Goal: Task Accomplishment & Management: Use online tool/utility

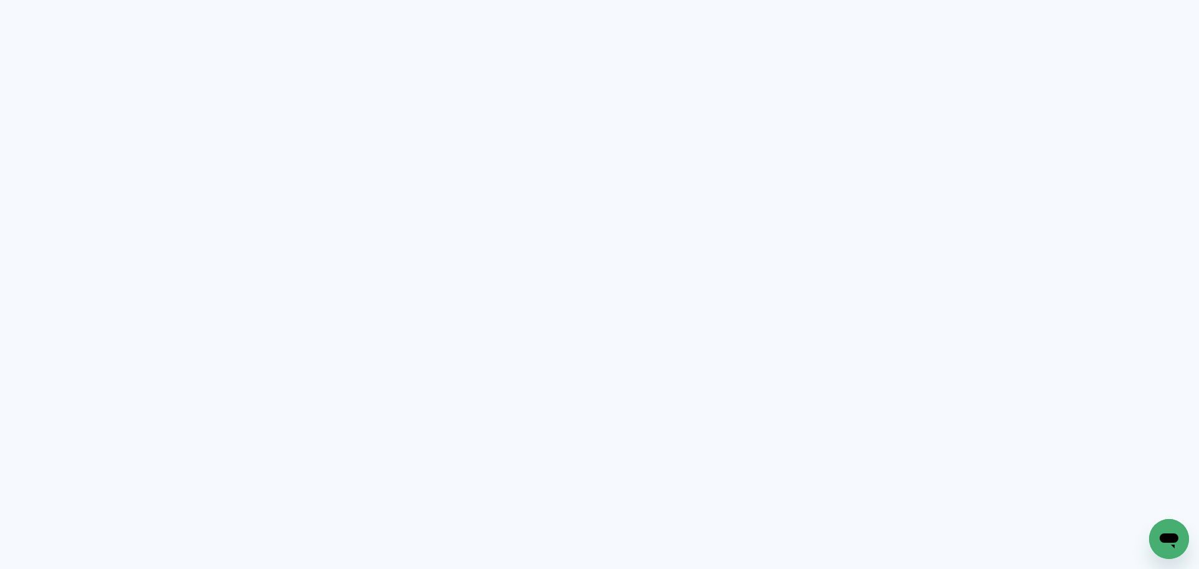
click at [558, 201] on neon-animated-pages "Prosite Website + Landing pages Proof Sistema de seleção e venda de fotos Desig…" at bounding box center [599, 284] width 1199 height 569
click at [572, 227] on neon-animated-pages "Prosite Website + Landing pages Proof Sistema de seleção e venda de fotos Desig…" at bounding box center [599, 284] width 1199 height 569
click at [575, 229] on neon-animated-pages "Prosite Website + Landing pages Proof Sistema de seleção e venda de fotos Desig…" at bounding box center [599, 284] width 1199 height 569
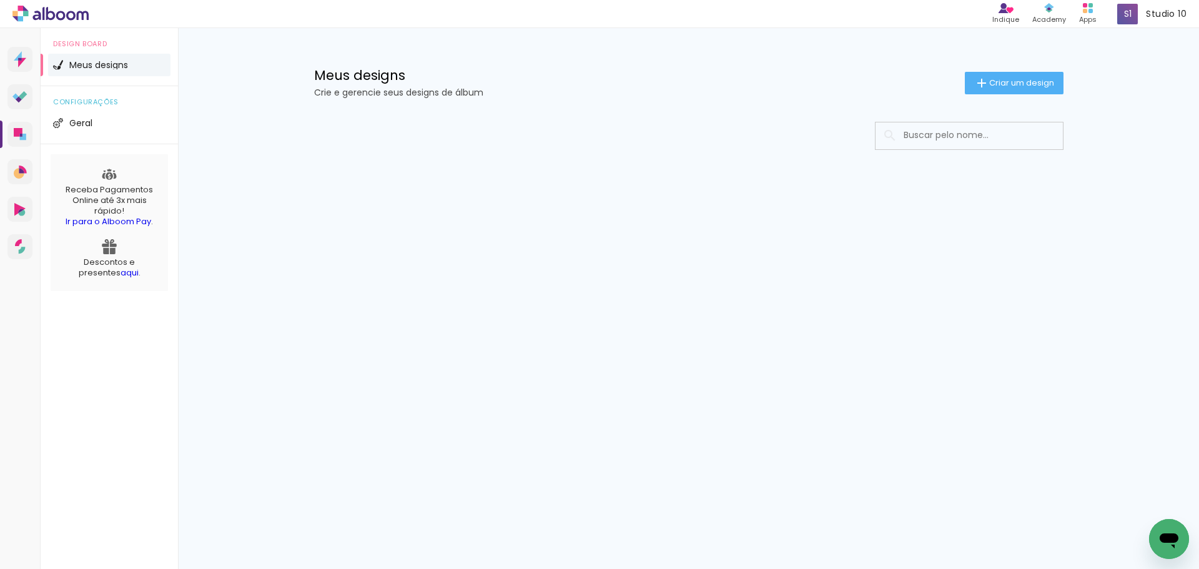
click at [689, 304] on div "Prosite Website + Landing pages Proof Sistema de seleção e venda de fotos Desig…" at bounding box center [599, 298] width 1199 height 541
click at [1008, 83] on span "Criar um design" at bounding box center [1021, 83] width 65 height 8
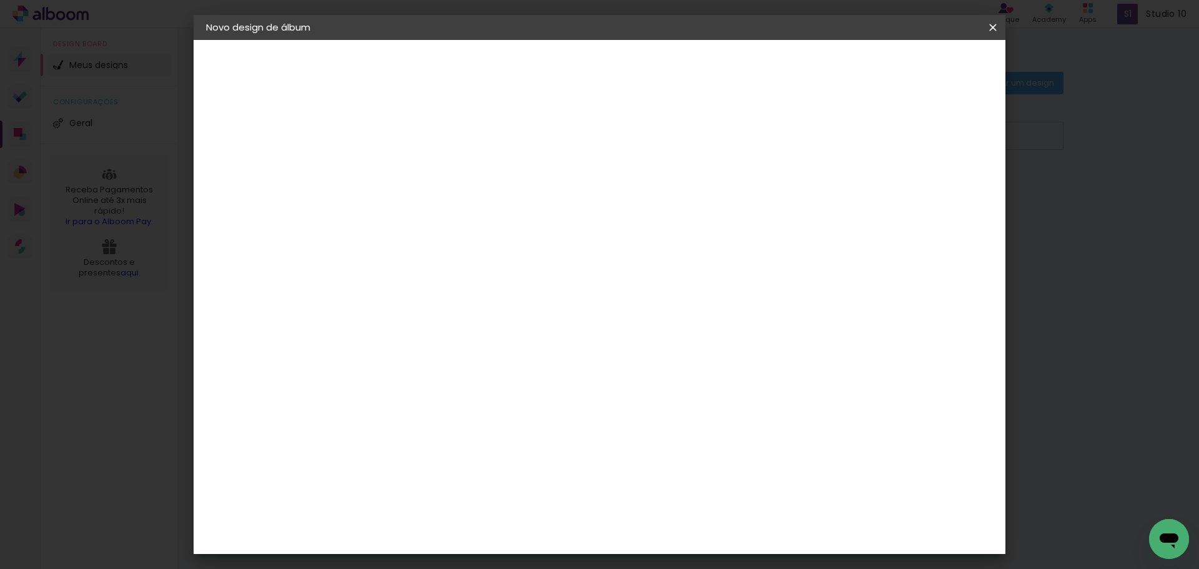
click at [0, 0] on paper-input-container "Título do álbum" at bounding box center [0, 0] width 0 height 0
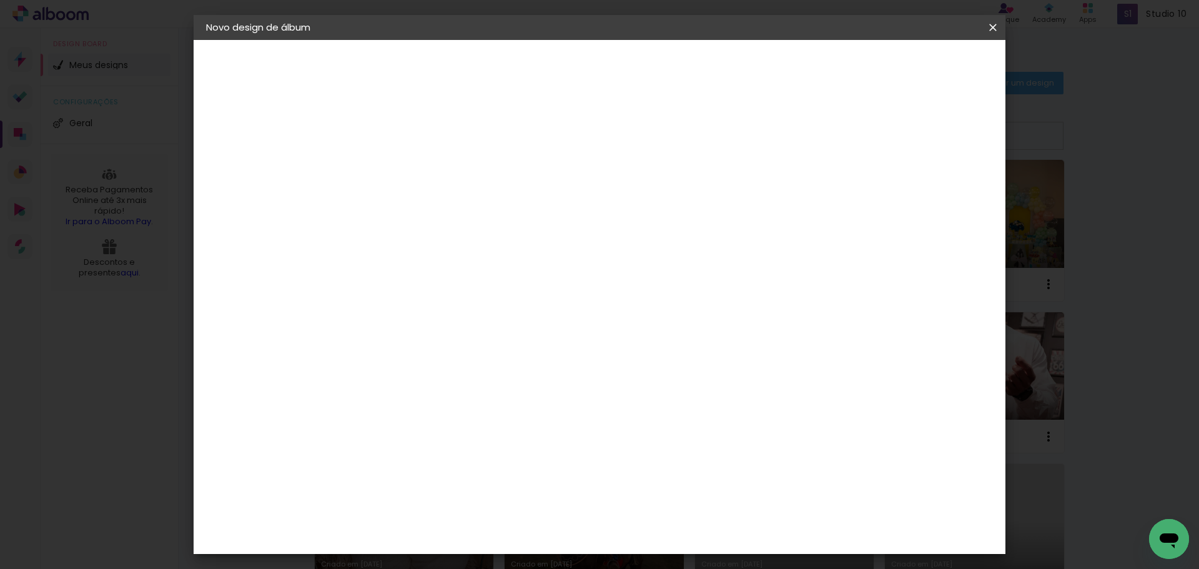
type input "[PERSON_NAME]"
type paper-input "[PERSON_NAME]"
click at [0, 0] on div "Informações Dê um título ao seu álbum. Avançar" at bounding box center [0, 0] width 0 height 0
click at [0, 0] on header "Informações Dê um título ao seu álbum. Avançar" at bounding box center [0, 0] width 0 height 0
click at [0, 0] on slot "Avançar" at bounding box center [0, 0] width 0 height 0
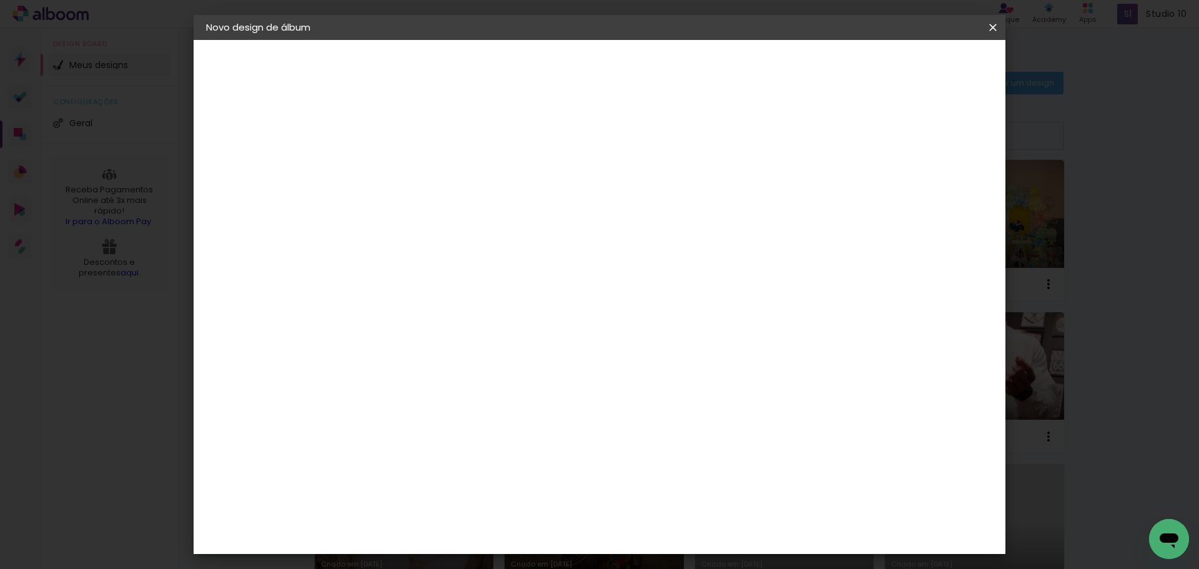
scroll to position [2874, 0]
click at [445, 407] on div "Requinte" at bounding box center [423, 412] width 43 height 10
click at [0, 0] on slot "Avançar" at bounding box center [0, 0] width 0 height 0
click at [437, 312] on span at bounding box center [422, 325] width 30 height 26
click at [495, 287] on span "24 × 30" at bounding box center [466, 300] width 58 height 26
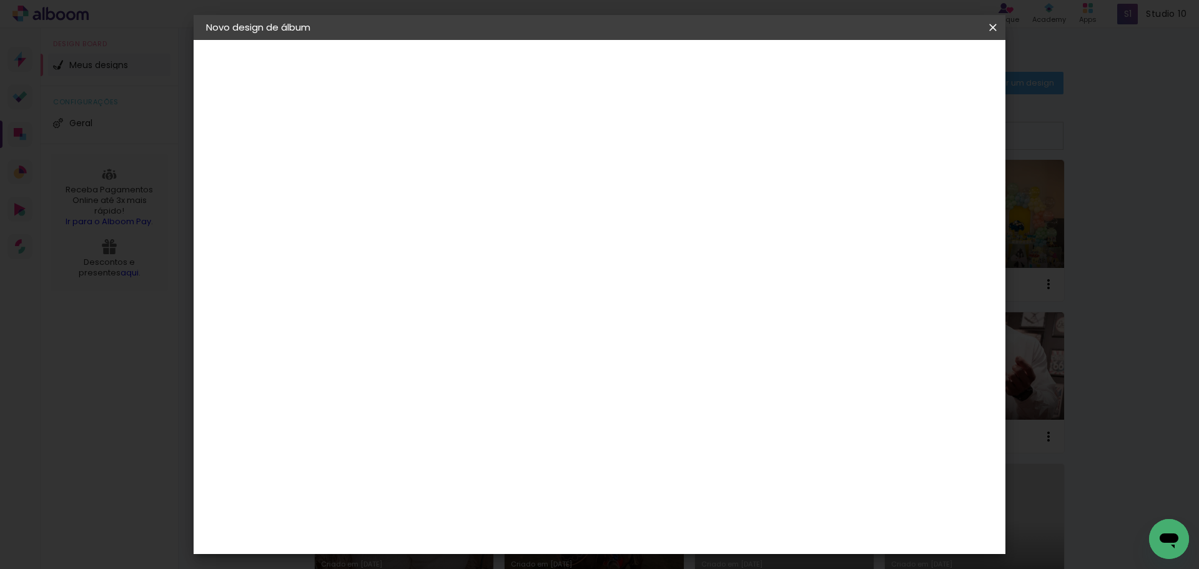
click at [541, 262] on span "20 × 30 cm" at bounding box center [518, 274] width 46 height 26
click at [0, 0] on slot "Avançar" at bounding box center [0, 0] width 0 height 0
click at [845, 136] on div at bounding box center [838, 134] width 11 height 11
type paper-checkbox "on"
click at [928, 58] on paper-button "Iniciar design" at bounding box center [887, 66] width 82 height 21
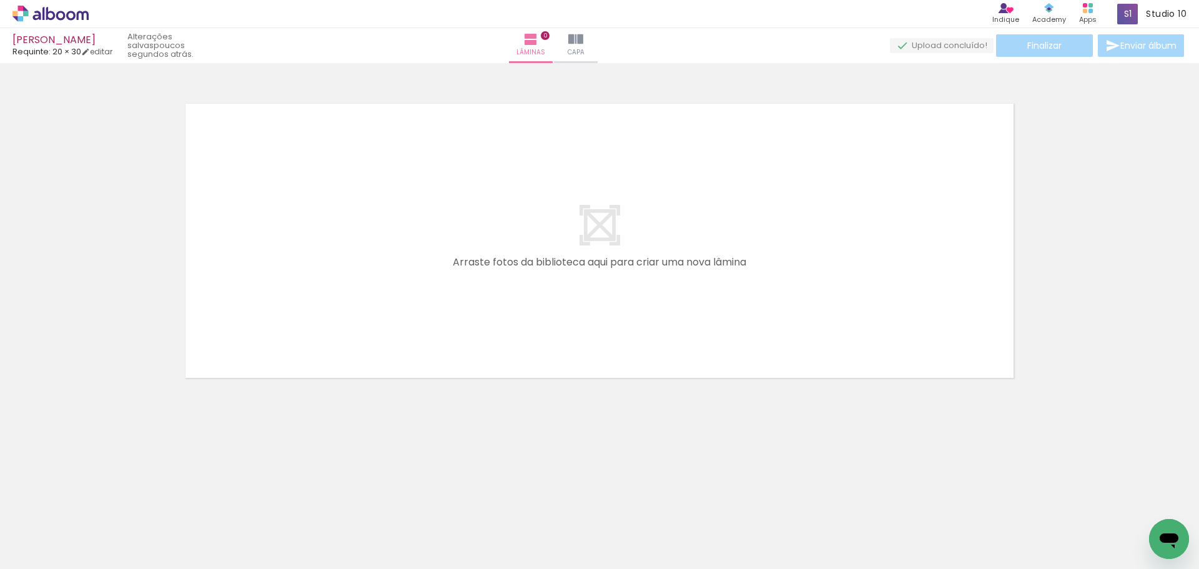
scroll to position [0, 447]
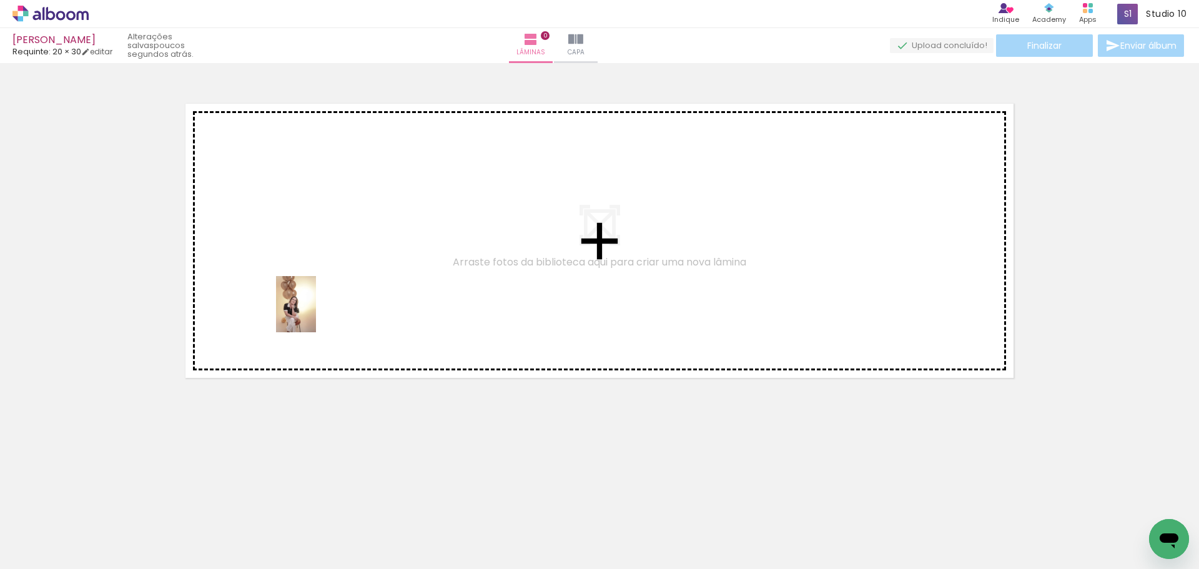
drag, startPoint x: 247, startPoint y: 533, endPoint x: 316, endPoint y: 309, distance: 234.0
click at [316, 310] on quentale-workspace at bounding box center [599, 284] width 1199 height 569
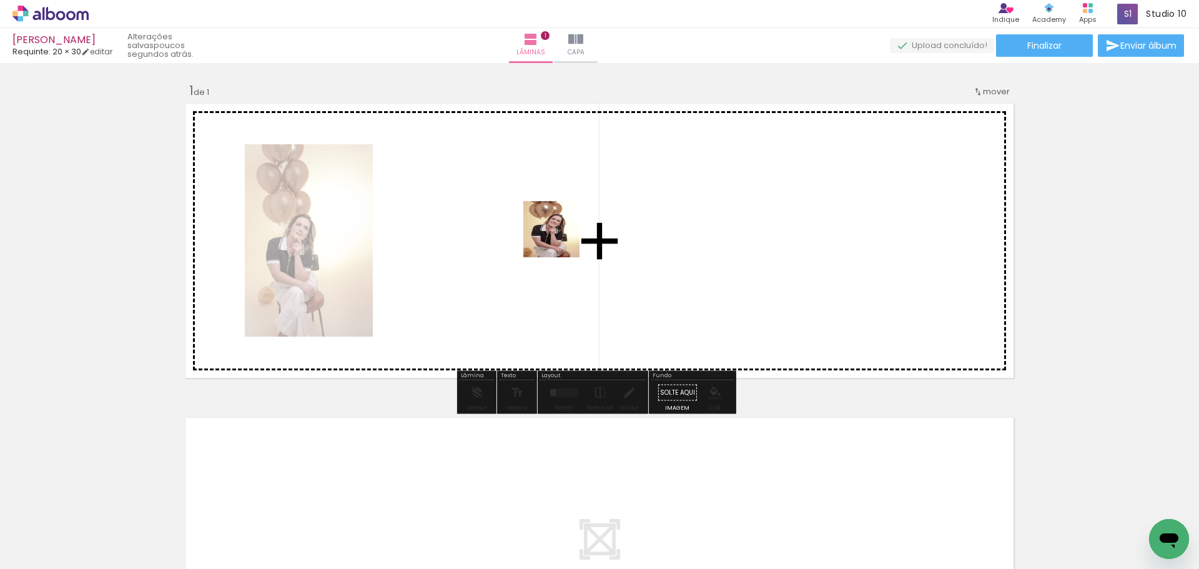
drag, startPoint x: 316, startPoint y: 526, endPoint x: 567, endPoint y: 206, distance: 407.1
click at [567, 206] on quentale-workspace at bounding box center [599, 284] width 1199 height 569
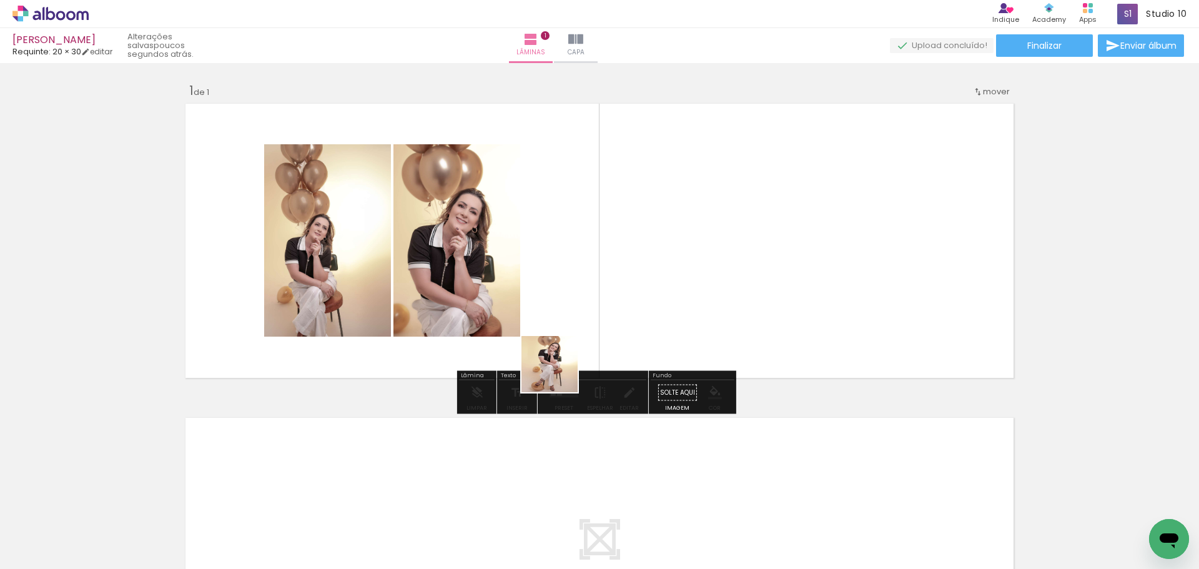
drag, startPoint x: 387, startPoint y: 523, endPoint x: 706, endPoint y: 232, distance: 432.0
click at [738, 225] on quentale-workspace at bounding box center [599, 284] width 1199 height 569
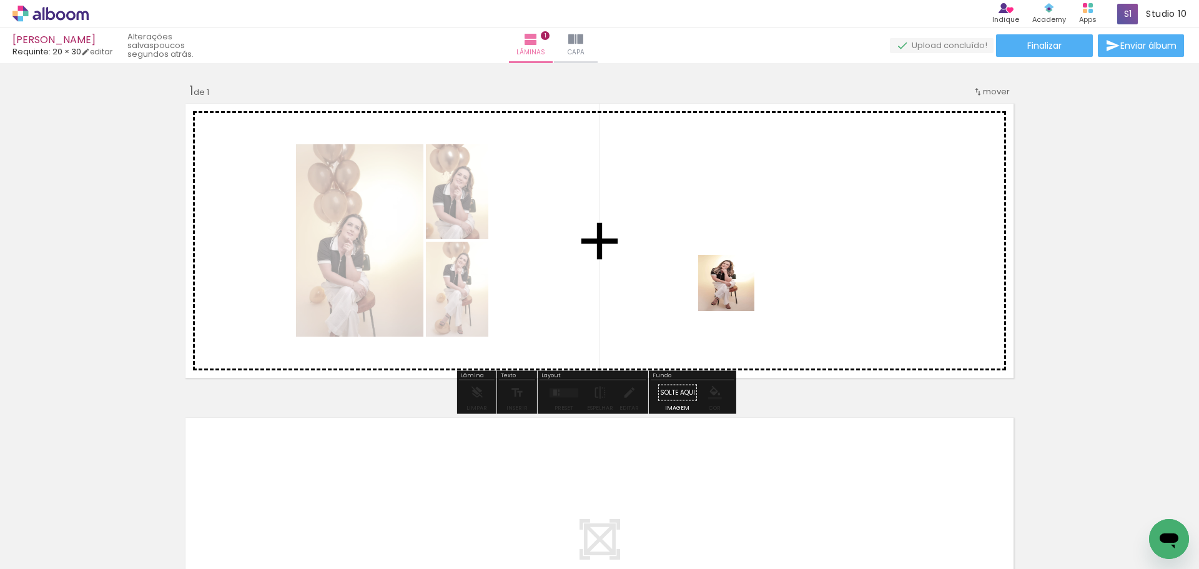
drag, startPoint x: 467, startPoint y: 536, endPoint x: 740, endPoint y: 289, distance: 368.4
click at [740, 289] on quentale-workspace at bounding box center [599, 284] width 1199 height 569
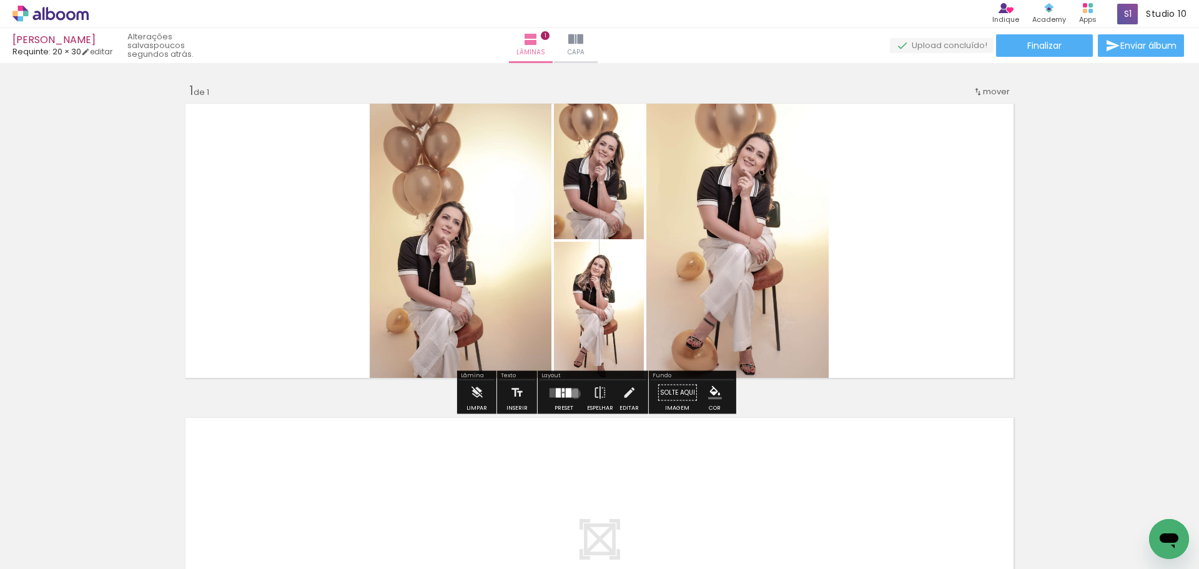
click at [573, 394] on quentale-layouter at bounding box center [564, 392] width 29 height 9
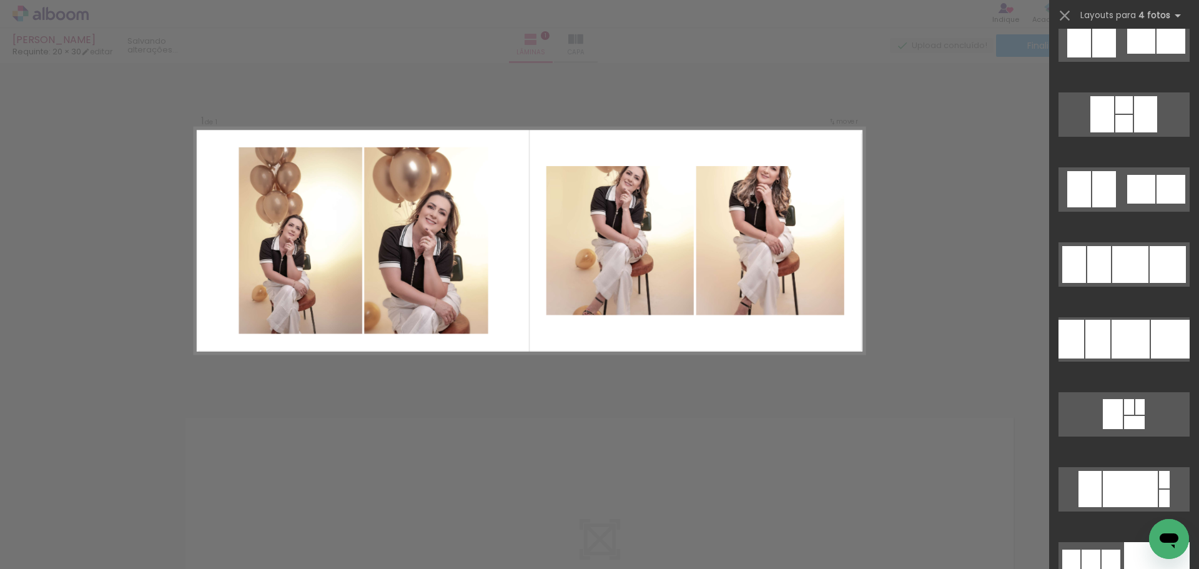
scroll to position [3561, 0]
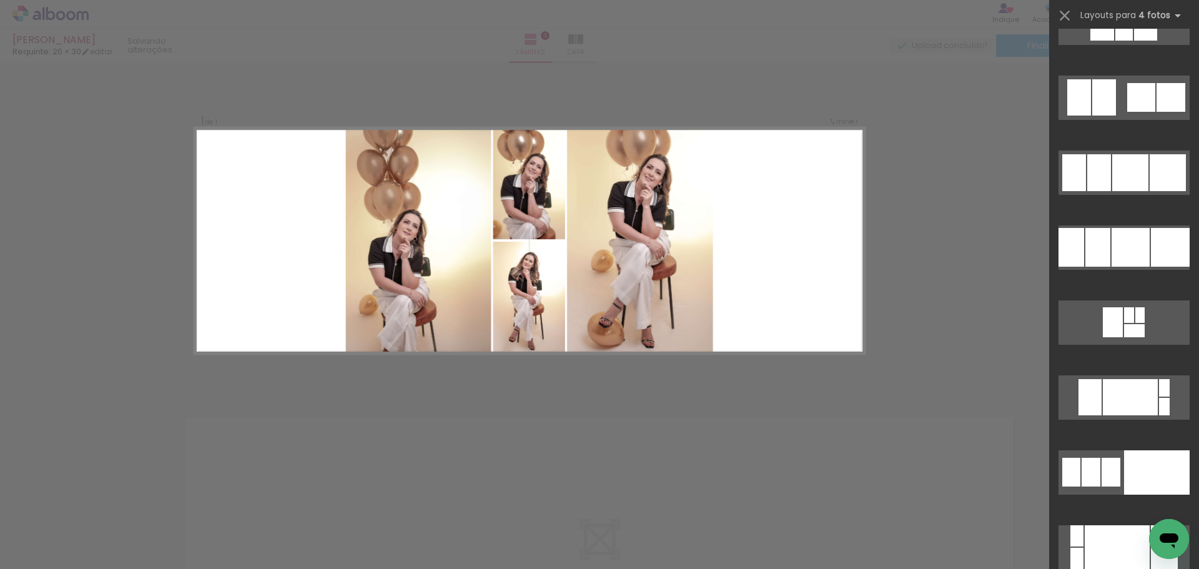
click at [987, 333] on div "Confirmar Cancelar" at bounding box center [599, 392] width 1199 height 658
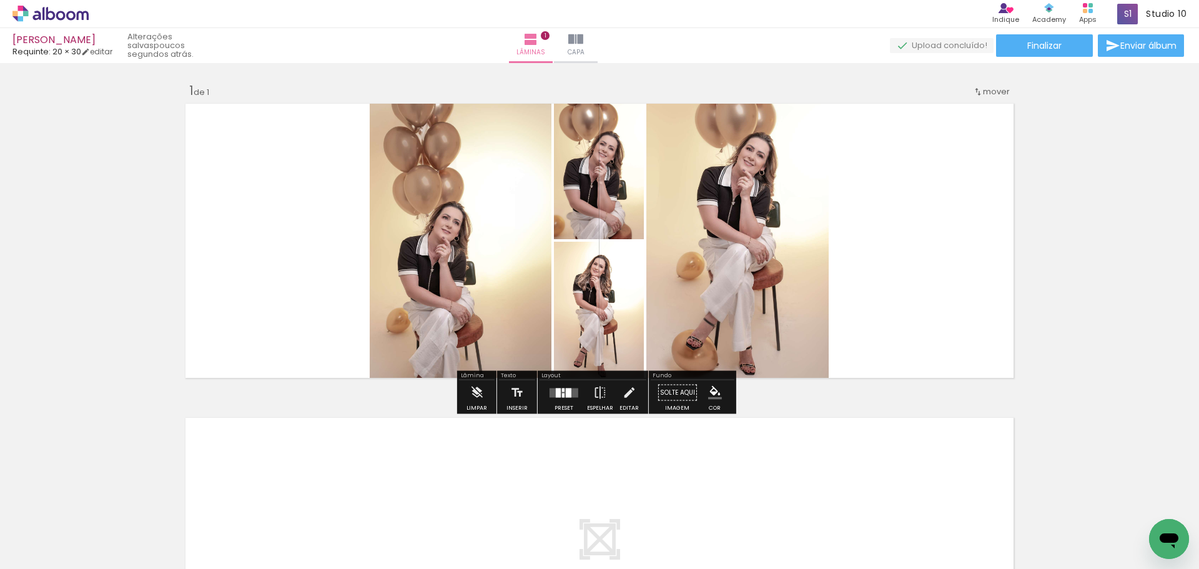
drag, startPoint x: 687, startPoint y: 325, endPoint x: 910, endPoint y: 350, distance: 224.4
click at [910, 350] on quentale-layouter at bounding box center [599, 240] width 837 height 283
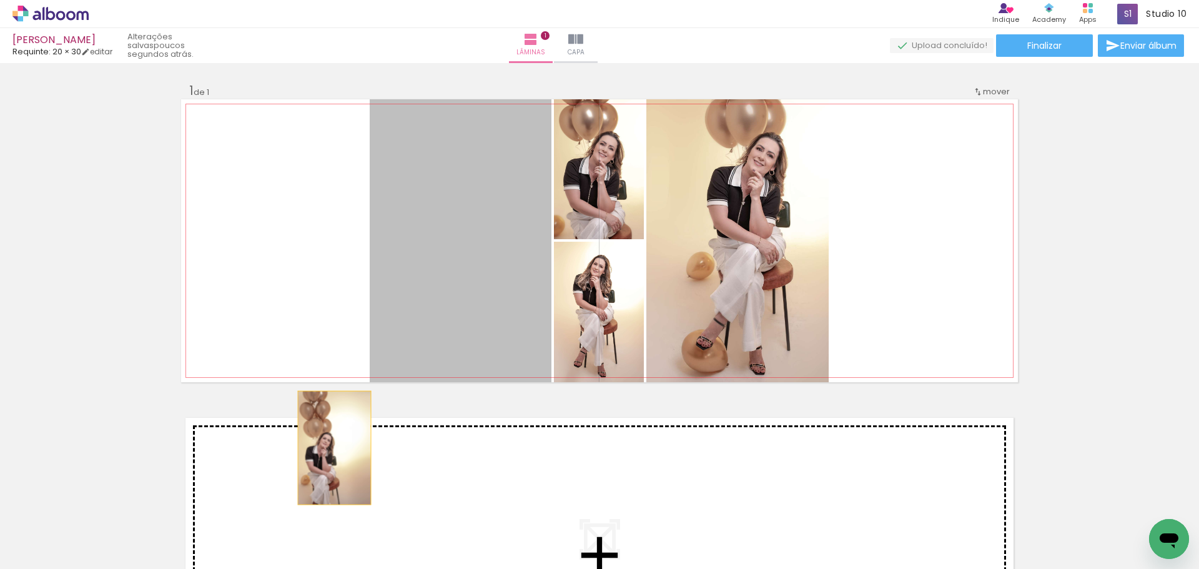
drag, startPoint x: 498, startPoint y: 305, endPoint x: 329, endPoint y: 448, distance: 221.2
click at [329, 448] on div "Inserir lâmina 1 de 1" at bounding box center [599, 381] width 1199 height 629
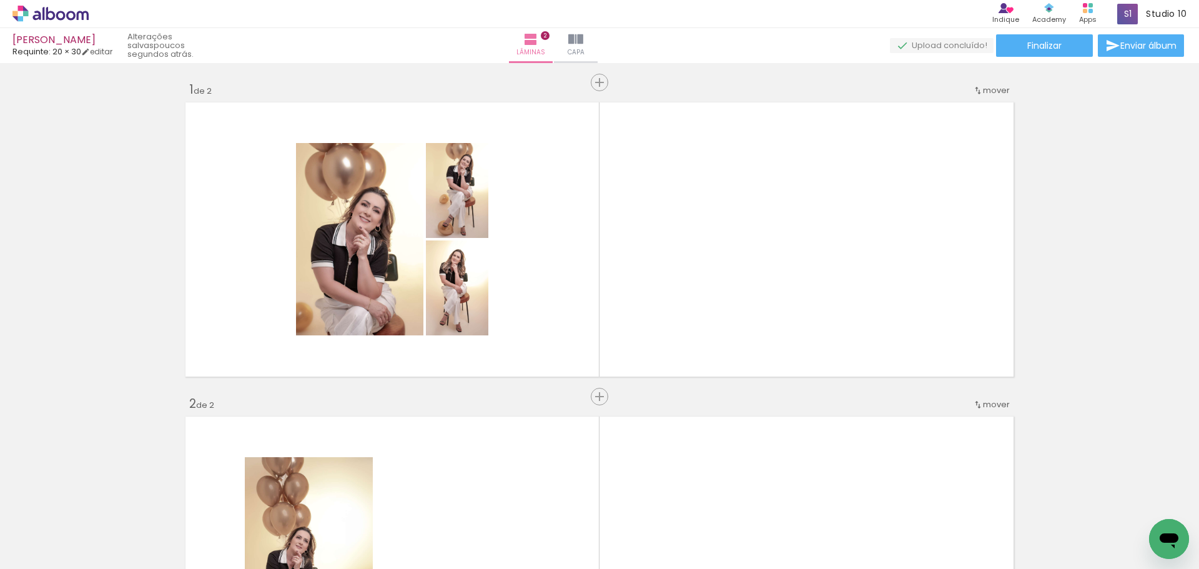
scroll to position [0, 0]
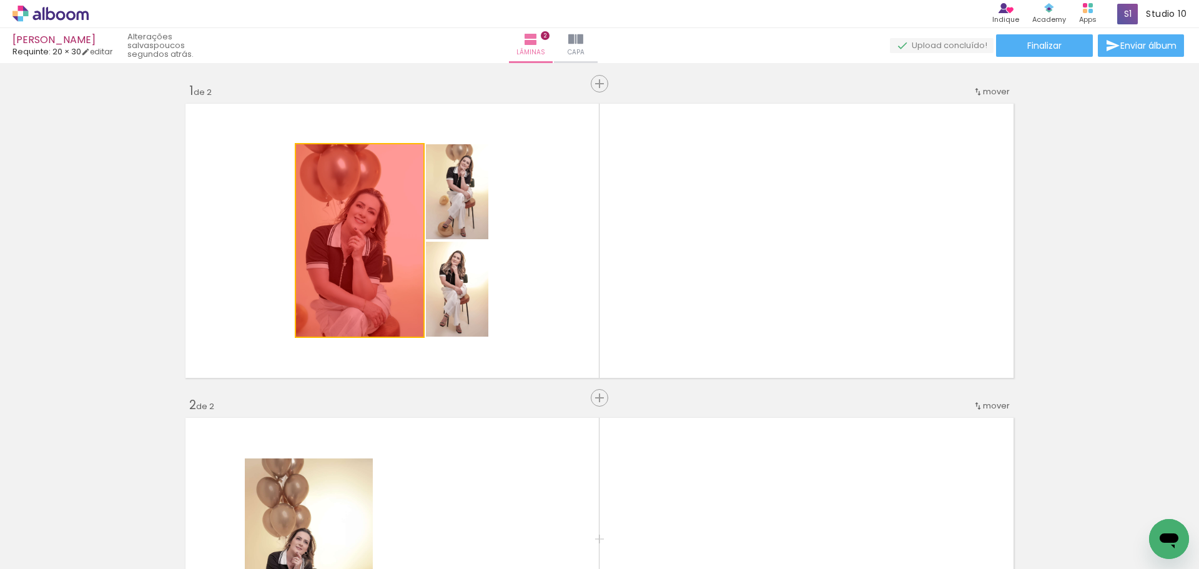
drag, startPoint x: 156, startPoint y: 311, endPoint x: 90, endPoint y: 305, distance: 65.8
click at [2, 317] on div "Inserir lâmina 1 de 2 Inserir lâmina 2 de 2" at bounding box center [599, 538] width 1199 height 943
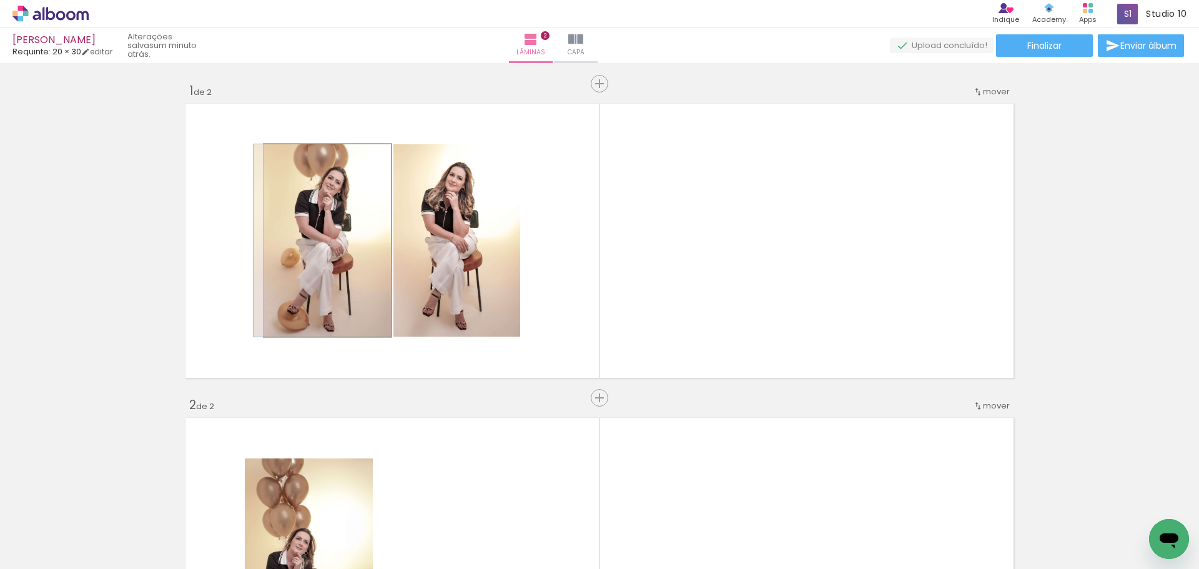
drag, startPoint x: 311, startPoint y: 280, endPoint x: 229, endPoint y: 257, distance: 85.6
click at [142, 263] on div "Inserir lâmina 1 de 2 Inserir lâmina 2 de 2" at bounding box center [599, 538] width 1199 height 943
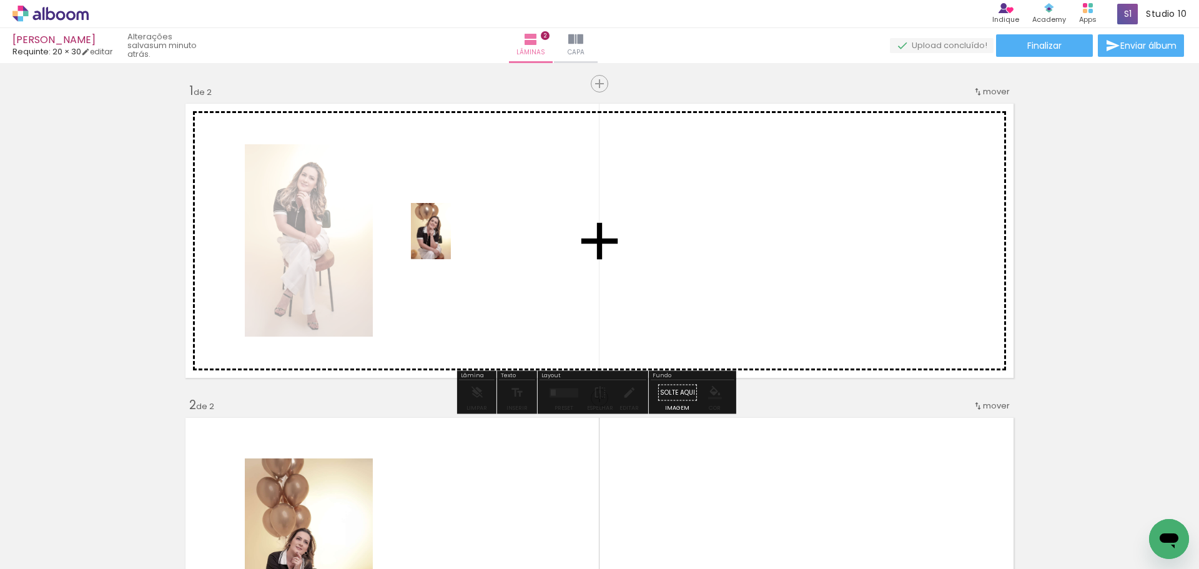
drag, startPoint x: 329, startPoint y: 521, endPoint x: 449, endPoint y: 241, distance: 305.0
click at [449, 241] on quentale-workspace at bounding box center [599, 284] width 1199 height 569
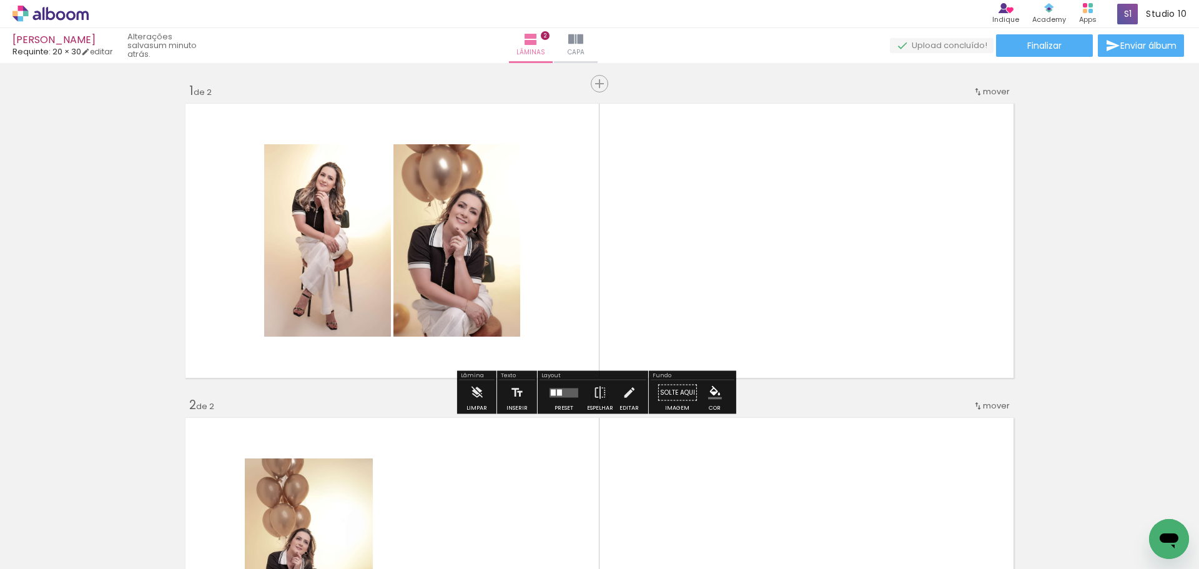
click at [553, 402] on div at bounding box center [564, 392] width 34 height 25
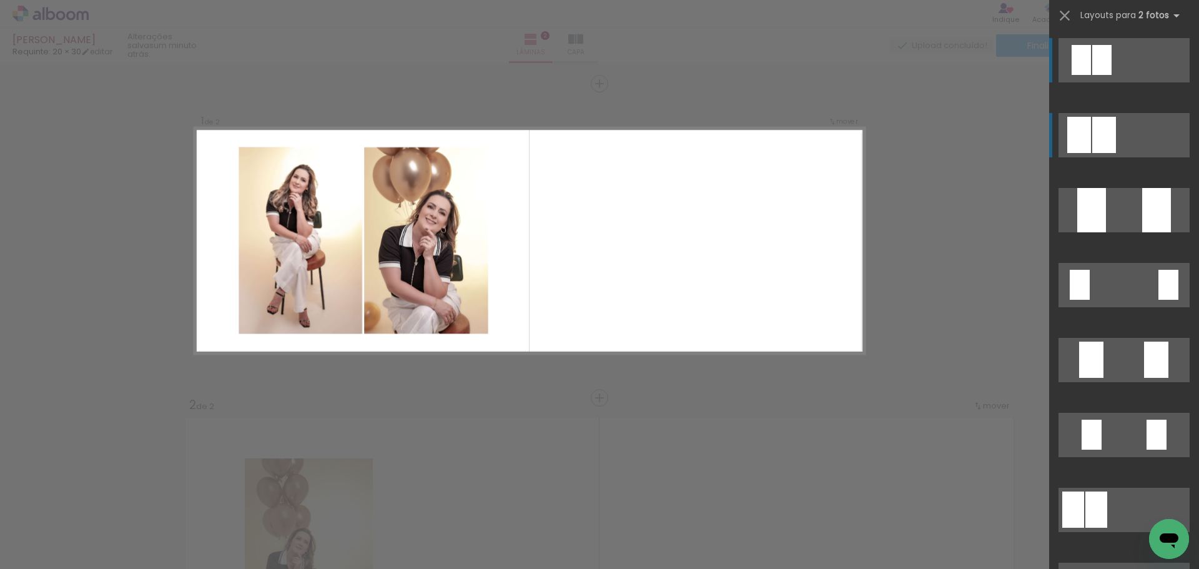
click at [1093, 132] on div at bounding box center [1105, 135] width 24 height 36
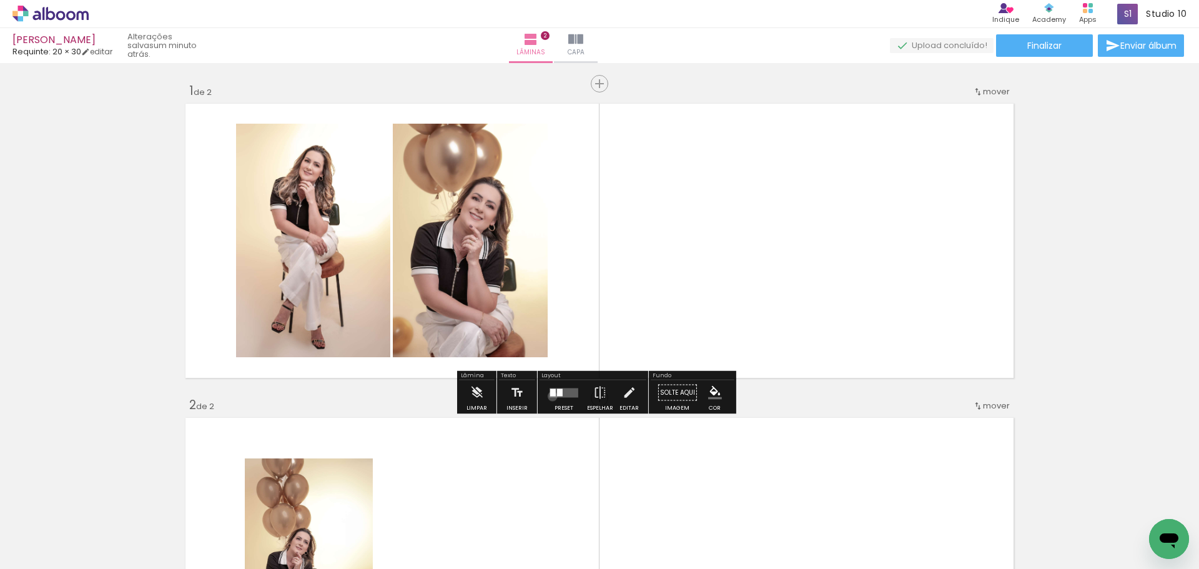
click at [550, 396] on quentale-layouter at bounding box center [564, 392] width 29 height 9
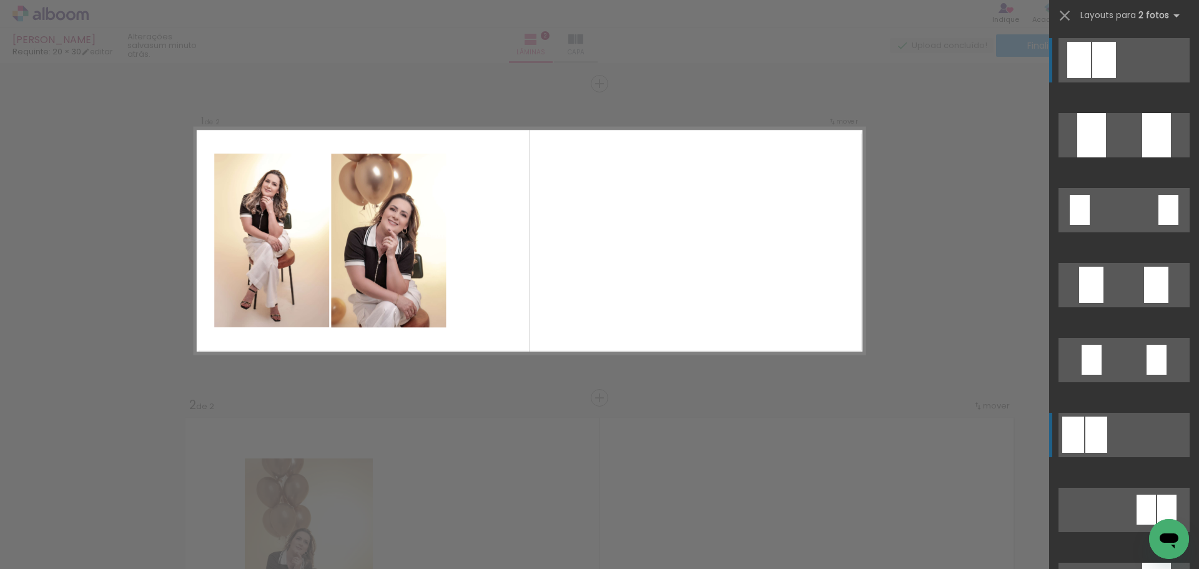
click at [1093, 78] on div at bounding box center [1105, 60] width 24 height 36
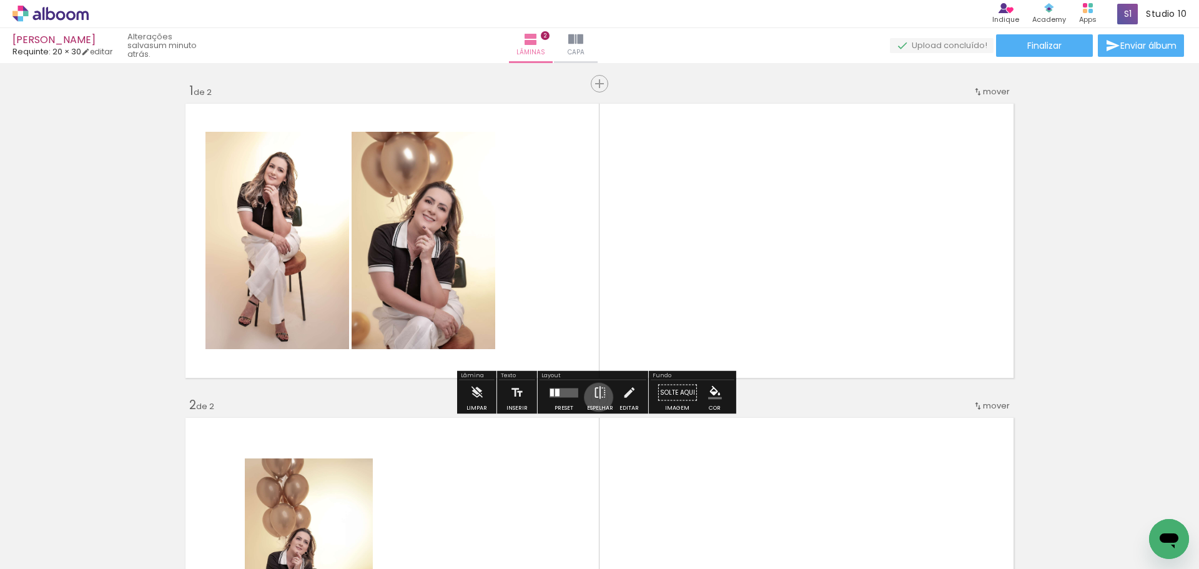
click at [596, 397] on iron-icon at bounding box center [600, 392] width 14 height 25
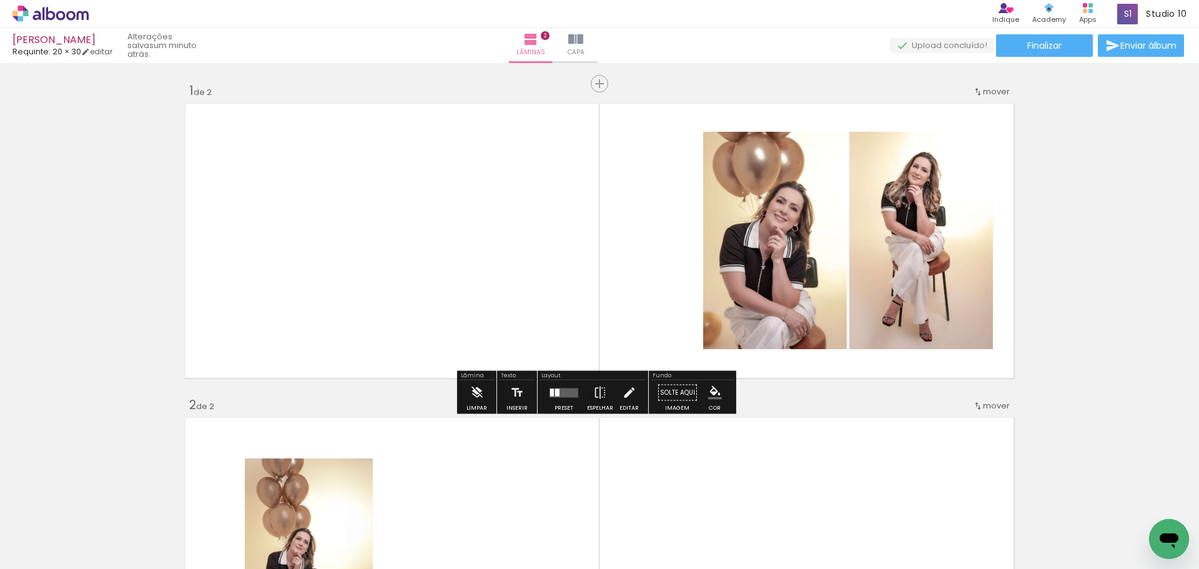
click at [631, 383] on iron-icon at bounding box center [629, 392] width 14 height 25
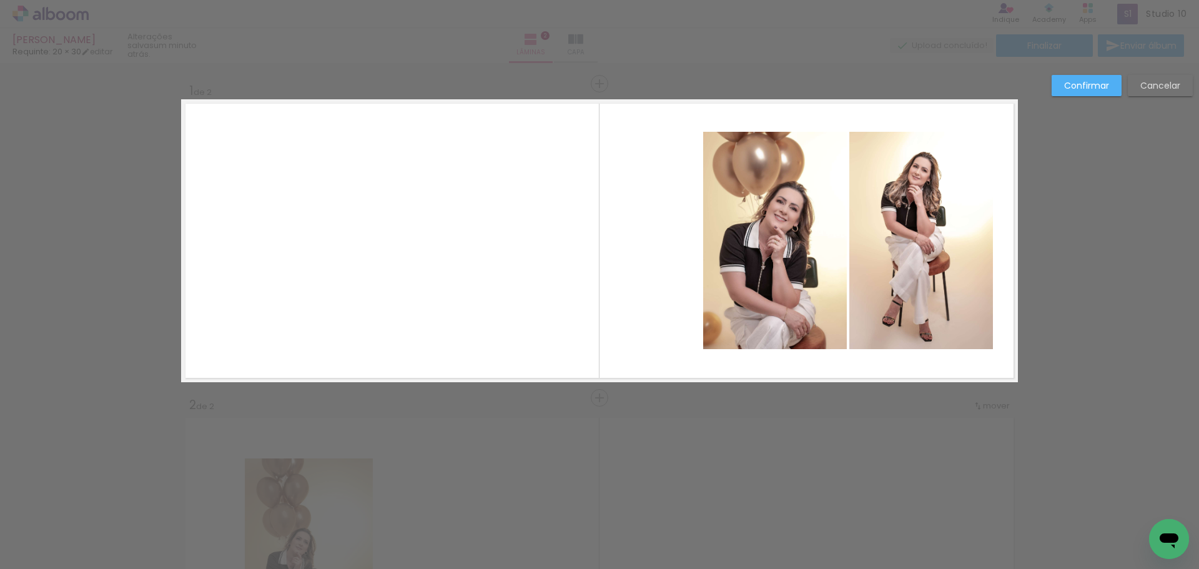
click at [789, 280] on quentale-photo at bounding box center [775, 240] width 144 height 217
click at [929, 265] on quentale-photo at bounding box center [922, 240] width 144 height 217
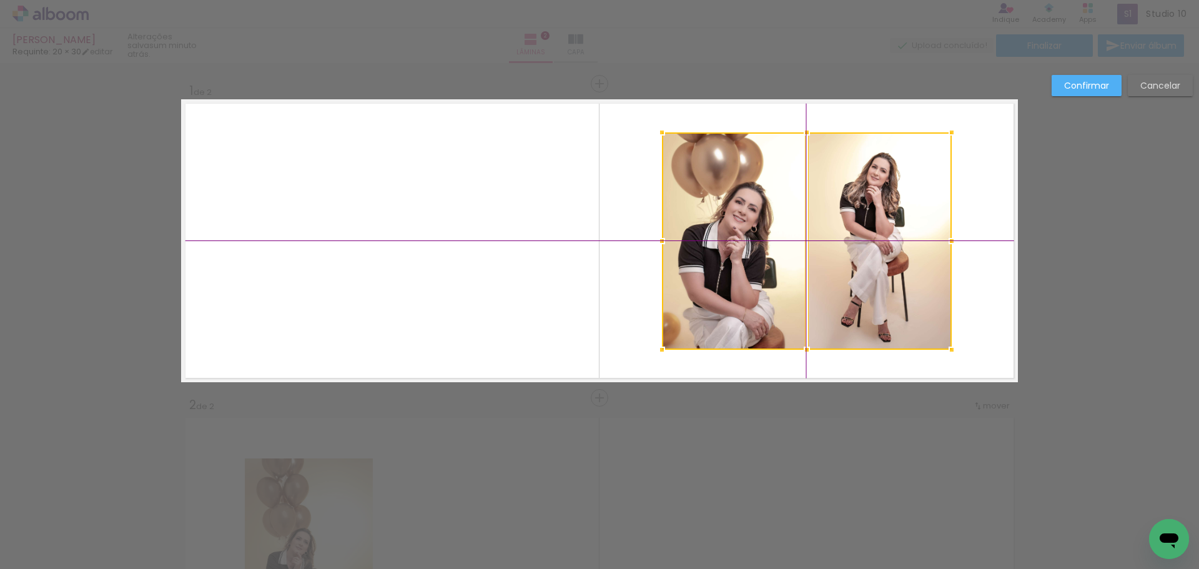
drag, startPoint x: 844, startPoint y: 241, endPoint x: 802, endPoint y: 242, distance: 41.9
click at [802, 242] on div at bounding box center [807, 240] width 290 height 217
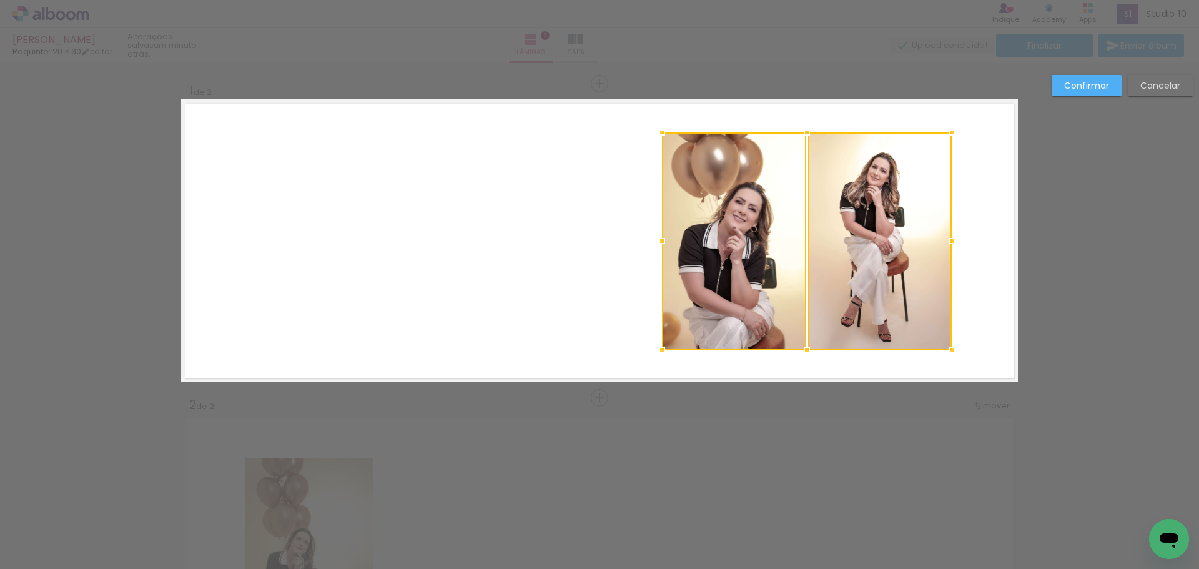
click at [1085, 100] on div "Confirmar Cancelar" at bounding box center [1119, 90] width 147 height 31
click at [0, 0] on slot "Confirmar" at bounding box center [0, 0] width 0 height 0
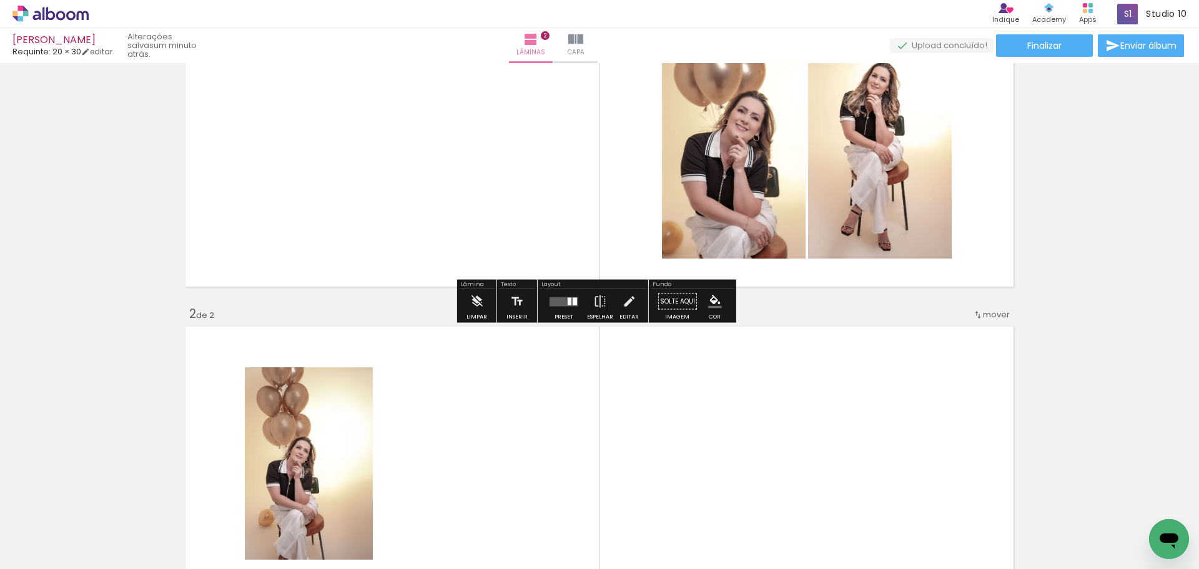
scroll to position [62, 0]
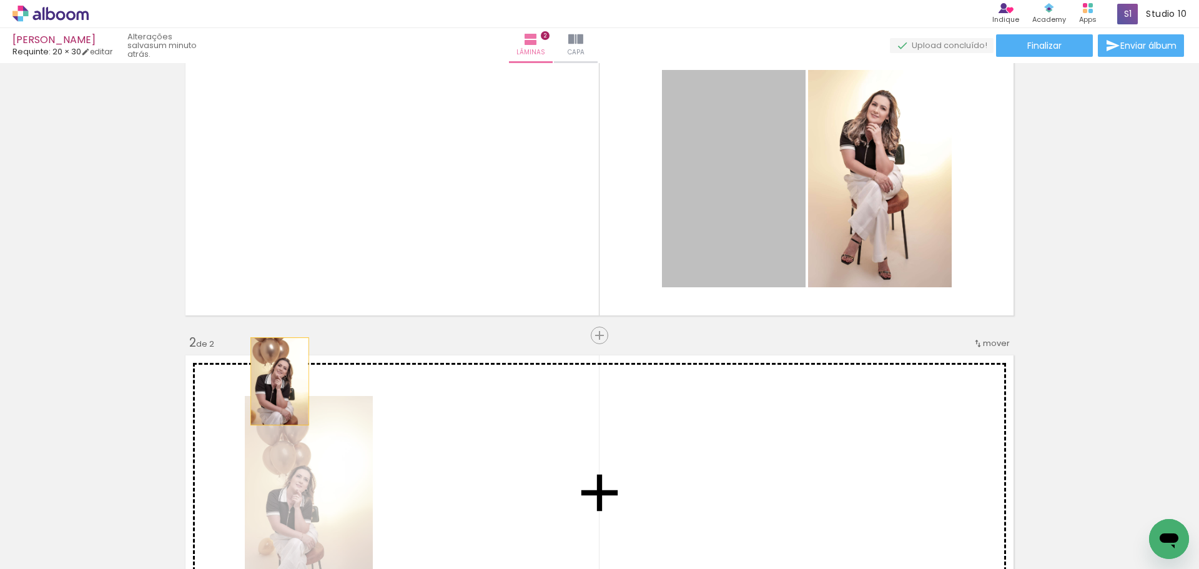
drag, startPoint x: 738, startPoint y: 214, endPoint x: 267, endPoint y: 378, distance: 498.8
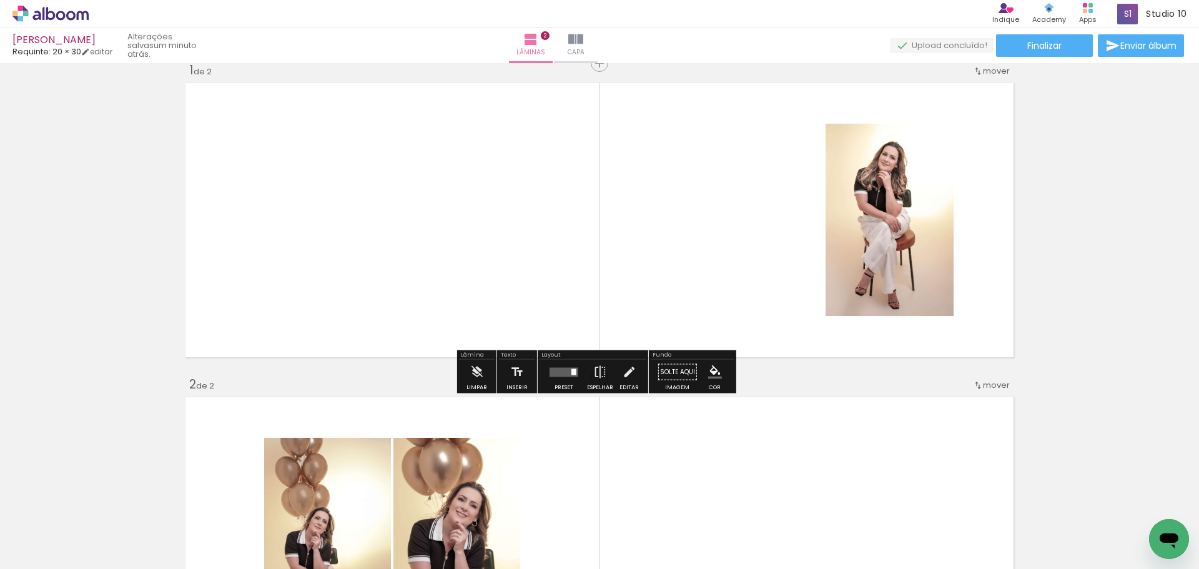
scroll to position [0, 0]
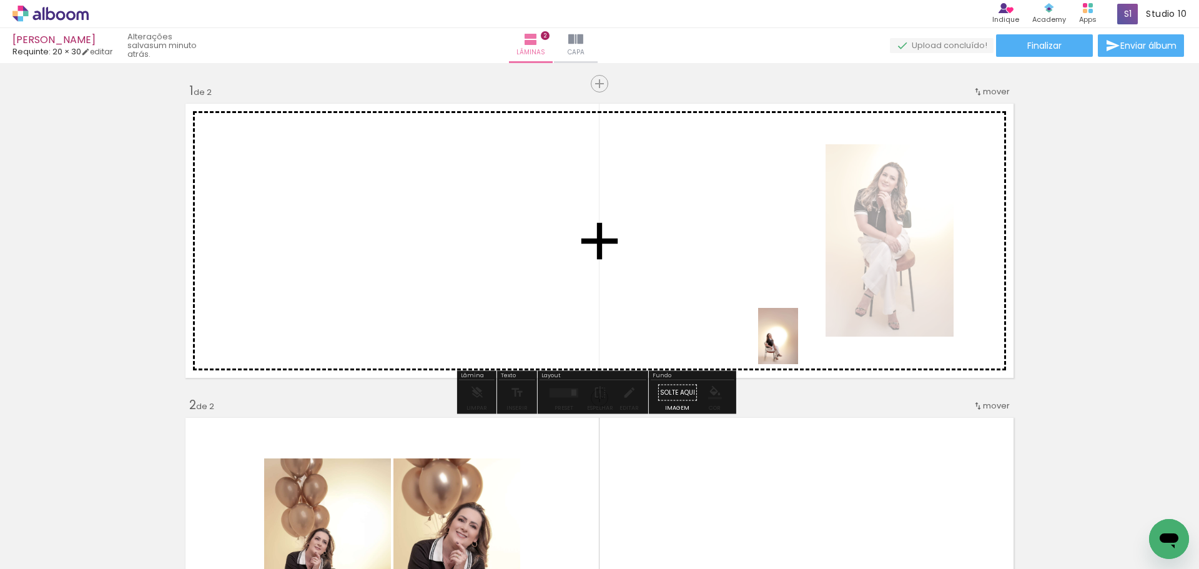
drag, startPoint x: 511, startPoint y: 528, endPoint x: 796, endPoint y: 345, distance: 338.2
click at [796, 345] on quentale-workspace at bounding box center [599, 284] width 1199 height 569
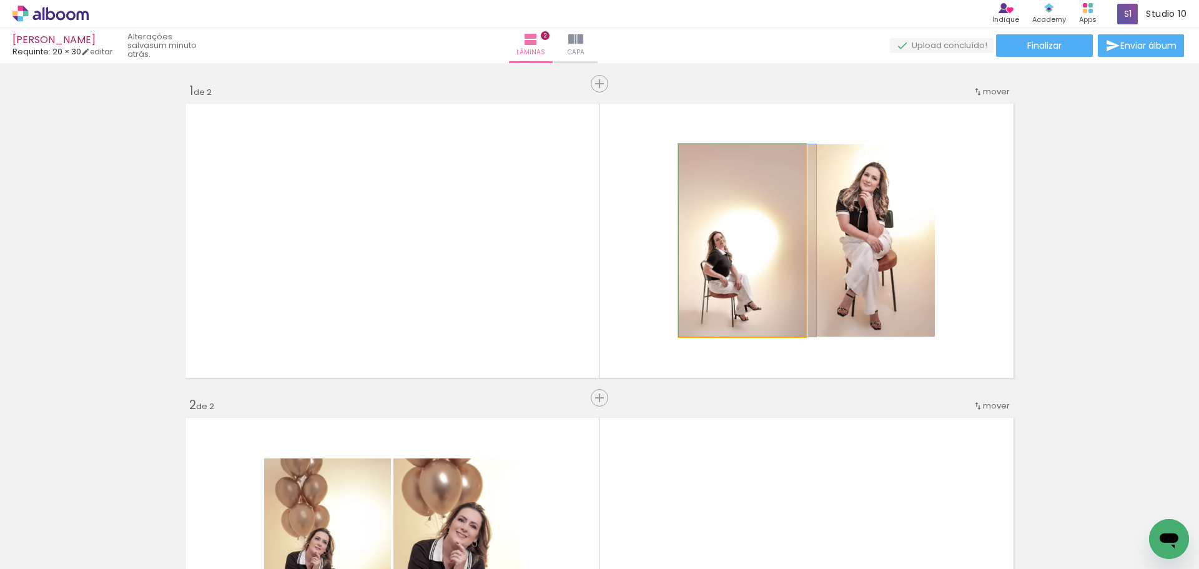
drag, startPoint x: 746, startPoint y: 291, endPoint x: 791, endPoint y: 260, distance: 54.4
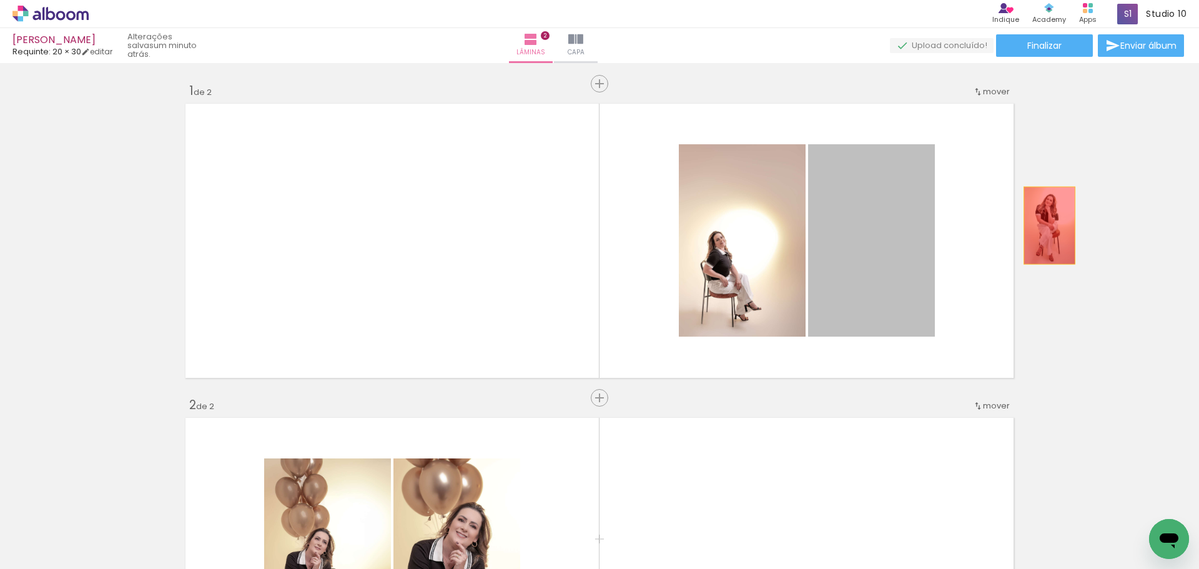
drag, startPoint x: 865, startPoint y: 274, endPoint x: 1059, endPoint y: 217, distance: 203.0
click at [1059, 217] on div "Inserir lâmina 1 de 2 Inserir lâmina 2 de 2" at bounding box center [599, 538] width 1199 height 943
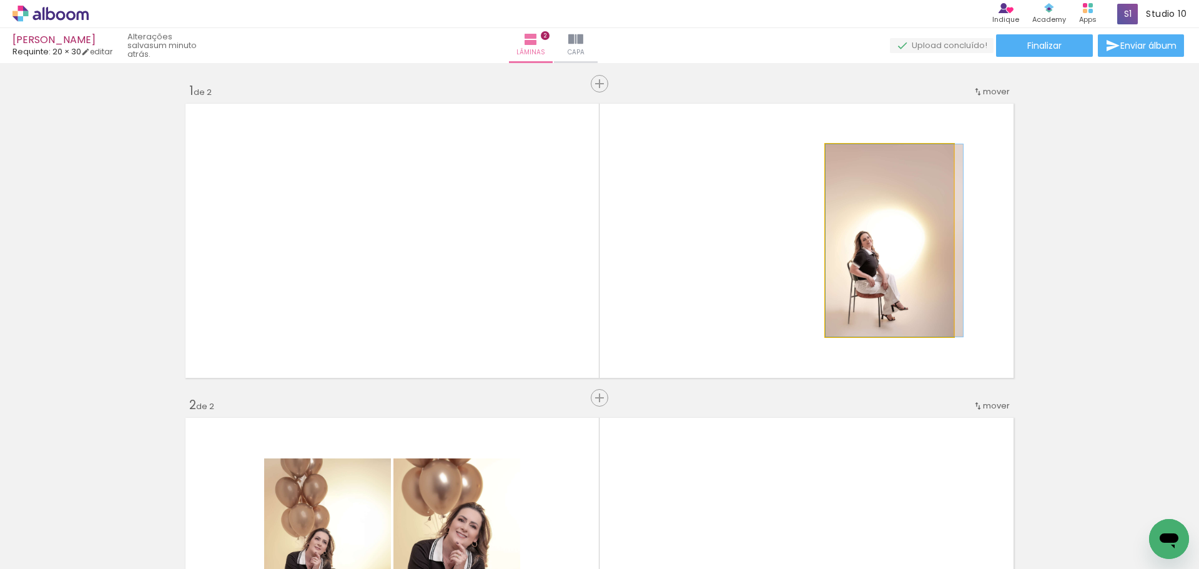
click at [925, 295] on quentale-photo at bounding box center [890, 240] width 128 height 192
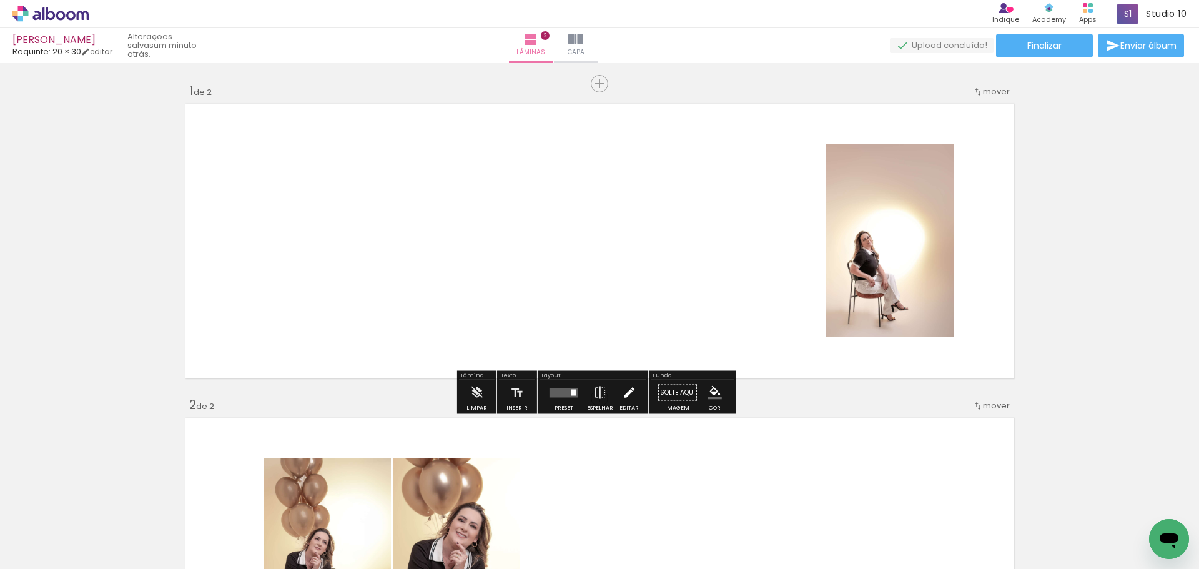
click at [617, 397] on paper-button "Editar" at bounding box center [630, 396] width 26 height 32
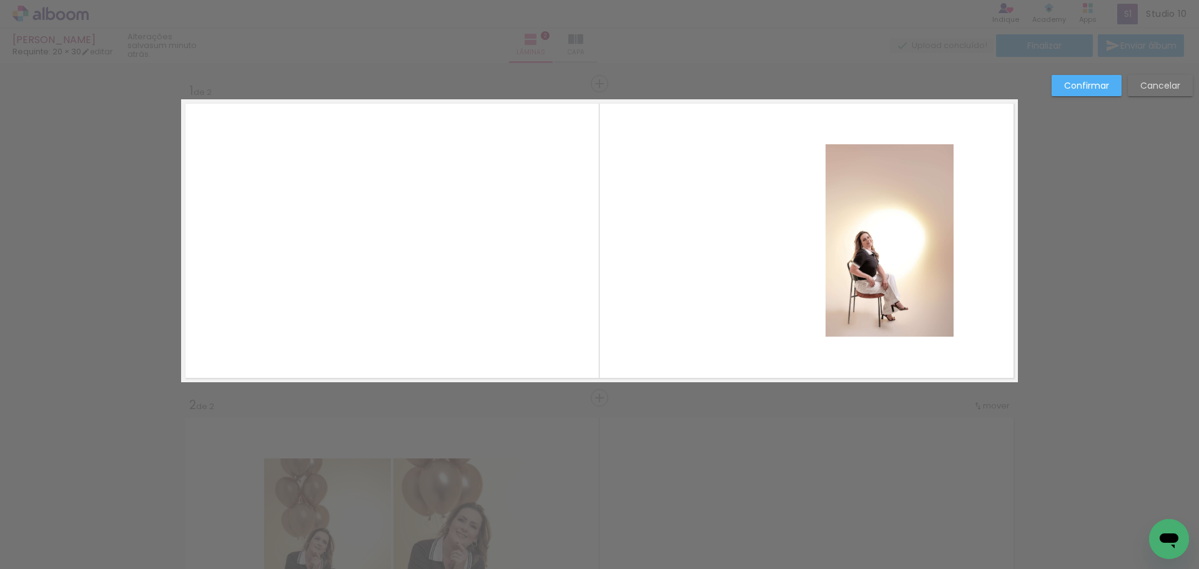
click at [808, 298] on div at bounding box center [880, 240] width 144 height 217
click at [863, 278] on quentale-photo at bounding box center [890, 240] width 128 height 192
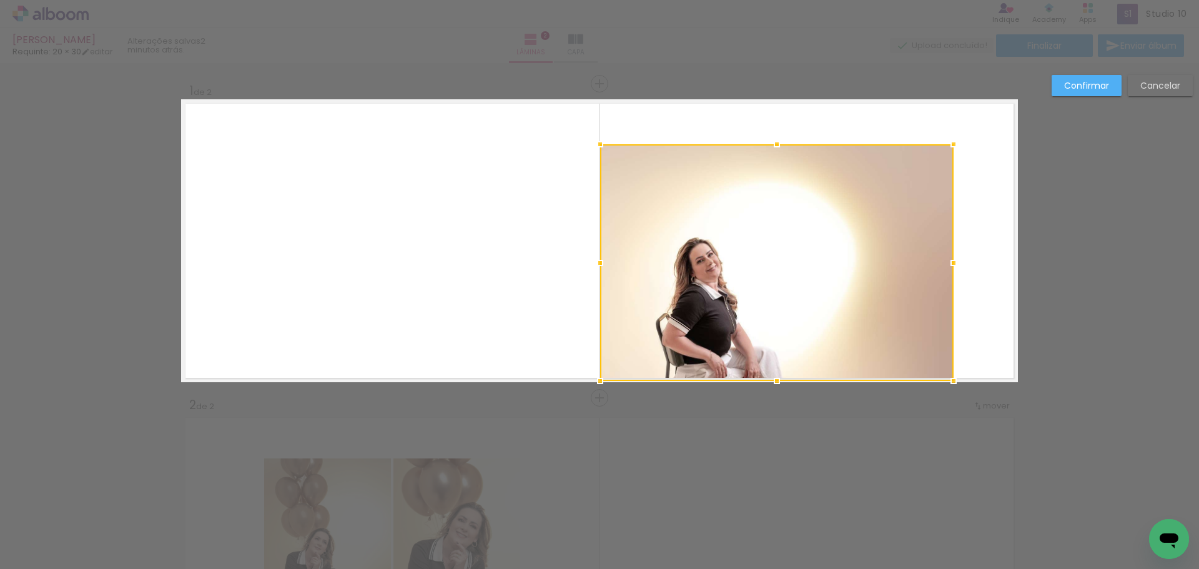
drag, startPoint x: 825, startPoint y: 332, endPoint x: 600, endPoint y: 375, distance: 229.0
click at [600, 375] on div at bounding box center [600, 381] width 25 height 25
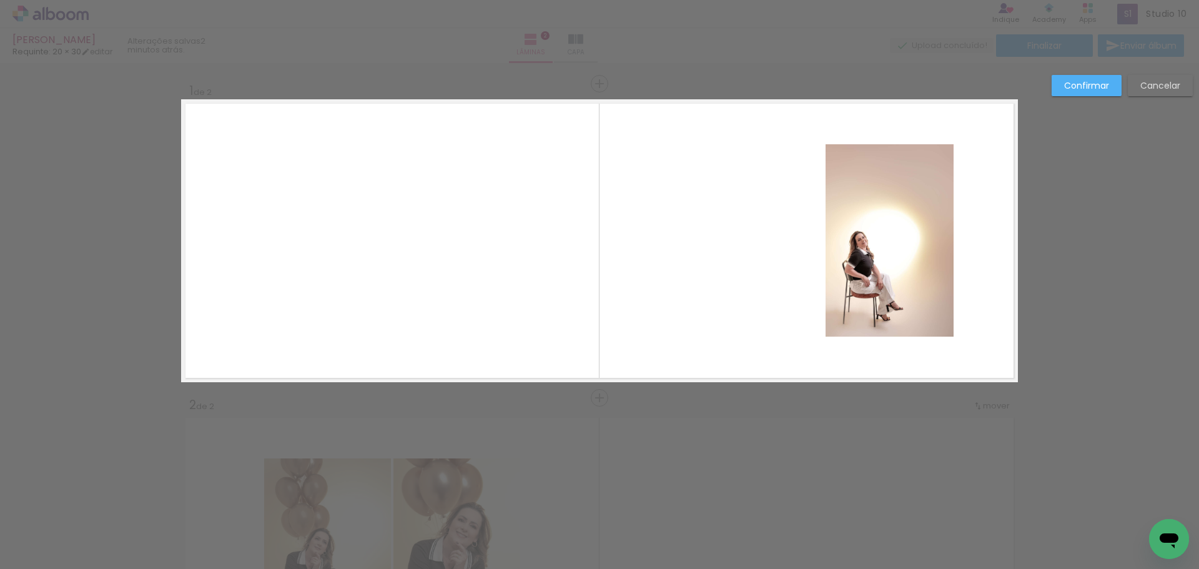
click at [912, 261] on quentale-photo at bounding box center [890, 240] width 128 height 192
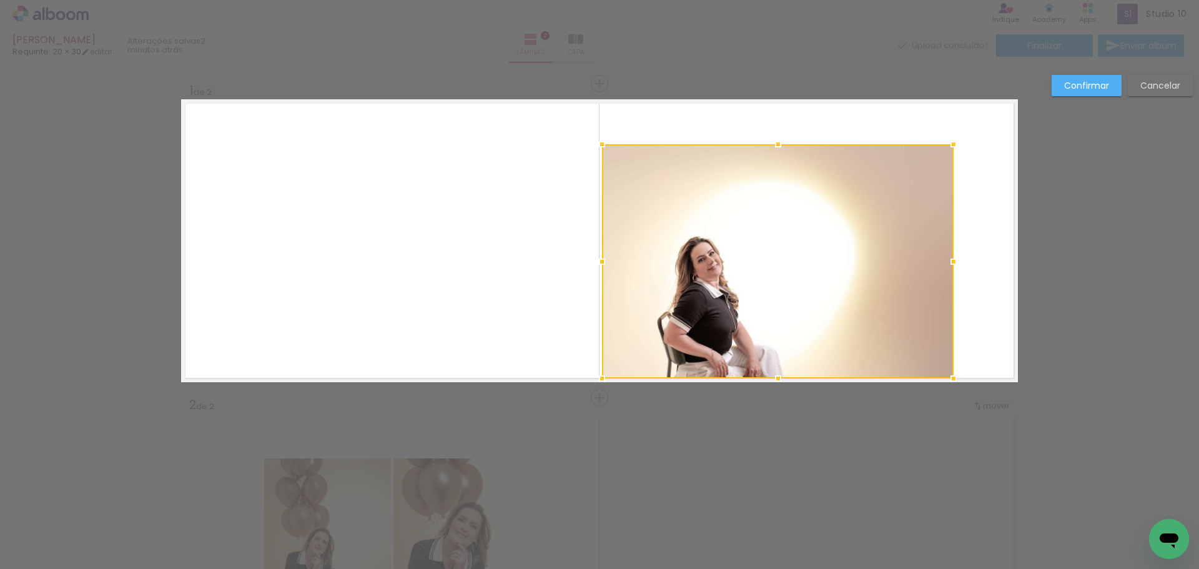
drag, startPoint x: 822, startPoint y: 330, endPoint x: 598, endPoint y: 372, distance: 227.5
click at [598, 372] on div at bounding box center [602, 378] width 25 height 25
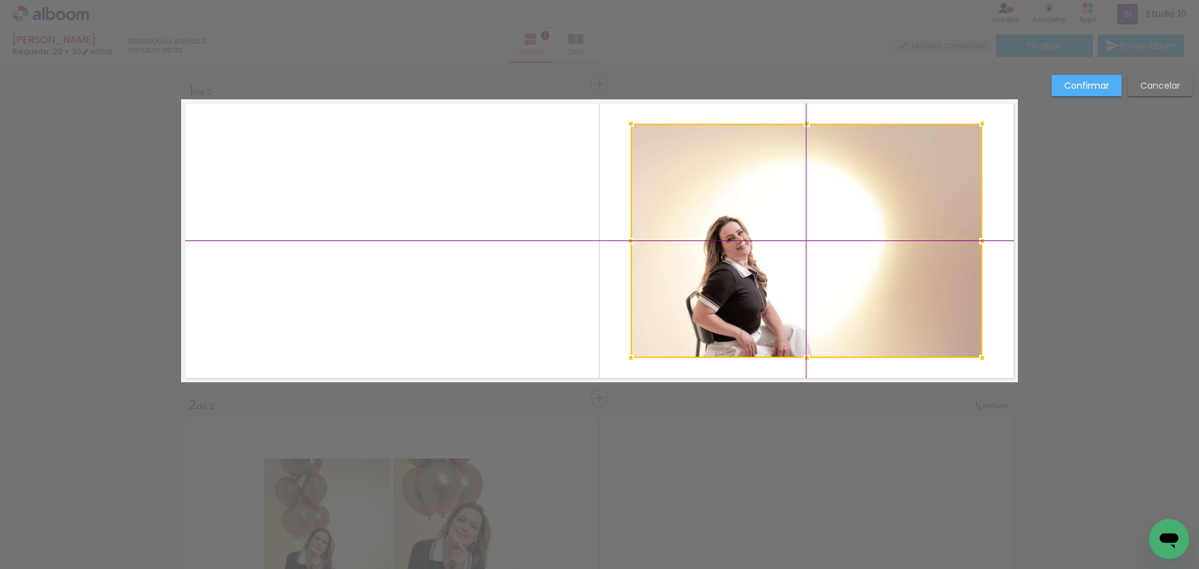
drag, startPoint x: 791, startPoint y: 269, endPoint x: 811, endPoint y: 263, distance: 21.4
click at [792, 269] on div at bounding box center [807, 241] width 352 height 234
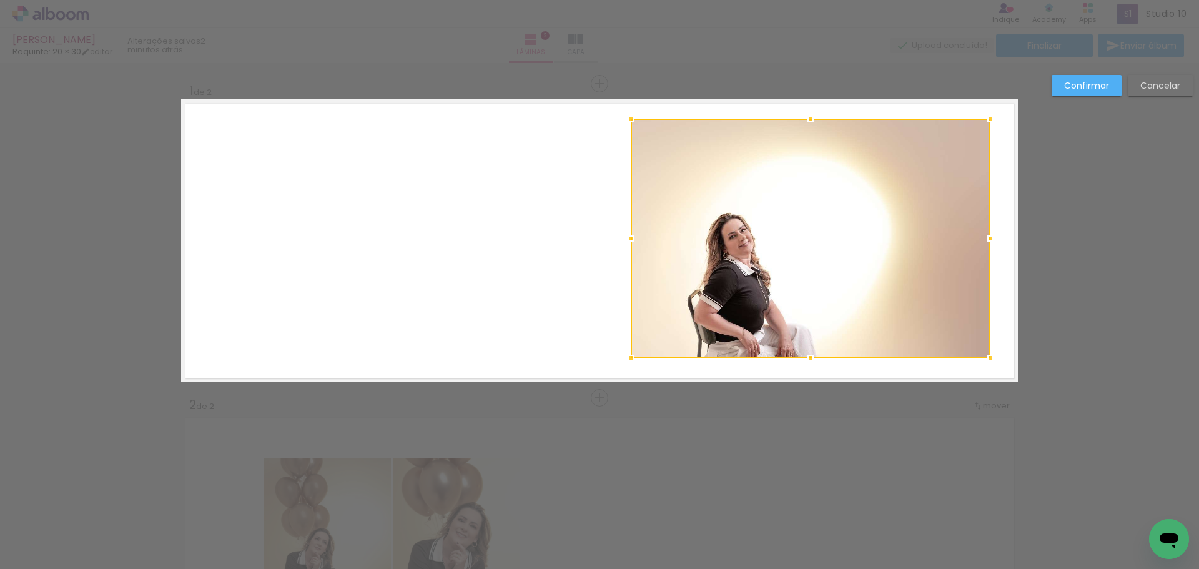
drag, startPoint x: 980, startPoint y: 124, endPoint x: 1039, endPoint y: 88, distance: 68.7
click at [1039, 88] on div "Inserir lâmina 1 de 2 Inserir lâmina 2 de 2 Confirmar Cancelar" at bounding box center [599, 549] width 1199 height 973
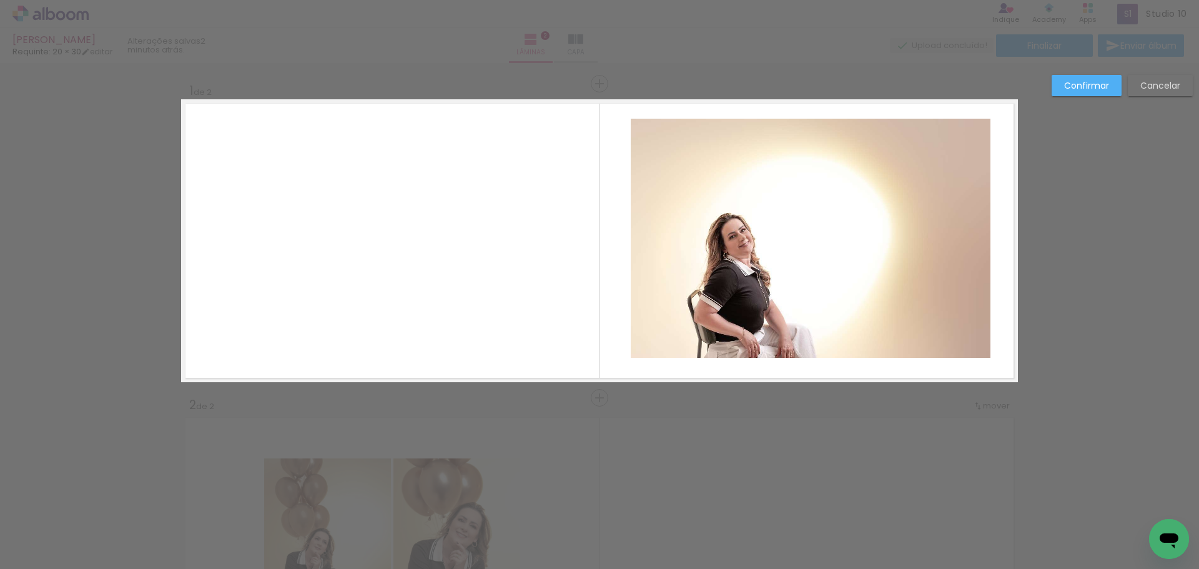
click at [843, 271] on quentale-photo at bounding box center [811, 238] width 360 height 239
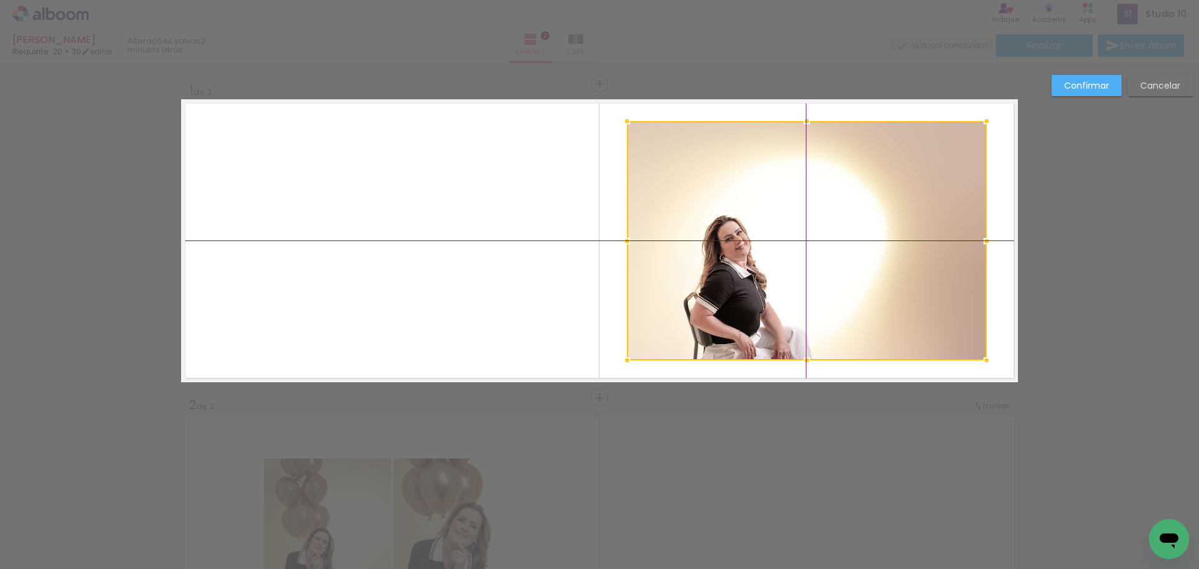
drag, startPoint x: 810, startPoint y: 287, endPoint x: 821, endPoint y: 263, distance: 26.3
click at [821, 263] on div at bounding box center [807, 240] width 360 height 239
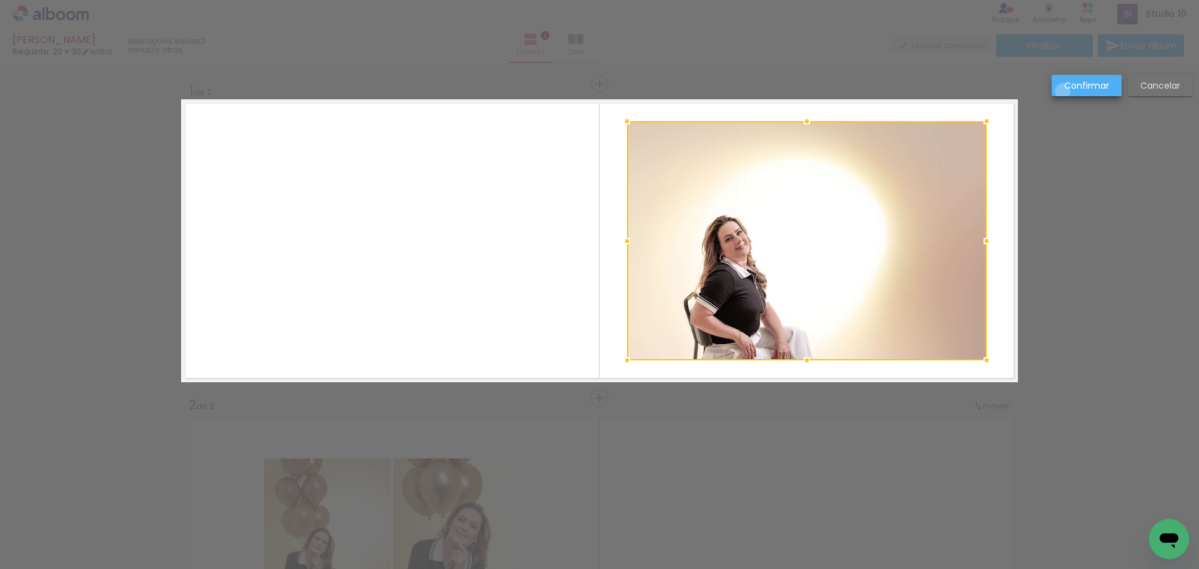
click at [1063, 91] on paper-button "Confirmar" at bounding box center [1087, 85] width 70 height 21
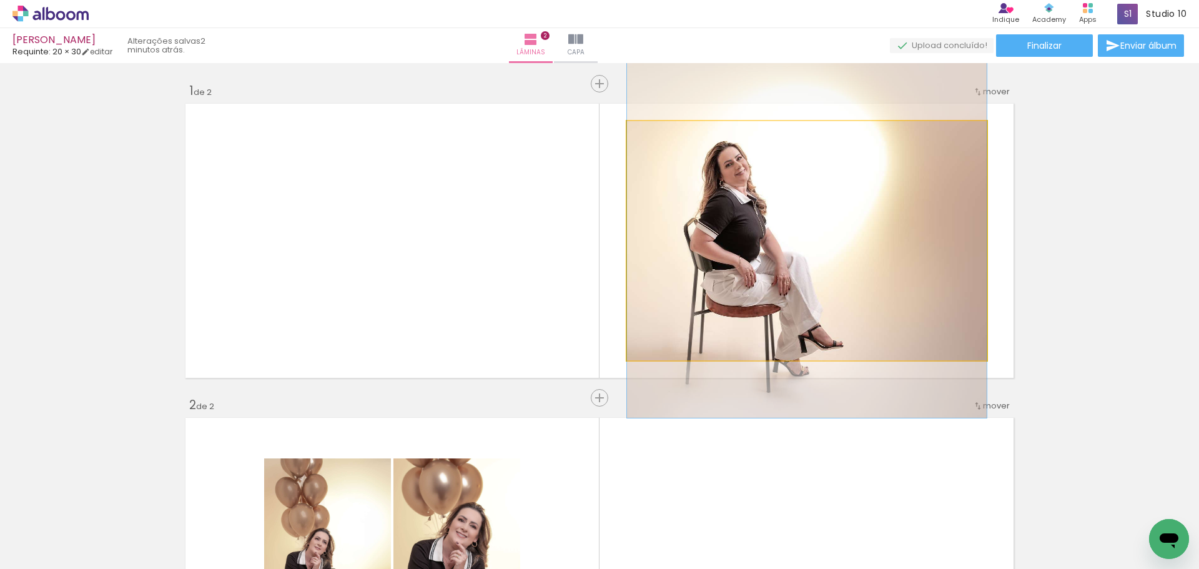
drag, startPoint x: 813, startPoint y: 293, endPoint x: 838, endPoint y: 219, distance: 78.6
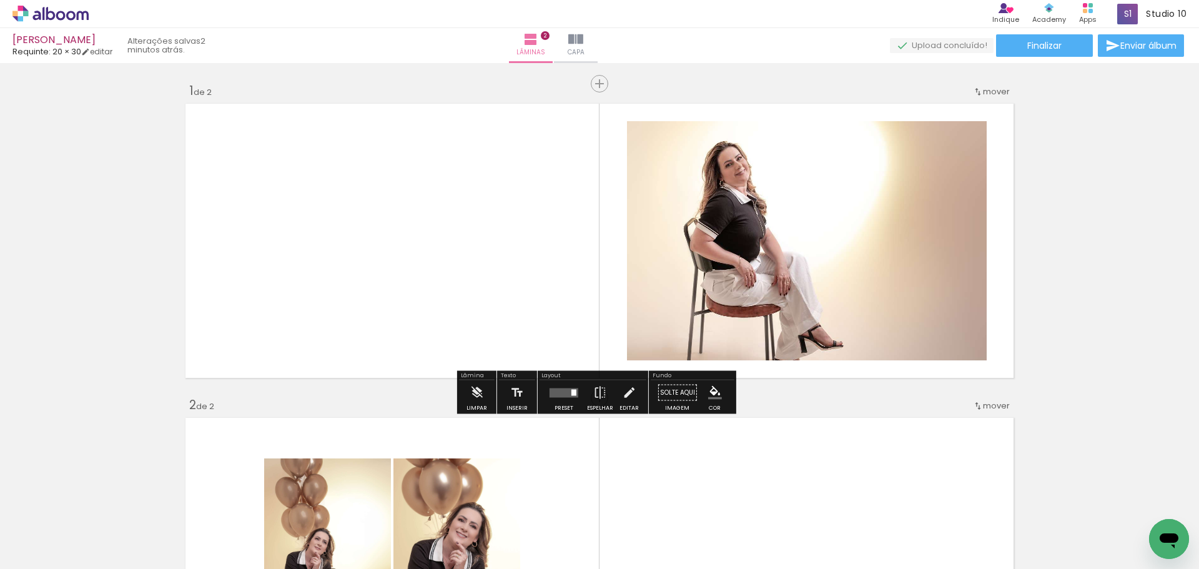
click at [1124, 280] on div "Inserir lâmina 1 de 2 Inserir lâmina 2 de 2" at bounding box center [599, 538] width 1199 height 943
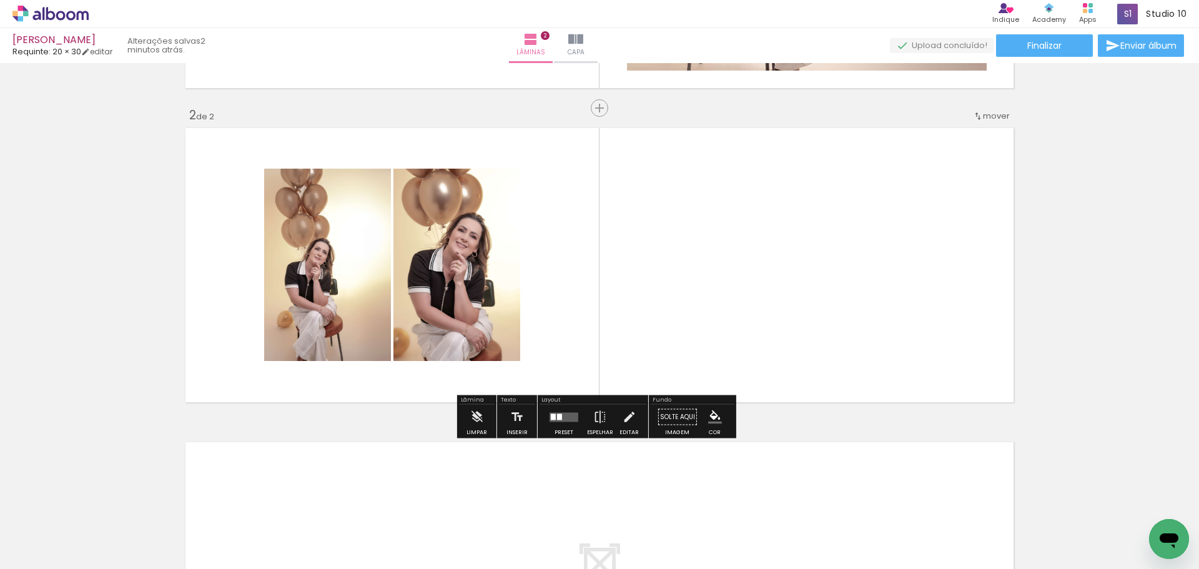
scroll to position [312, 0]
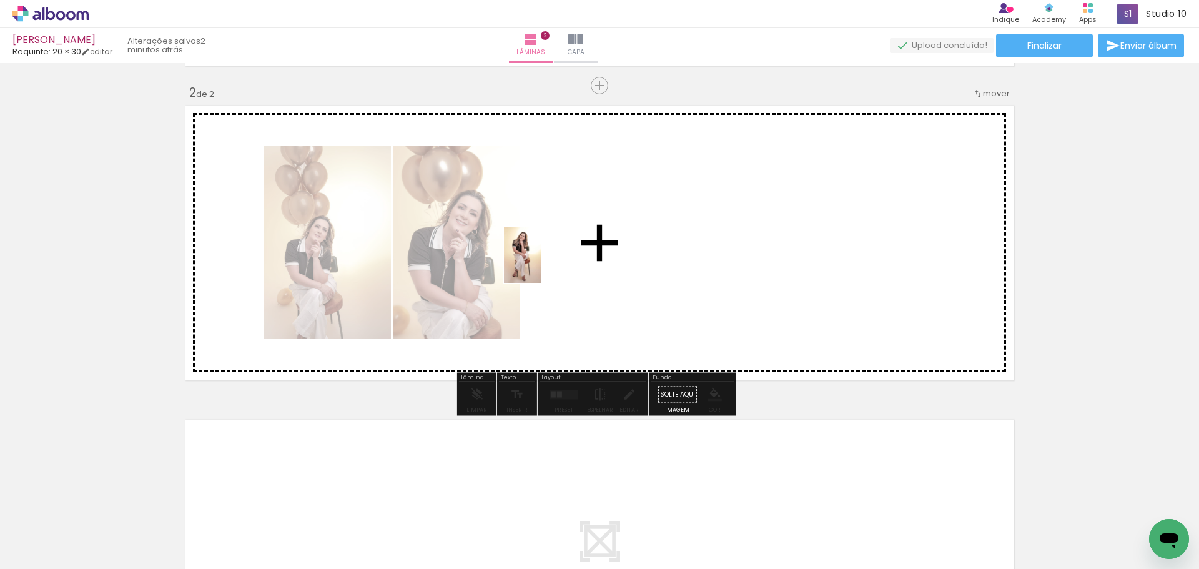
drag, startPoint x: 448, startPoint y: 531, endPoint x: 553, endPoint y: 245, distance: 304.7
click at [553, 244] on quentale-workspace at bounding box center [599, 284] width 1199 height 569
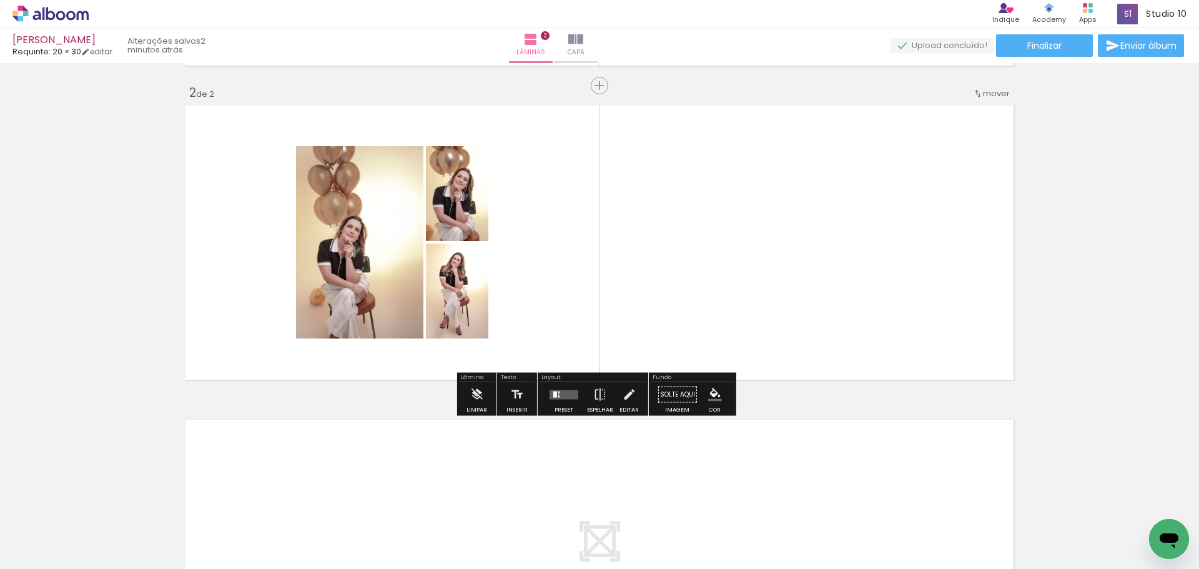
click at [553, 390] on quentale-layouter at bounding box center [564, 394] width 29 height 9
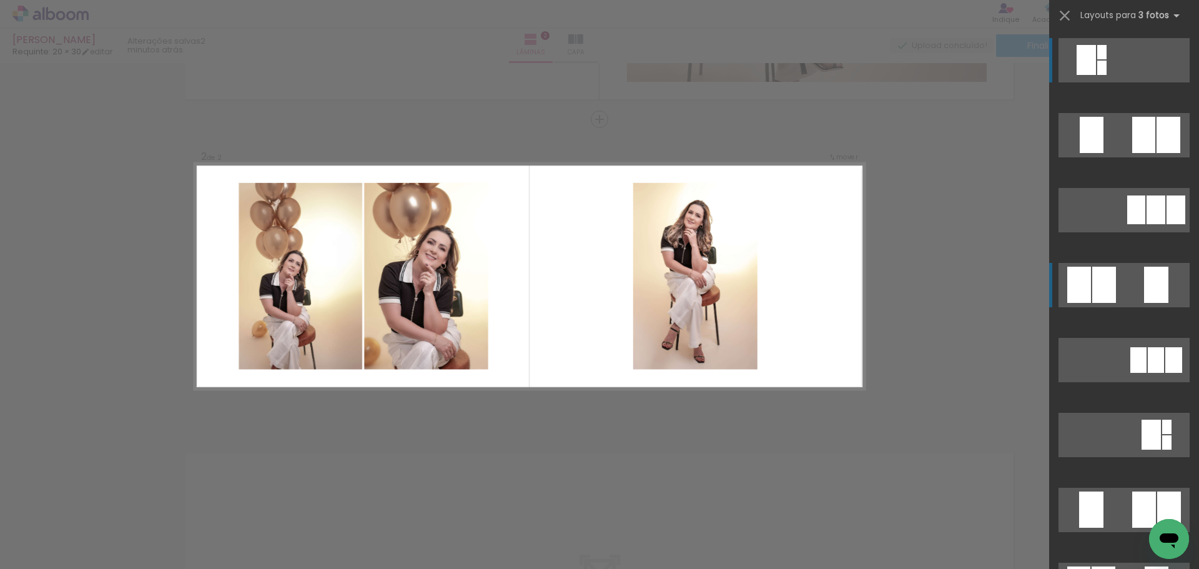
scroll to position [278, 0]
click at [1138, 157] on quentale-layouter at bounding box center [1124, 135] width 131 height 44
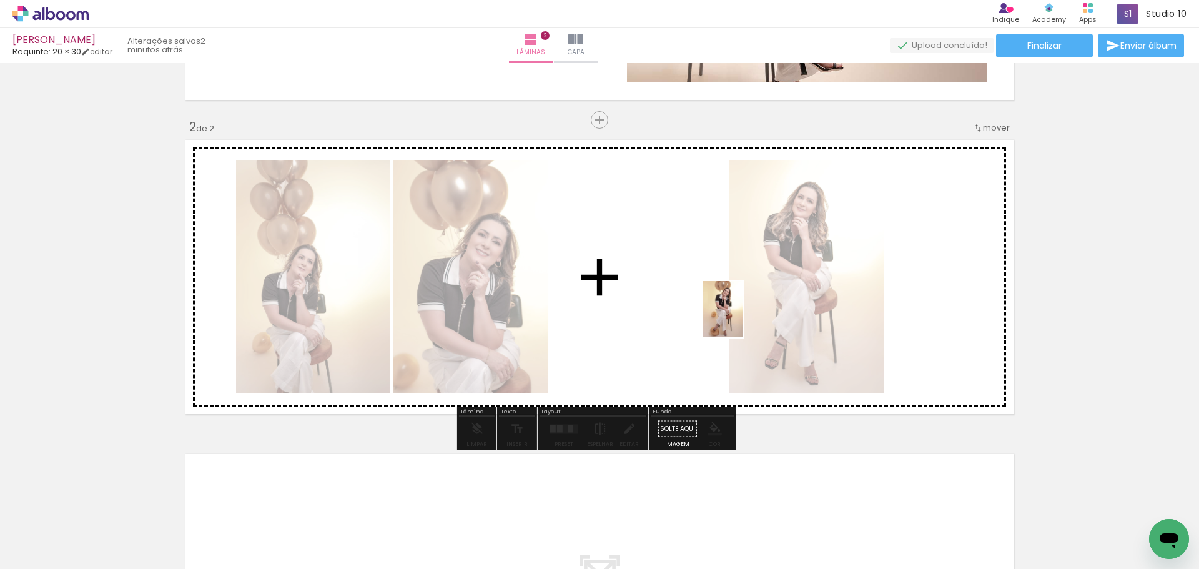
drag, startPoint x: 394, startPoint y: 540, endPoint x: 738, endPoint y: 319, distance: 410.0
click at [754, 304] on quentale-workspace at bounding box center [599, 284] width 1199 height 569
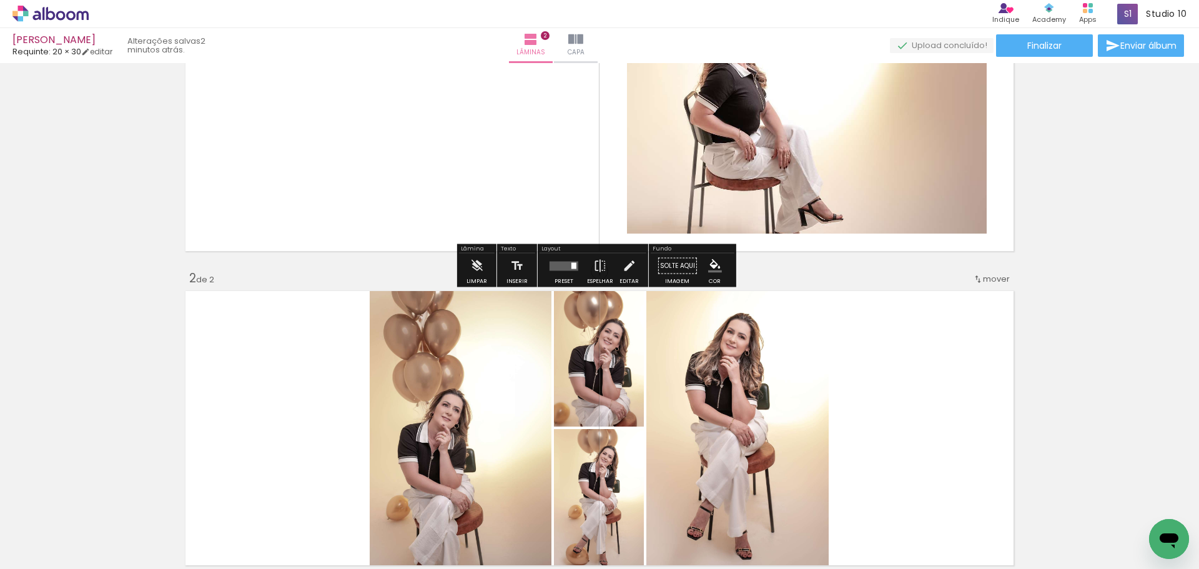
scroll to position [126, 0]
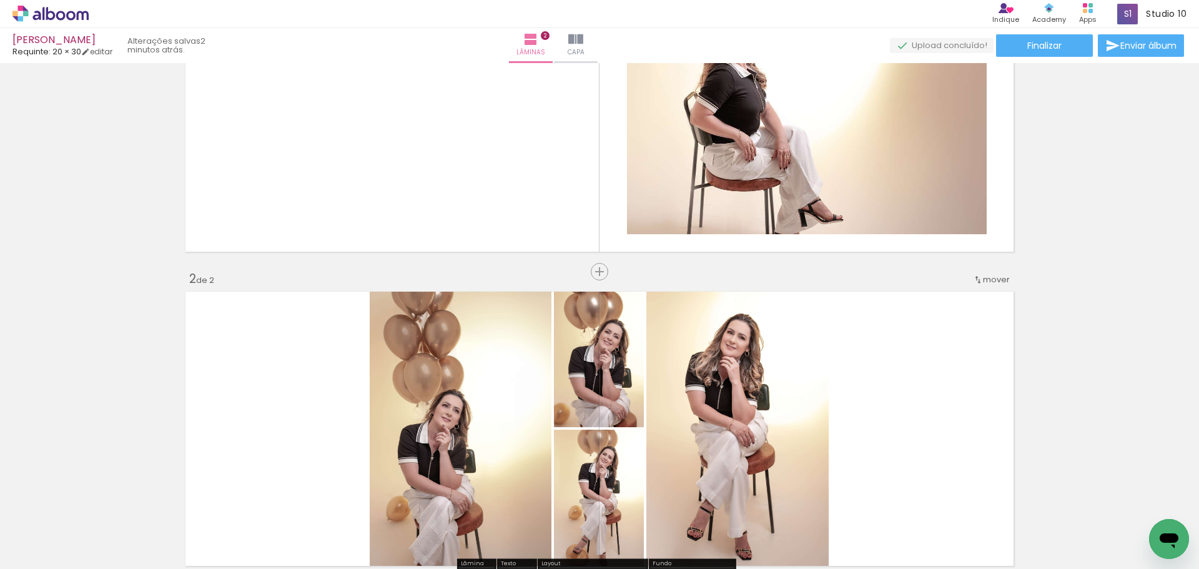
click at [848, 362] on quentale-layouter at bounding box center [599, 428] width 837 height 283
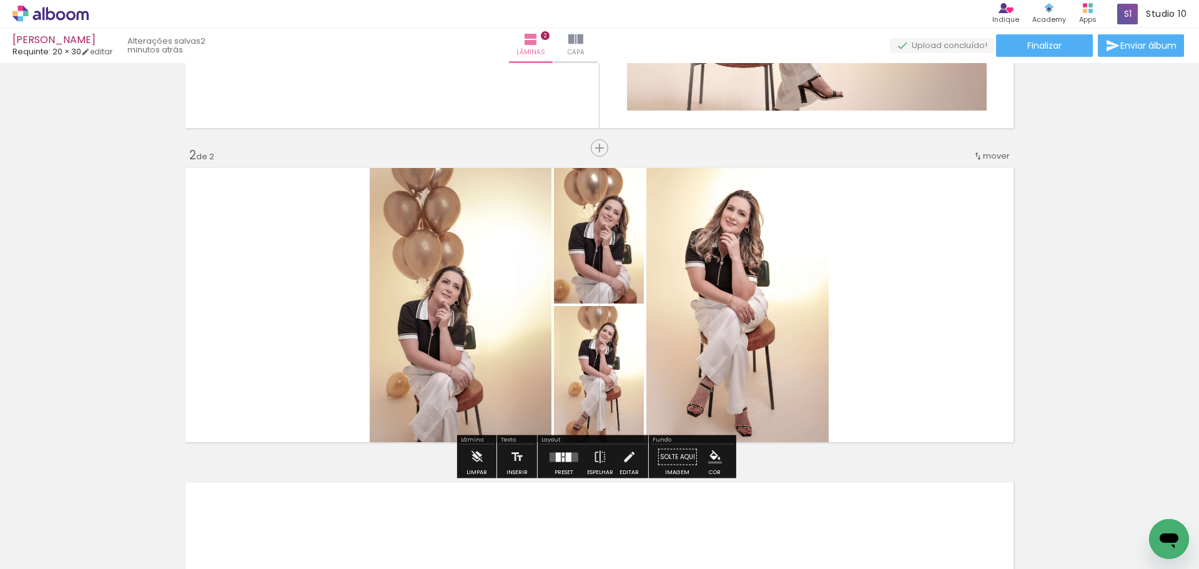
scroll to position [251, 0]
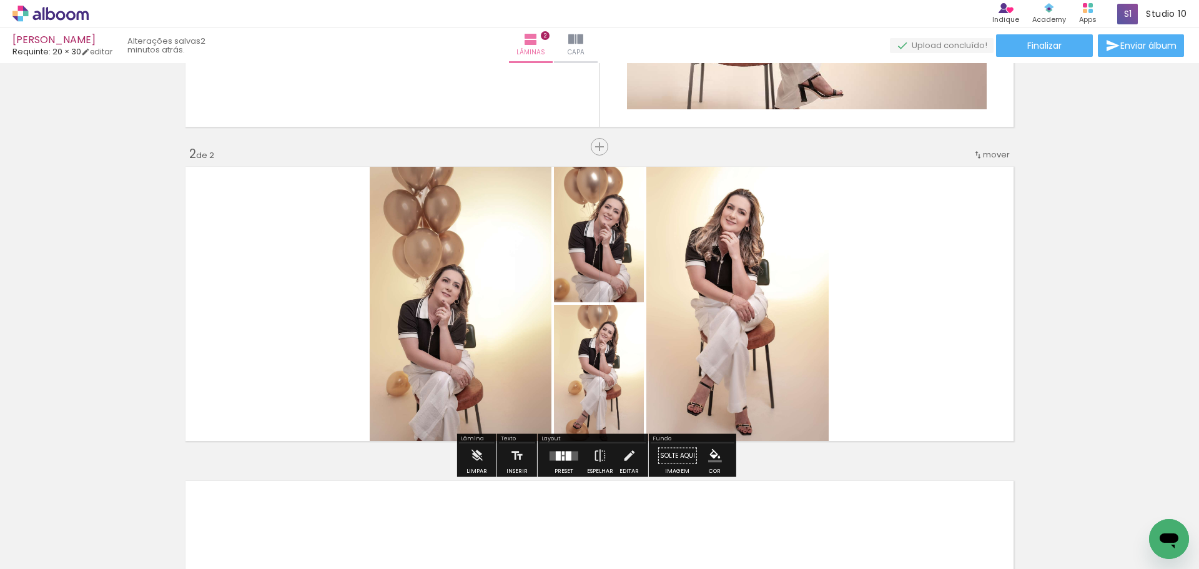
click at [566, 449] on div at bounding box center [564, 456] width 34 height 25
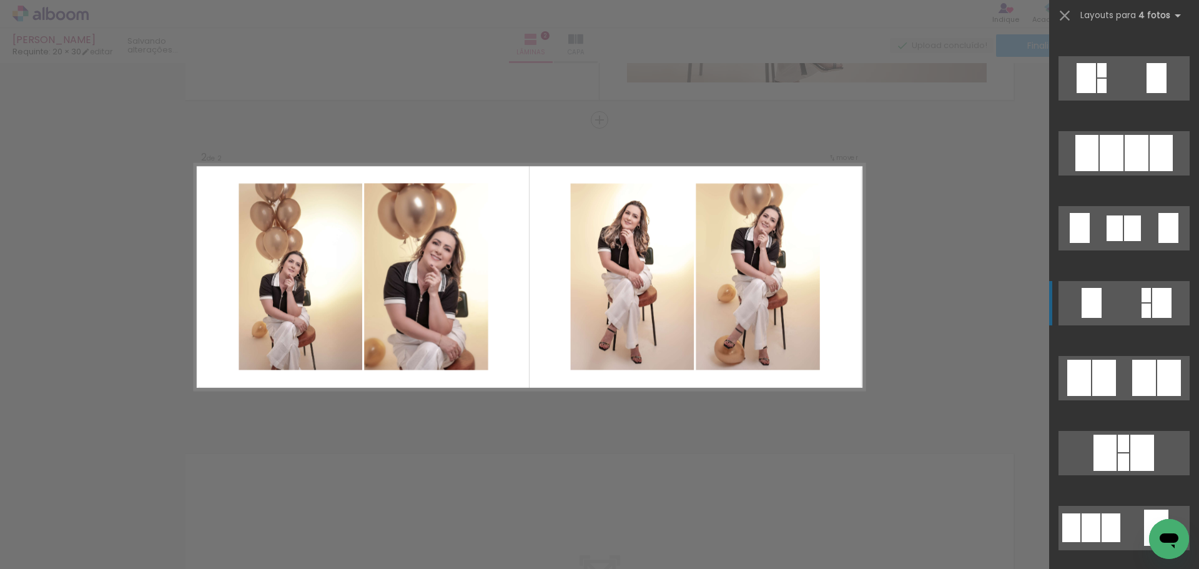
scroll to position [562, 0]
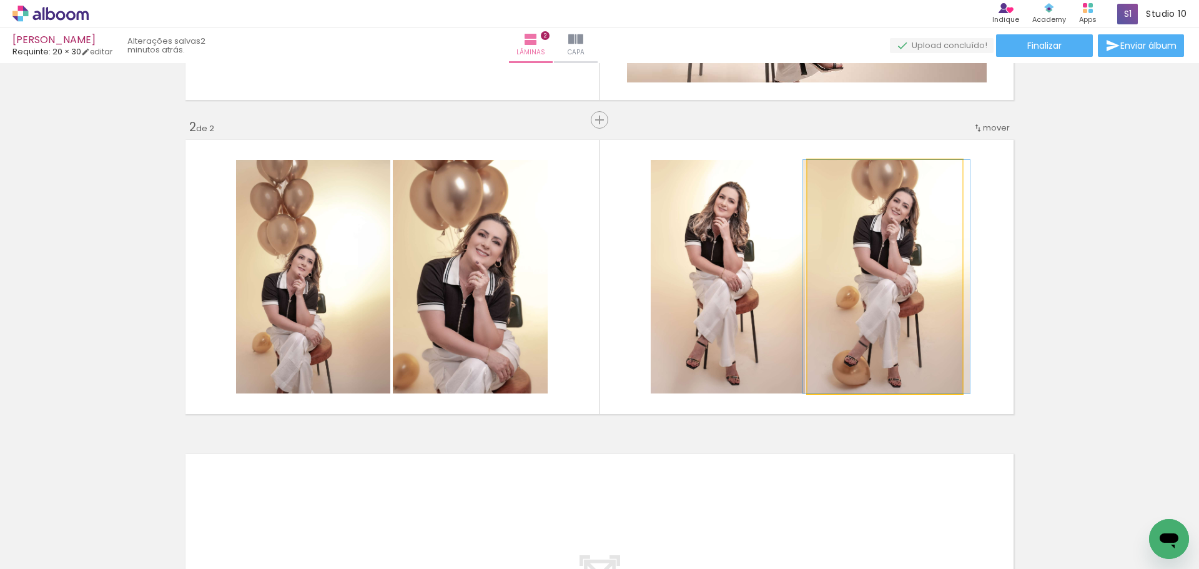
drag, startPoint x: 923, startPoint y: 298, endPoint x: 925, endPoint y: 307, distance: 8.9
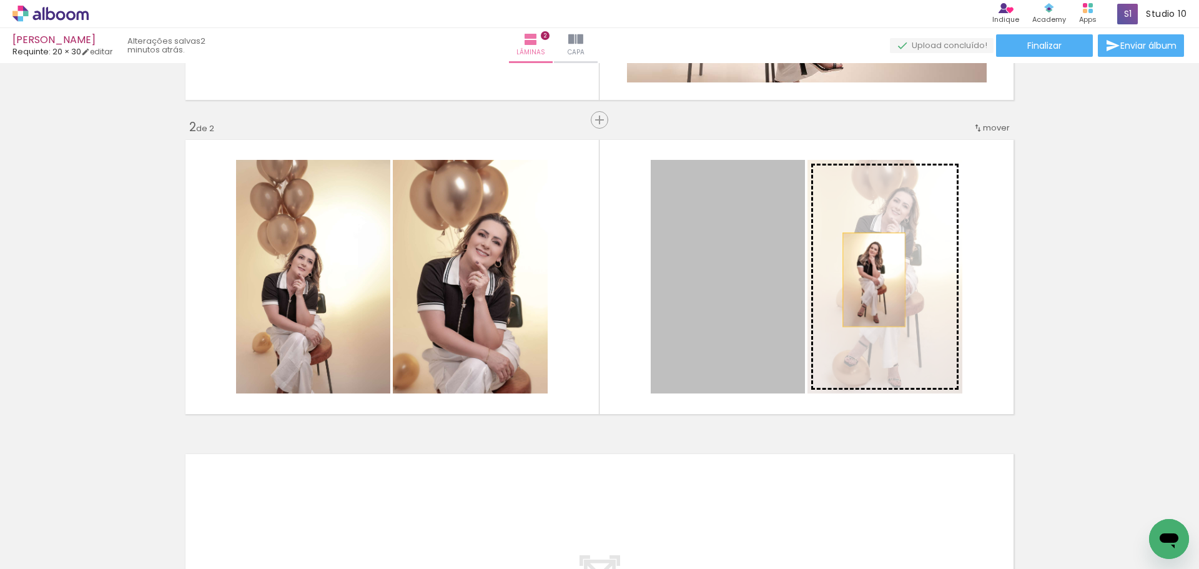
drag, startPoint x: 738, startPoint y: 282, endPoint x: 870, endPoint y: 280, distance: 131.8
click at [0, 0] on slot at bounding box center [0, 0] width 0 height 0
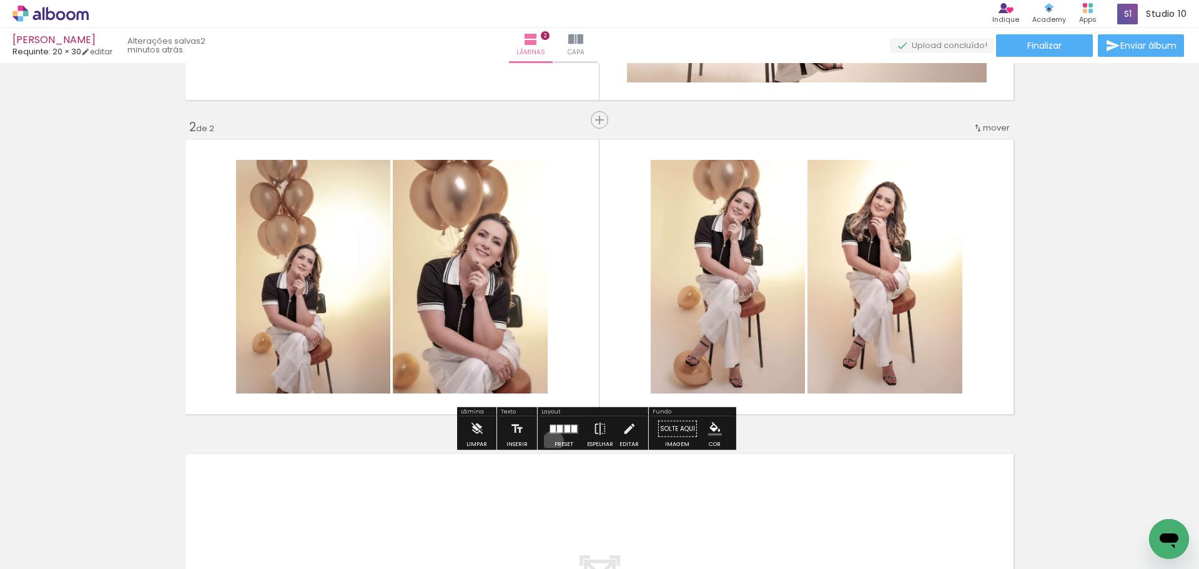
drag, startPoint x: 552, startPoint y: 440, endPoint x: 578, endPoint y: 432, distance: 26.7
click at [553, 439] on div at bounding box center [564, 429] width 34 height 25
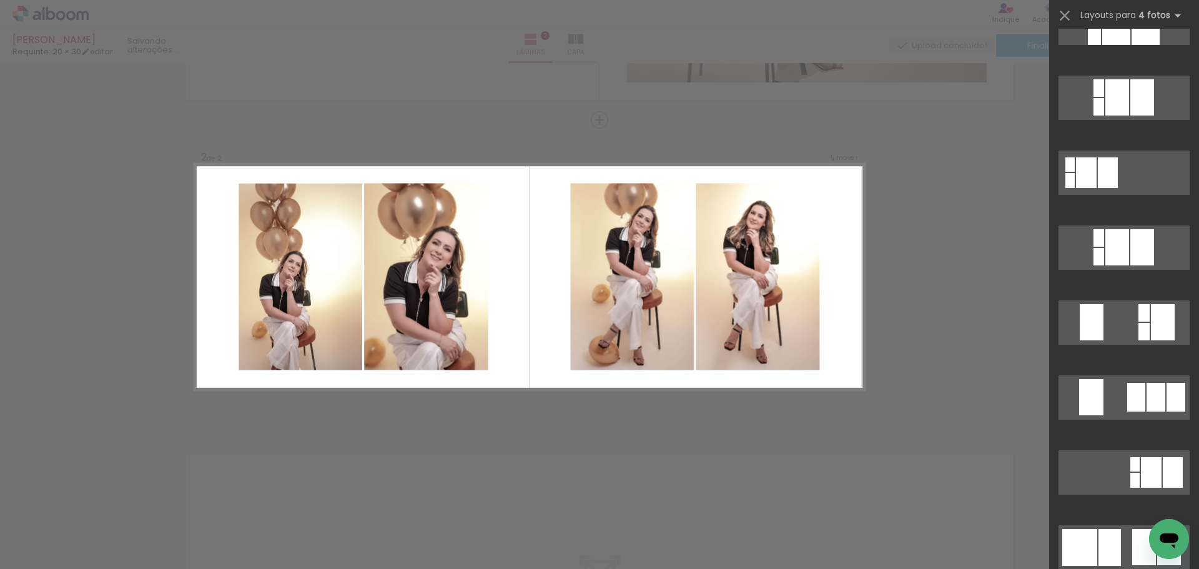
scroll to position [3198, 0]
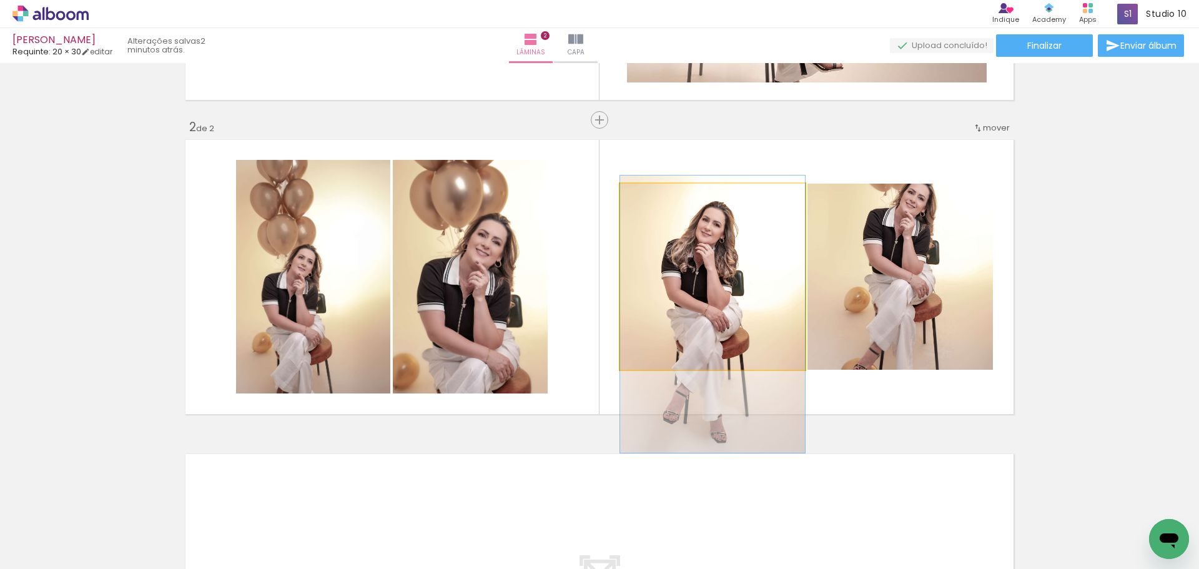
drag, startPoint x: 688, startPoint y: 270, endPoint x: 707, endPoint y: 307, distance: 41.6
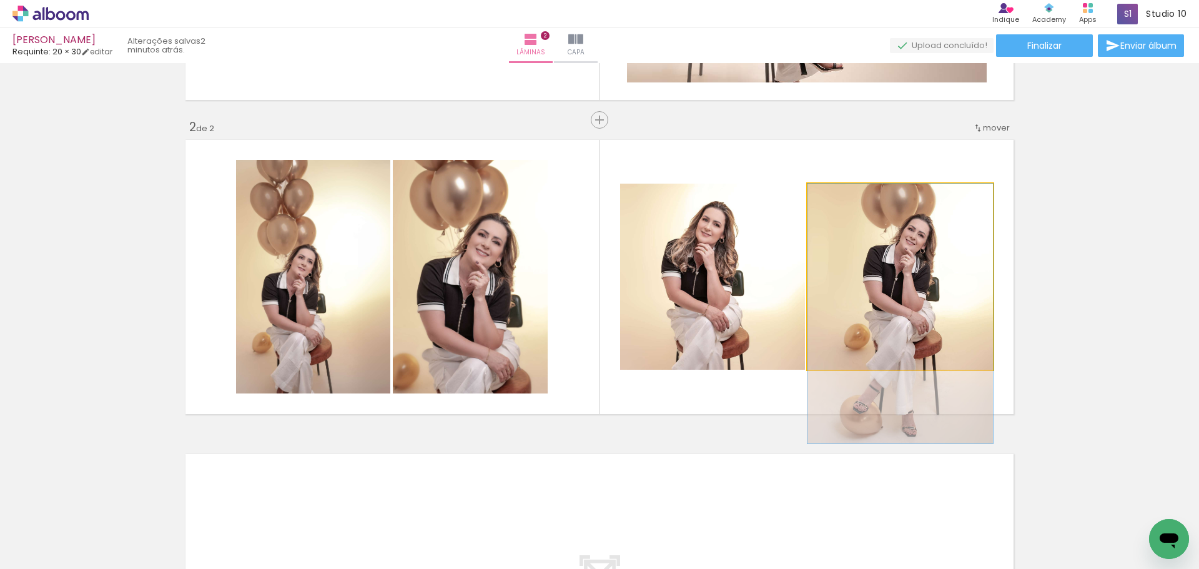
drag, startPoint x: 940, startPoint y: 248, endPoint x: 942, endPoint y: 285, distance: 37.5
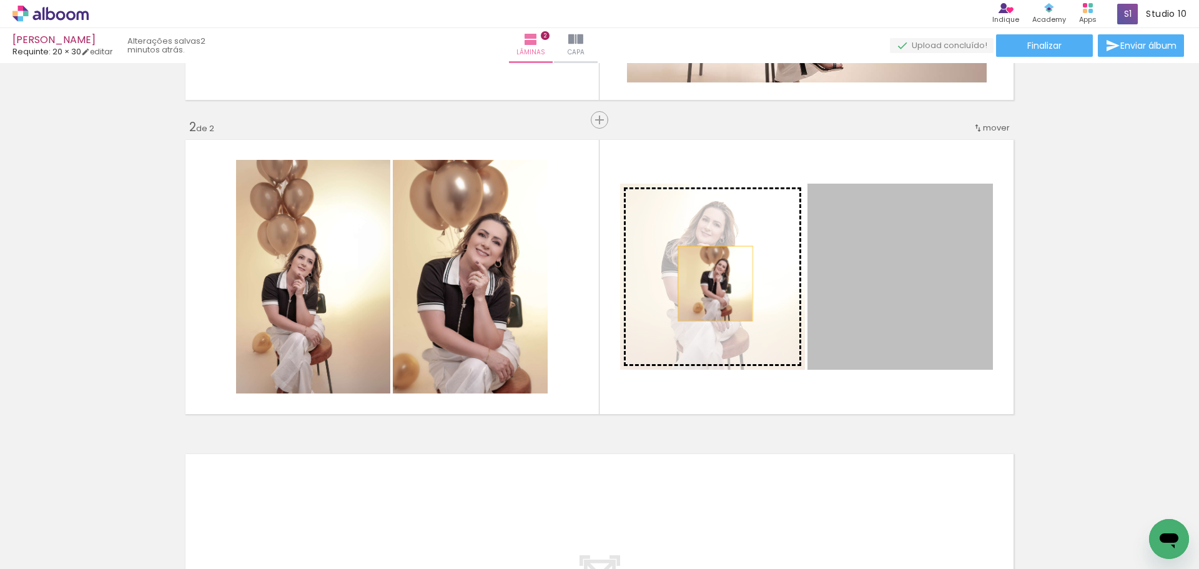
drag, startPoint x: 918, startPoint y: 268, endPoint x: 711, endPoint y: 284, distance: 208.0
click at [0, 0] on slot at bounding box center [0, 0] width 0 height 0
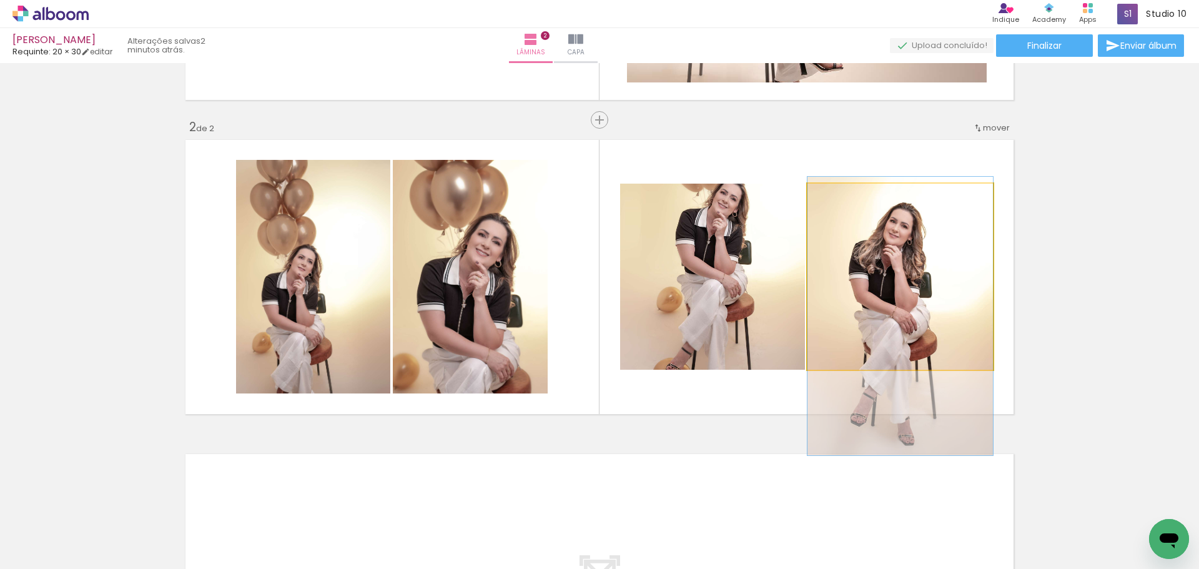
drag, startPoint x: 875, startPoint y: 258, endPoint x: 877, endPoint y: 297, distance: 39.4
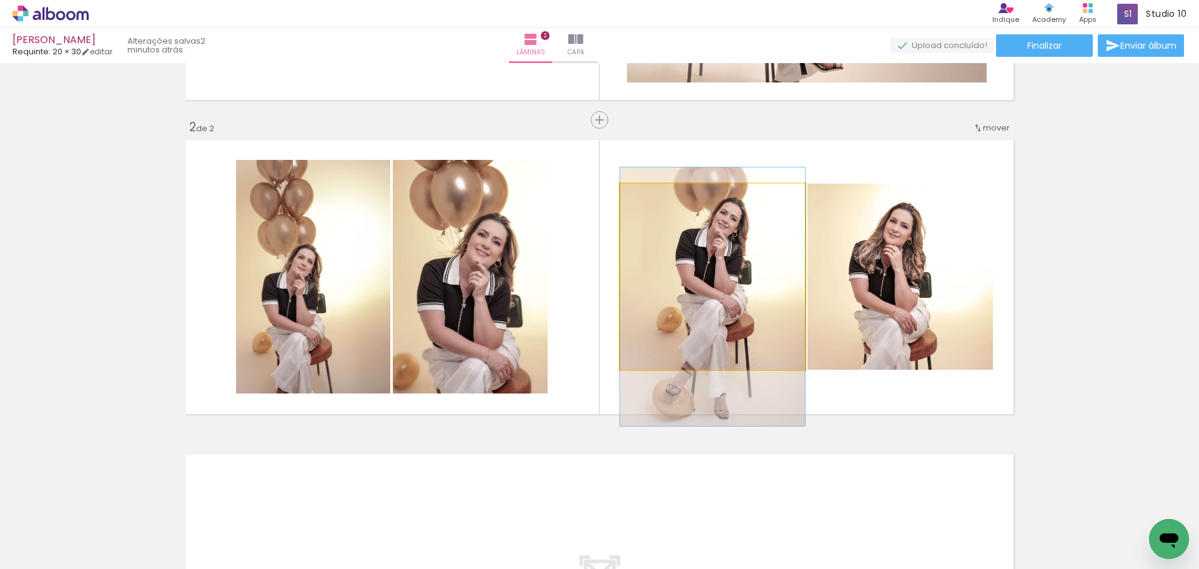
drag, startPoint x: 751, startPoint y: 297, endPoint x: 755, endPoint y: 319, distance: 22.3
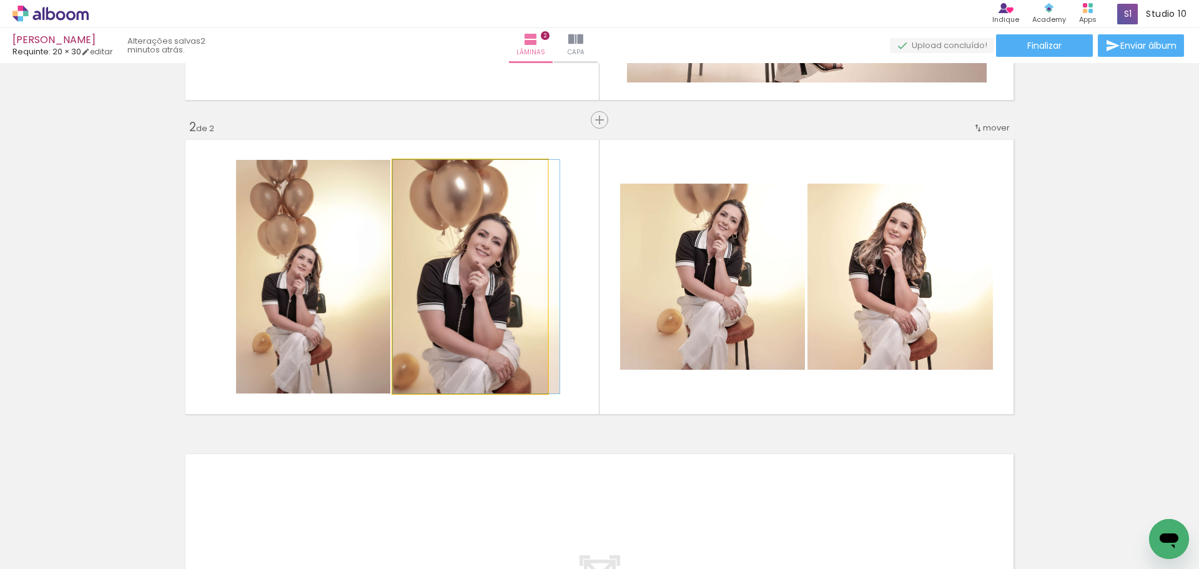
click at [457, 312] on quentale-photo at bounding box center [470, 277] width 155 height 234
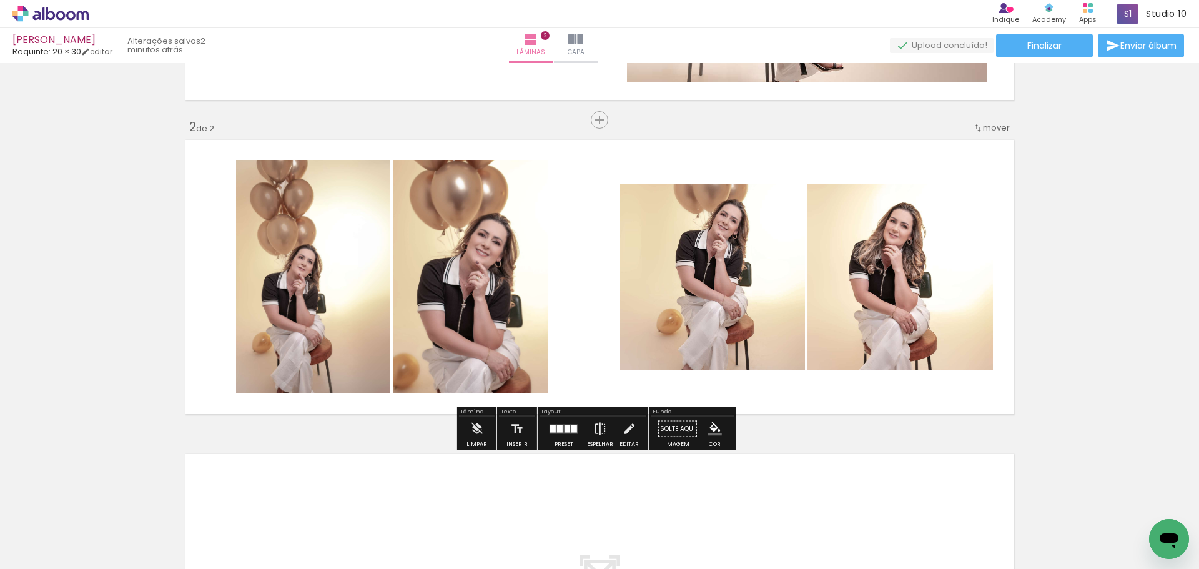
scroll to position [563, 0]
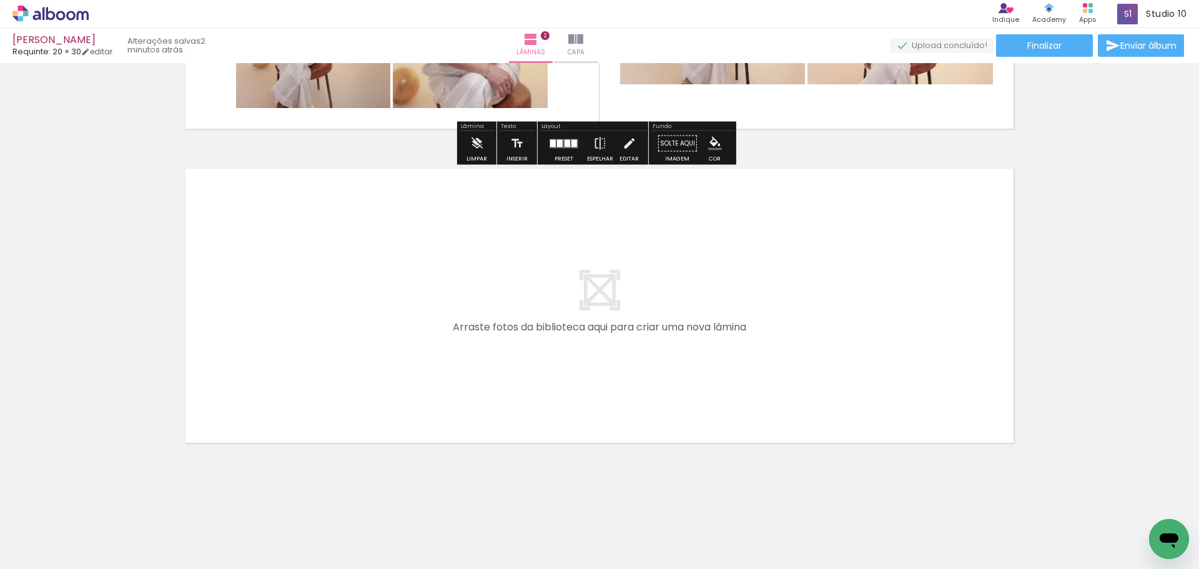
drag, startPoint x: 598, startPoint y: 523, endPoint x: 439, endPoint y: 282, distance: 288.1
click at [439, 282] on quentale-workspace at bounding box center [599, 284] width 1199 height 569
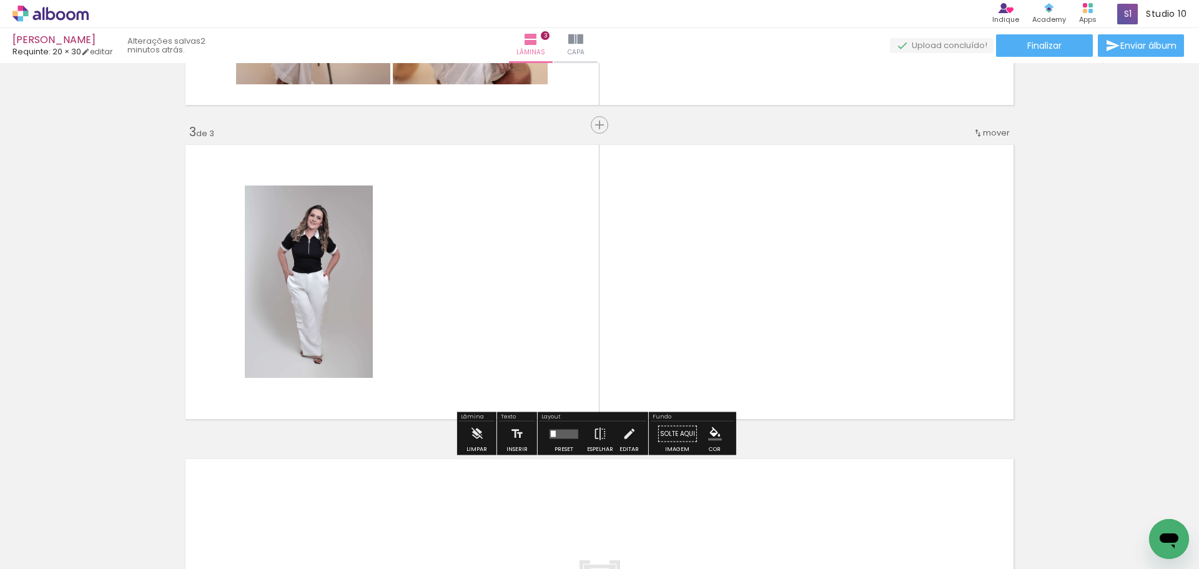
scroll to position [592, 0]
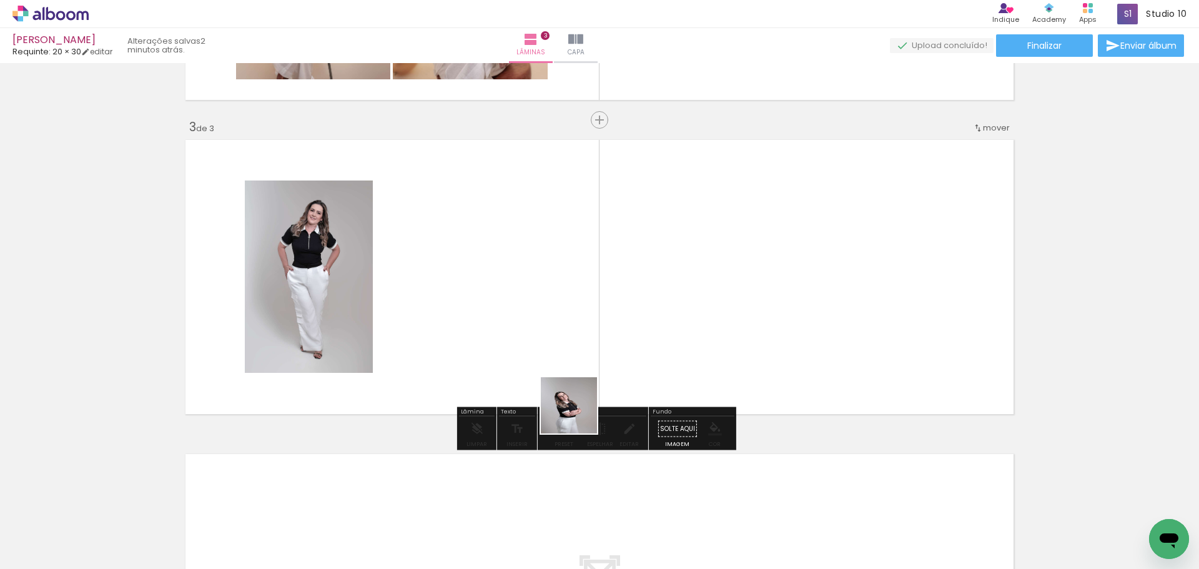
drag, startPoint x: 645, startPoint y: 519, endPoint x: 525, endPoint y: 310, distance: 241.5
click at [500, 294] on quentale-workspace at bounding box center [599, 284] width 1199 height 569
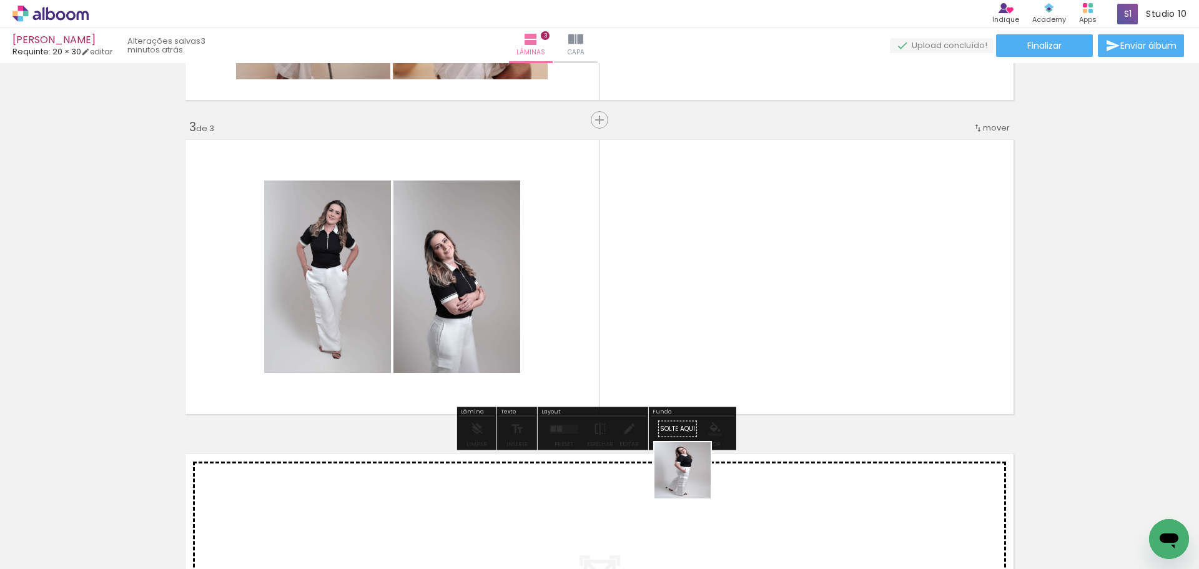
drag, startPoint x: 692, startPoint y: 480, endPoint x: 552, endPoint y: 313, distance: 217.7
click at [551, 313] on quentale-workspace at bounding box center [599, 284] width 1199 height 569
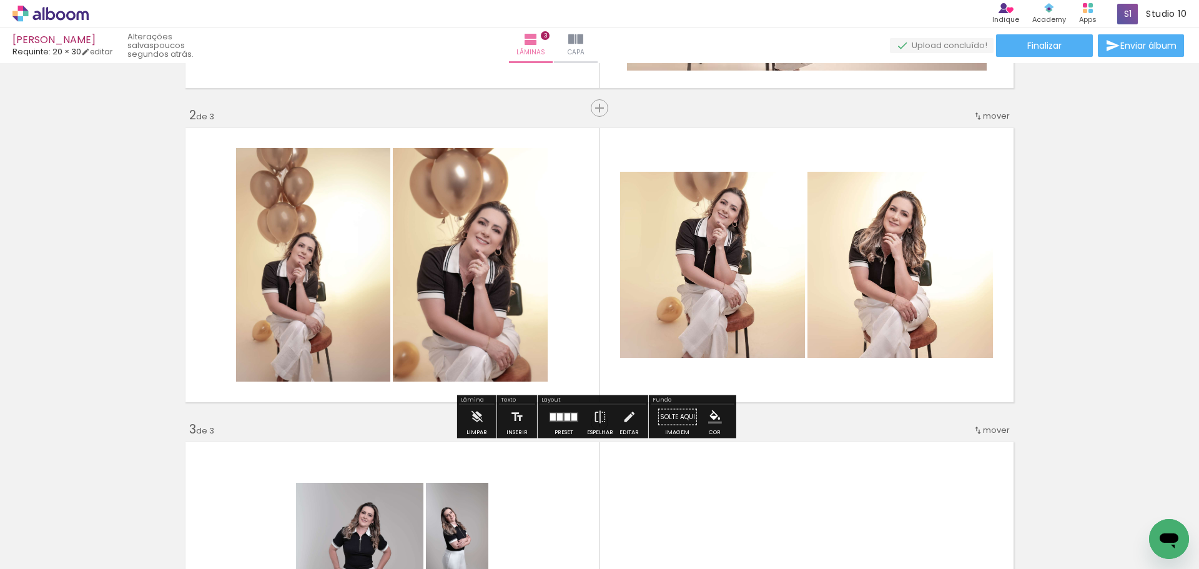
scroll to position [312, 0]
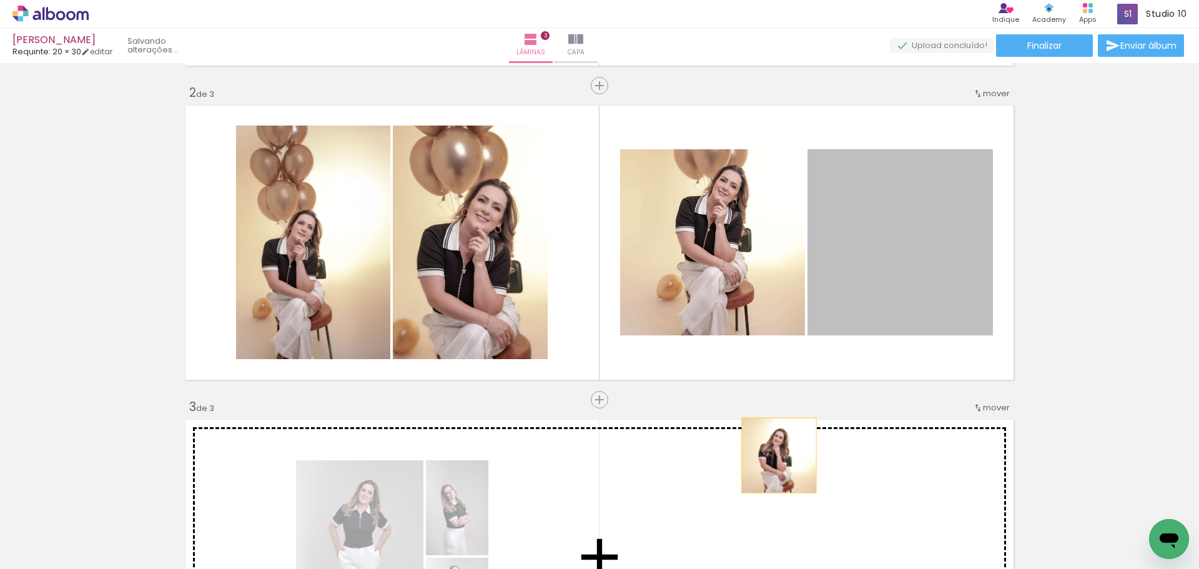
drag, startPoint x: 897, startPoint y: 306, endPoint x: 775, endPoint y: 455, distance: 193.1
click at [775, 455] on div "Inserir lâmina 1 de 3 Inserir lâmina 2 de 3 Inserir lâmina 3 de 3" at bounding box center [599, 383] width 1199 height 1257
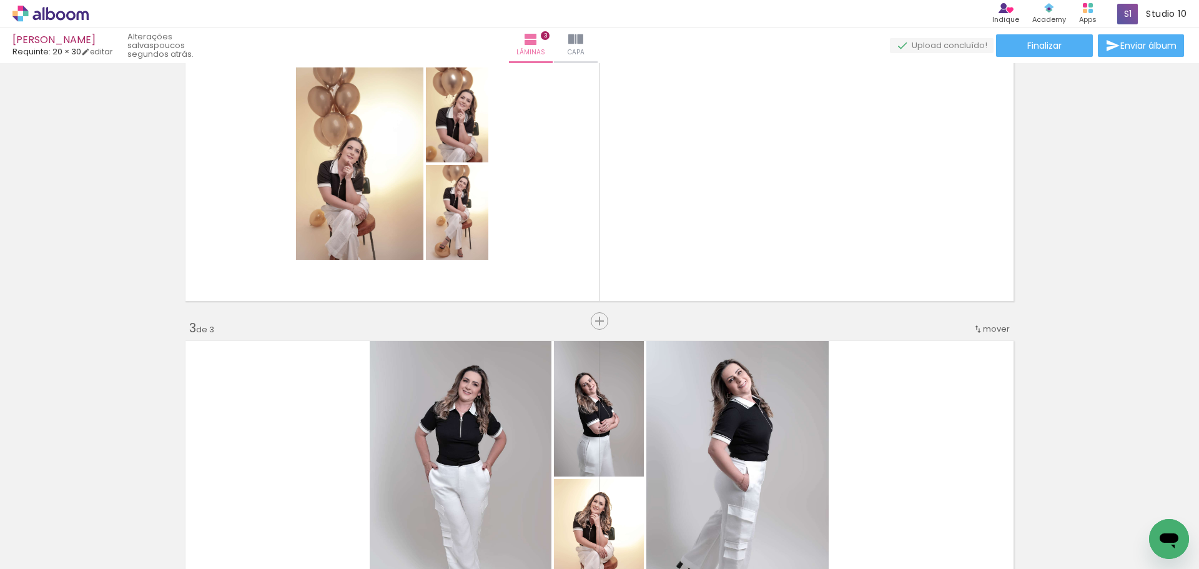
scroll to position [375, 0]
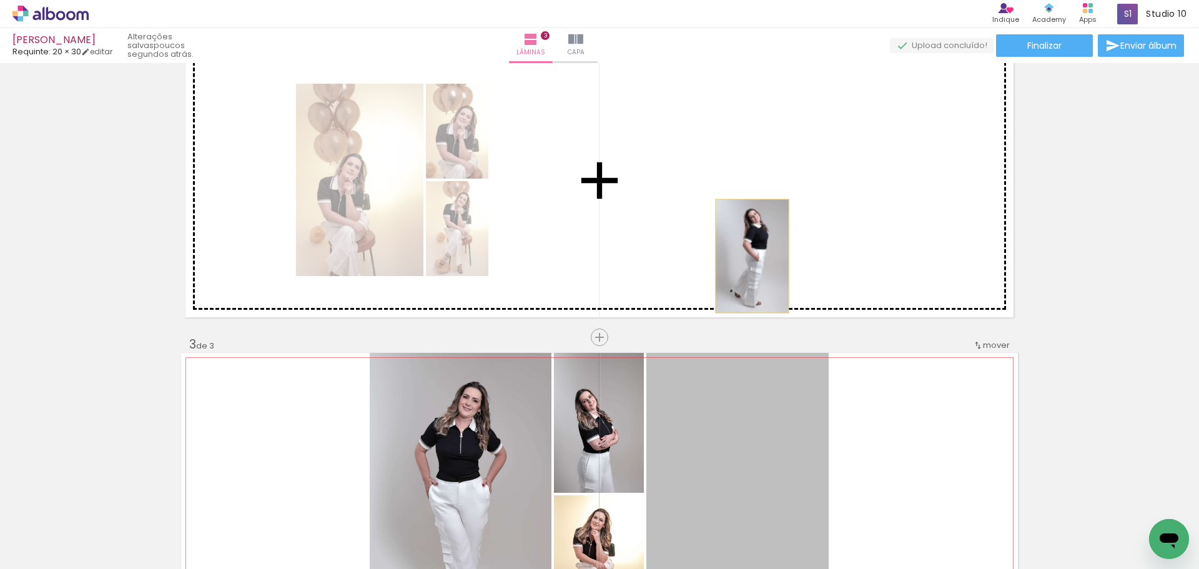
drag, startPoint x: 731, startPoint y: 398, endPoint x: 623, endPoint y: 441, distance: 115.8
click at [749, 167] on div "Inserir lâmina 1 de 3 Inserir lâmina 2 de 3 Inserir lâmina 3 de 3" at bounding box center [599, 321] width 1199 height 1257
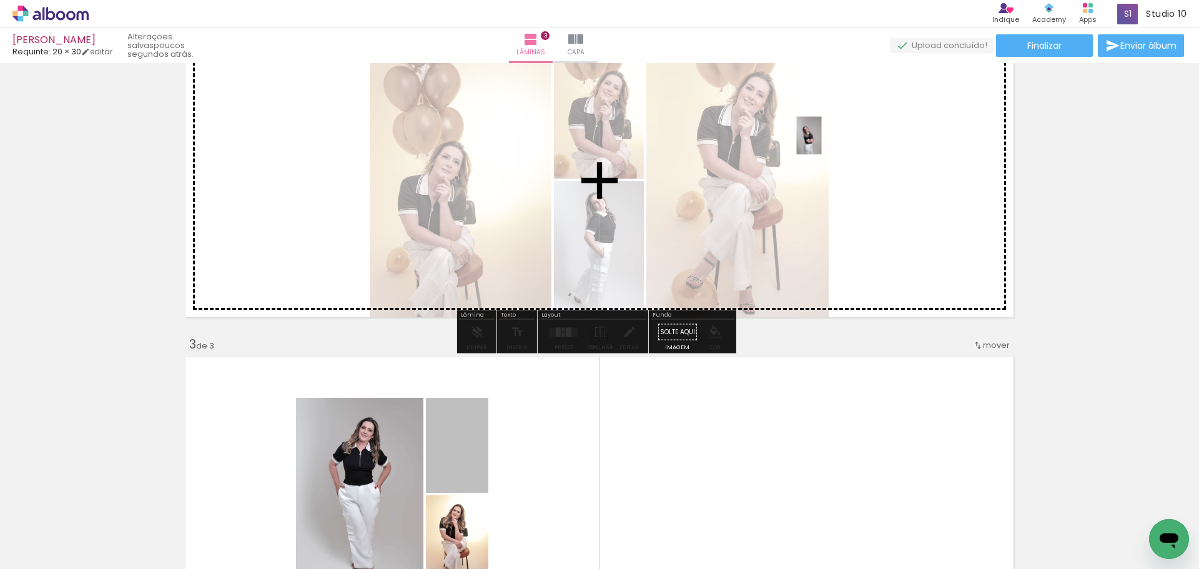
drag, startPoint x: 523, startPoint y: 387, endPoint x: 824, endPoint y: 114, distance: 406.0
click at [824, 114] on div "Inserir lâmina 1 de 3 Inserir lâmina 2 de 3 Inserir lâmina 3 de 3" at bounding box center [599, 321] width 1199 height 1257
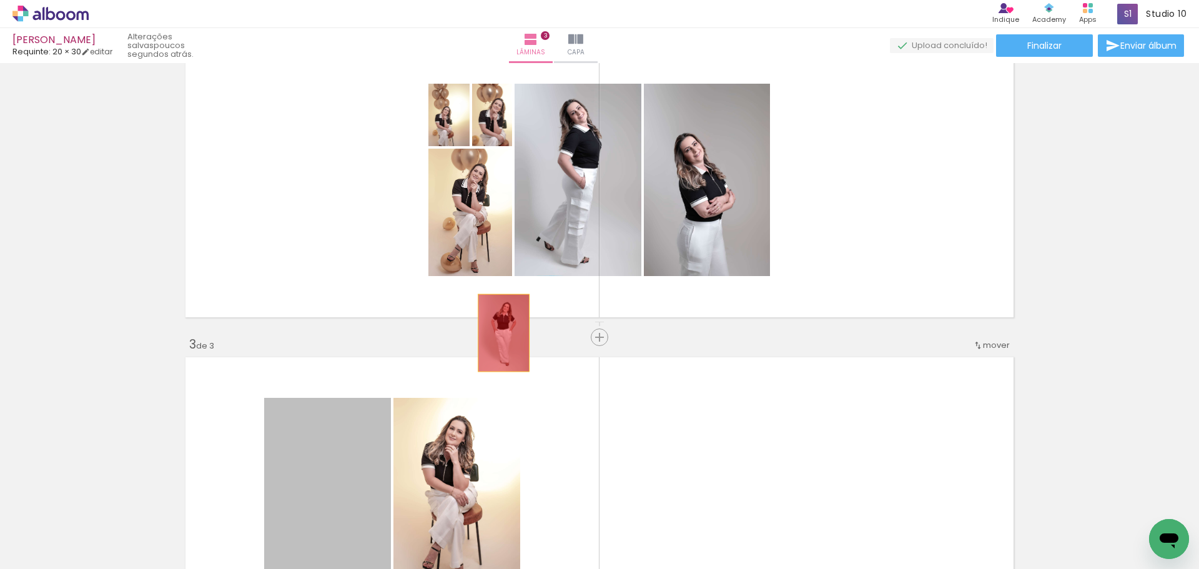
drag, startPoint x: 370, startPoint y: 439, endPoint x: 633, endPoint y: 216, distance: 345.3
click at [633, 216] on div "Inserir lâmina 1 de 3 Inserir lâmina 2 de 3 Inserir lâmina 3 de 3" at bounding box center [599, 321] width 1199 height 1257
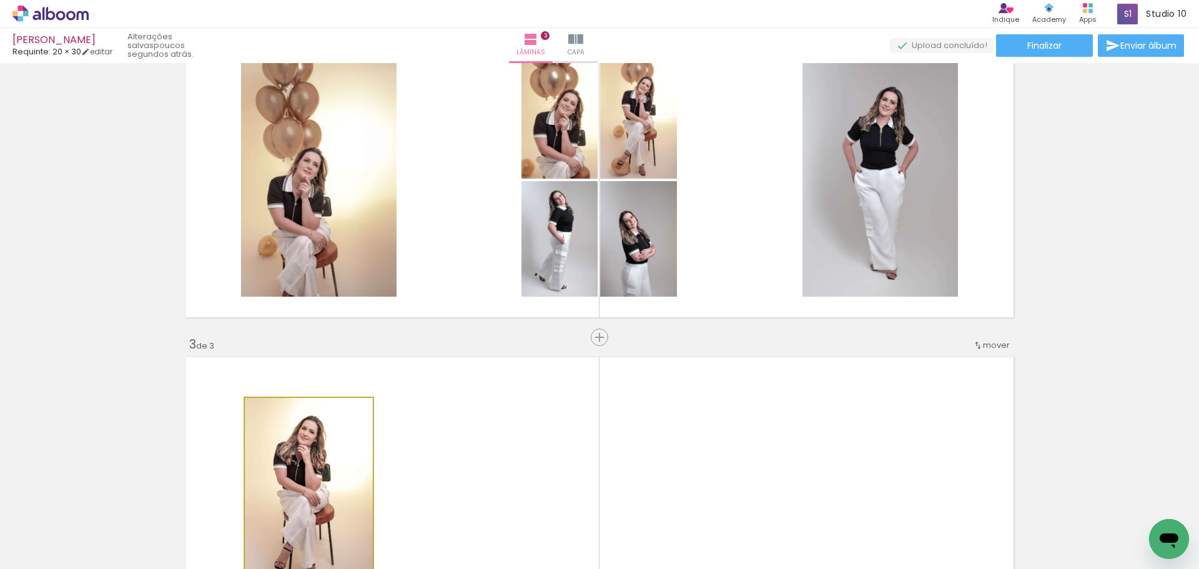
drag, startPoint x: 317, startPoint y: 457, endPoint x: 675, endPoint y: 194, distance: 443.7
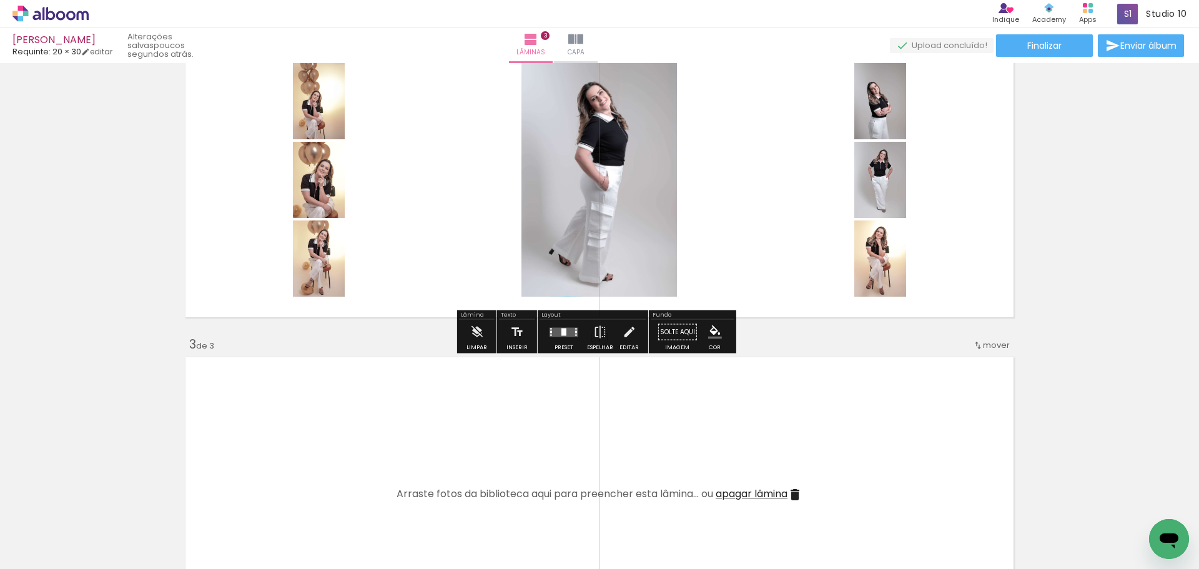
click at [567, 327] on quentale-layouter at bounding box center [564, 331] width 29 height 9
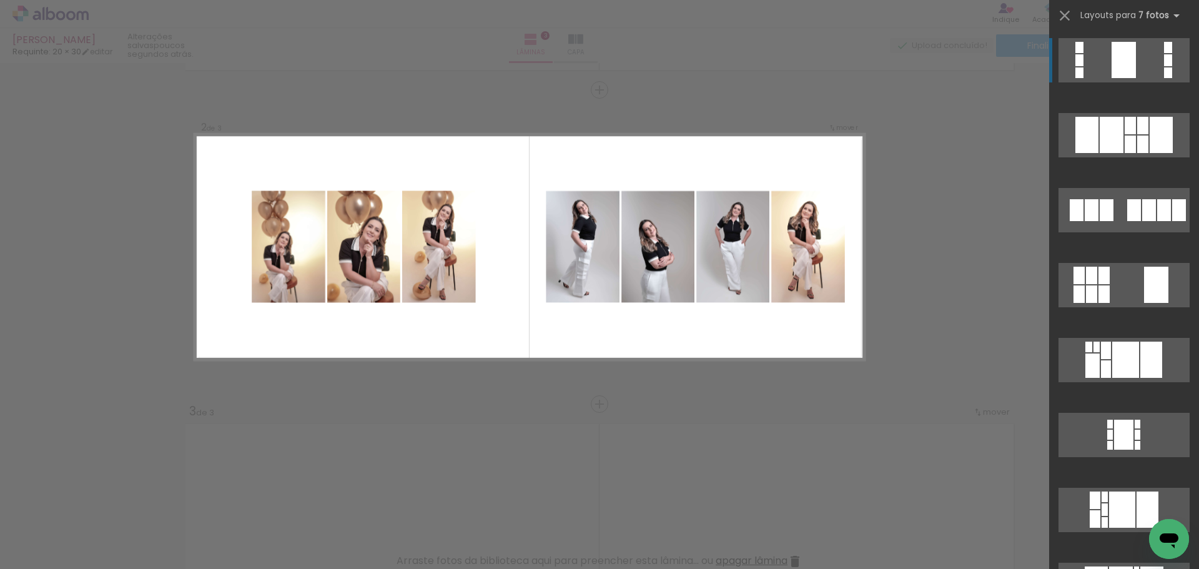
scroll to position [278, 0]
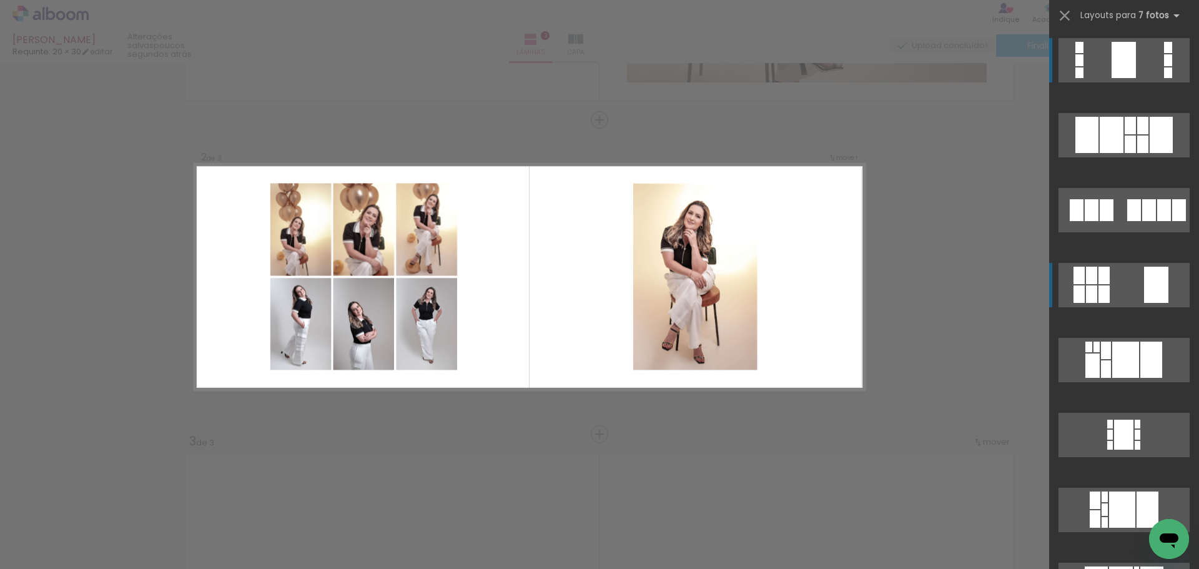
click at [1134, 157] on quentale-layouter at bounding box center [1124, 135] width 131 height 44
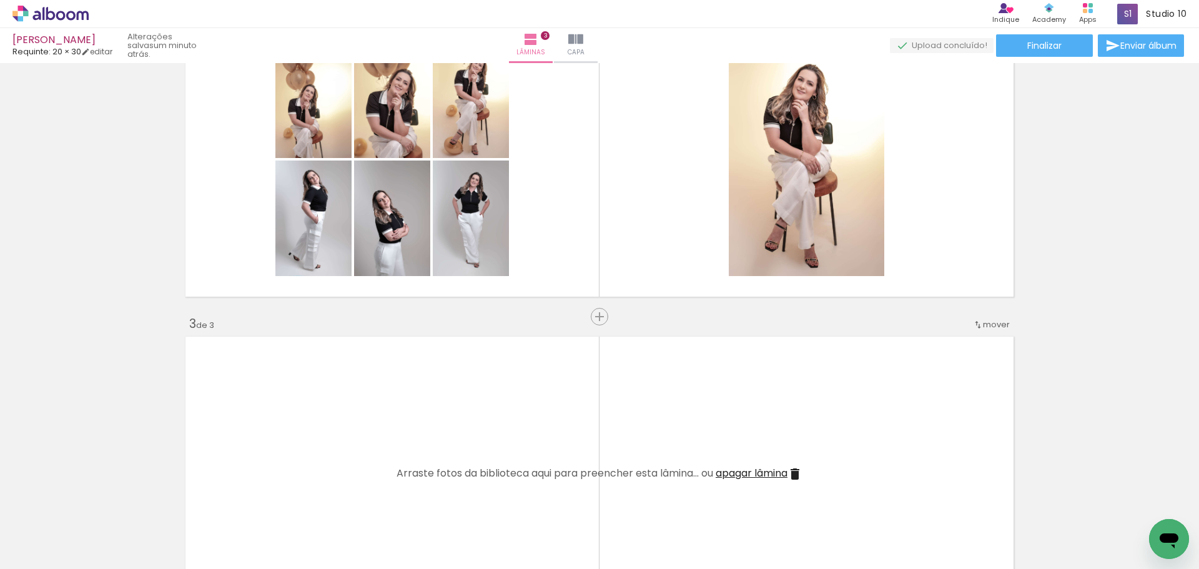
scroll to position [403, 0]
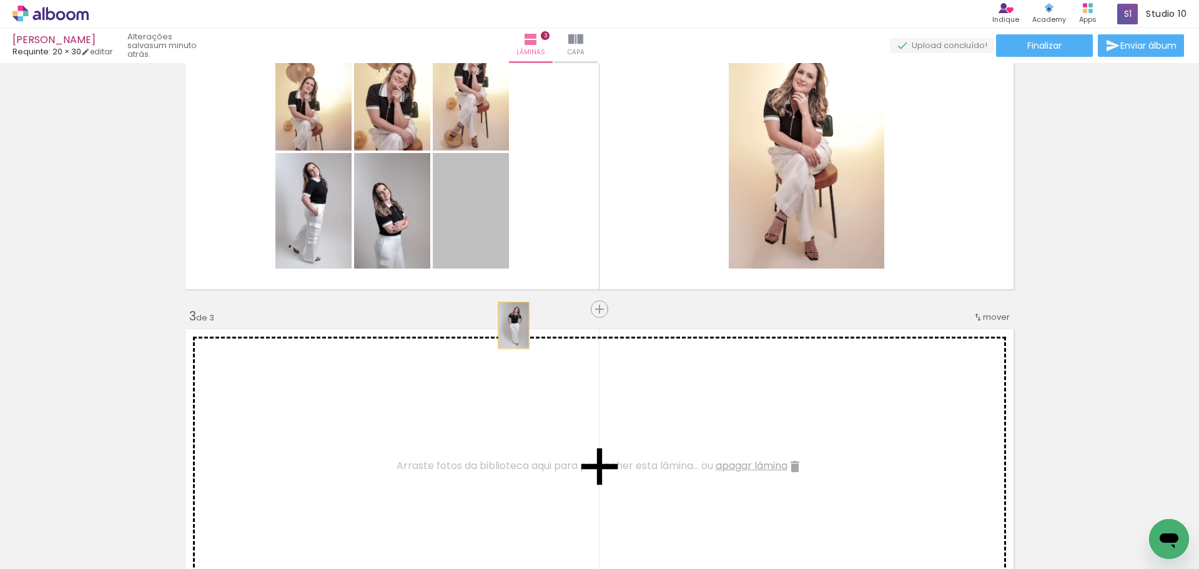
drag, startPoint x: 483, startPoint y: 228, endPoint x: 445, endPoint y: 286, distance: 69.8
click at [540, 384] on div "Inserir lâmina 1 de 3 Inserir lâmina 2 de 3 Inserir lâmina 3 de 3" at bounding box center [599, 293] width 1199 height 1257
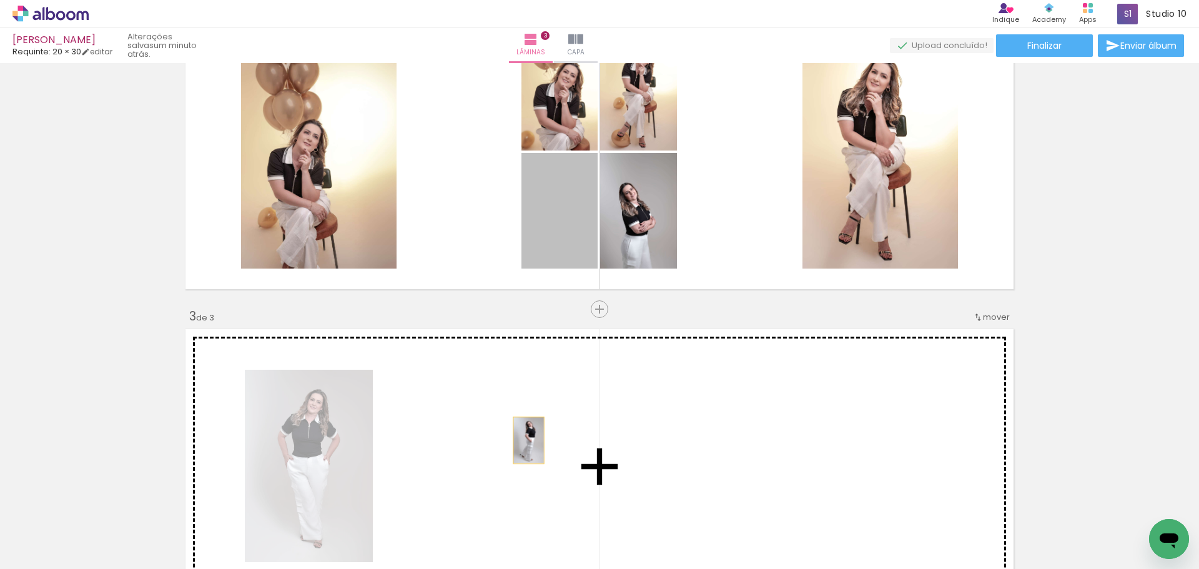
drag, startPoint x: 530, startPoint y: 211, endPoint x: 524, endPoint y: 440, distance: 229.9
click at [524, 440] on div "Inserir lâmina 1 de 3 Inserir lâmina 2 de 3 Inserir lâmina 3 de 3" at bounding box center [599, 293] width 1199 height 1257
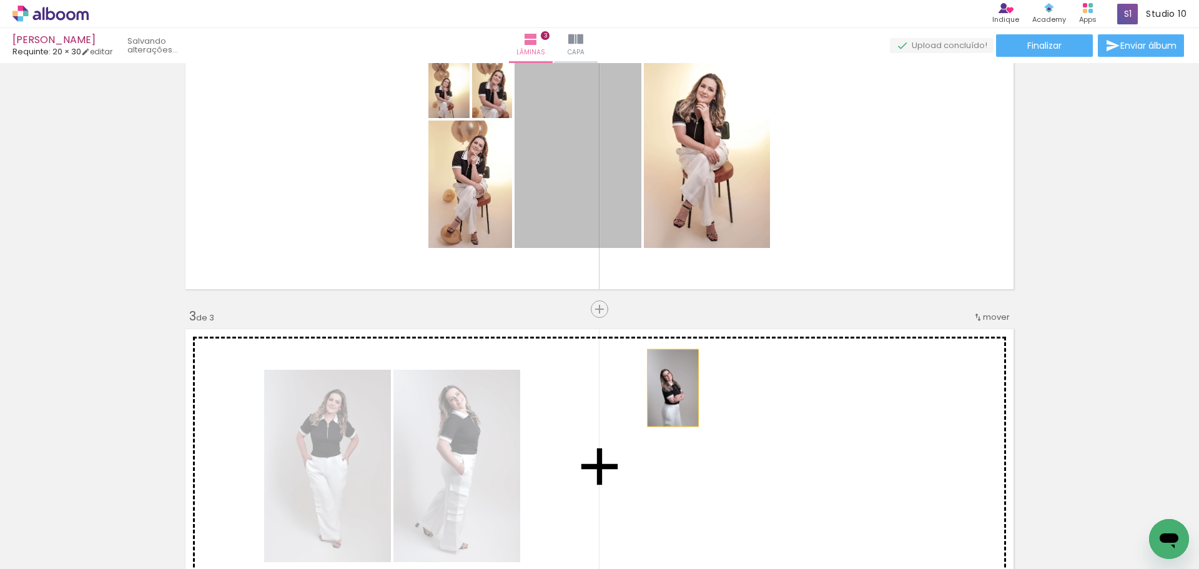
drag, startPoint x: 605, startPoint y: 202, endPoint x: 653, endPoint y: 404, distance: 206.8
click at [668, 418] on div "Inserir lâmina 1 de 3 Inserir lâmina 2 de 3 Inserir lâmina 3 de 3" at bounding box center [599, 293] width 1199 height 1257
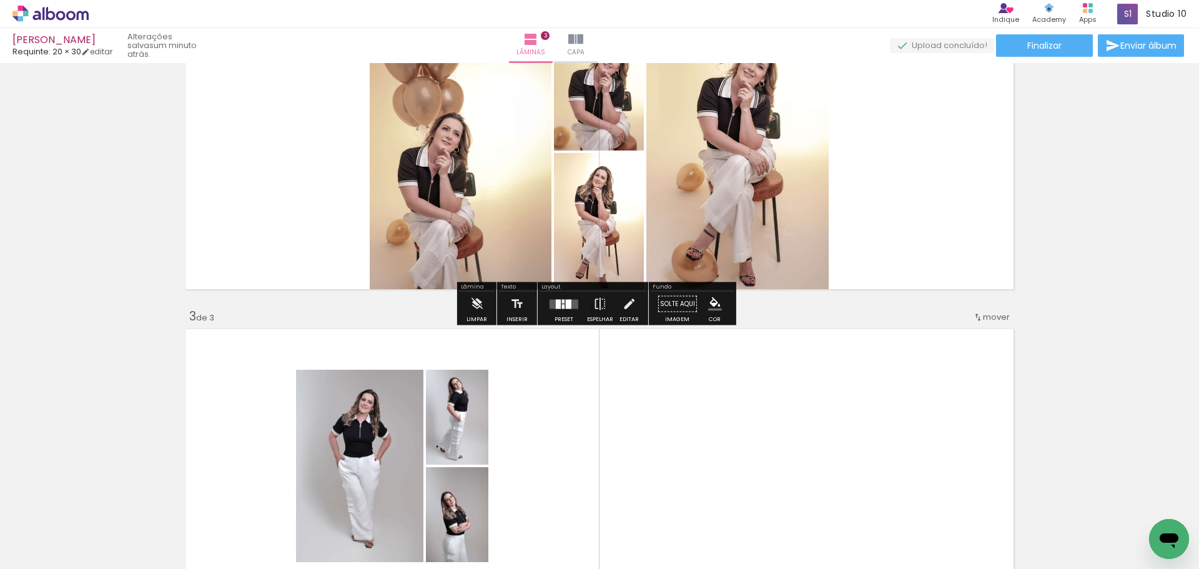
click at [555, 299] on div at bounding box center [564, 304] width 34 height 25
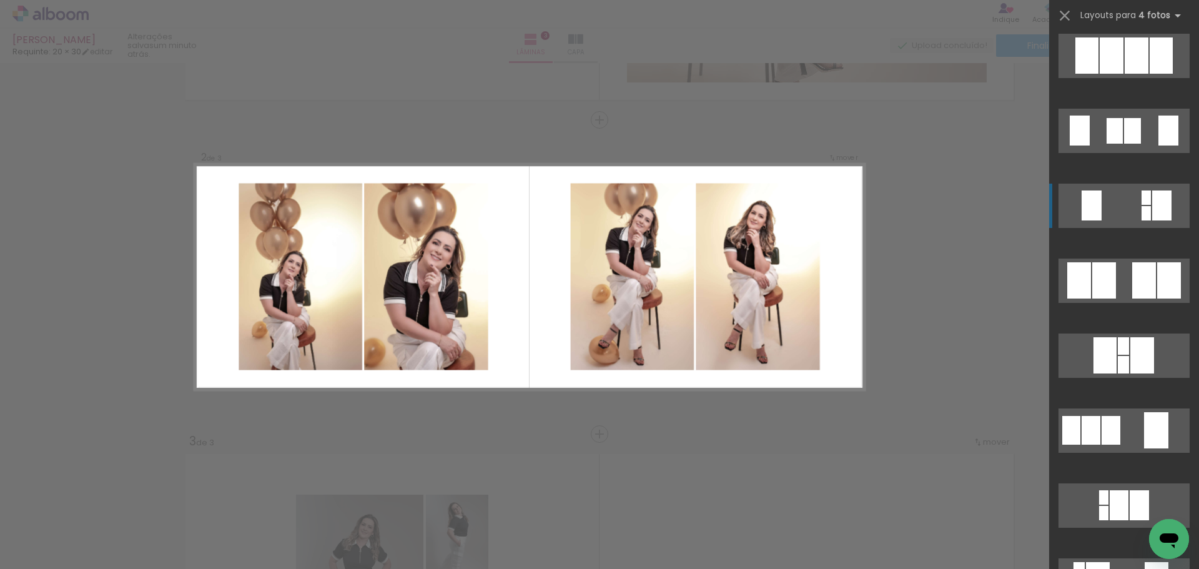
scroll to position [625, 0]
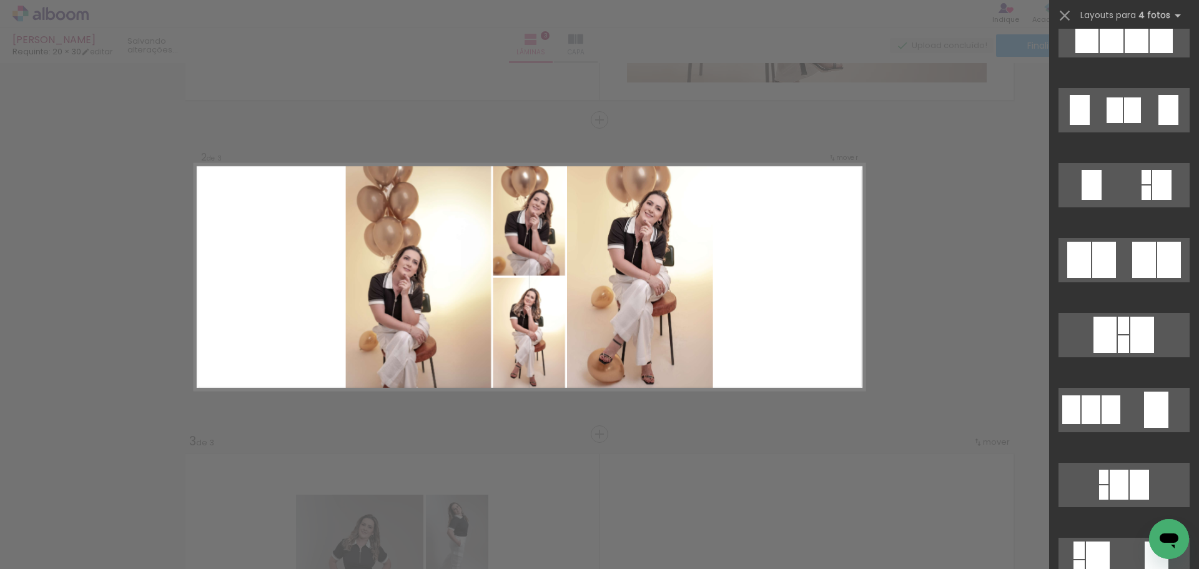
click at [1139, 285] on div at bounding box center [1124, 266] width 150 height 75
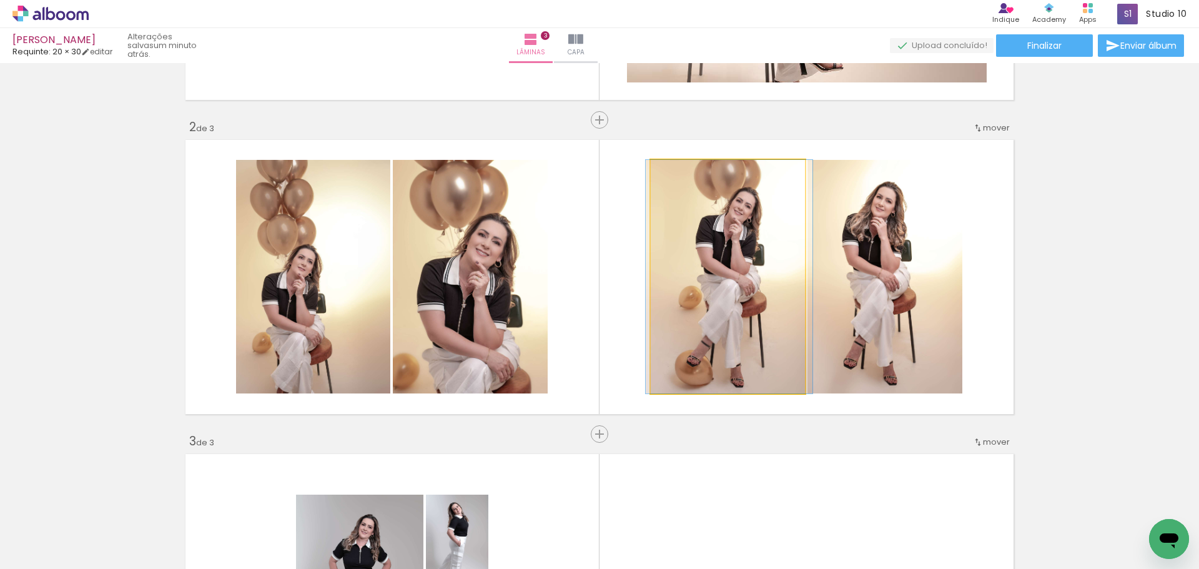
drag, startPoint x: 769, startPoint y: 292, endPoint x: 770, endPoint y: 310, distance: 18.8
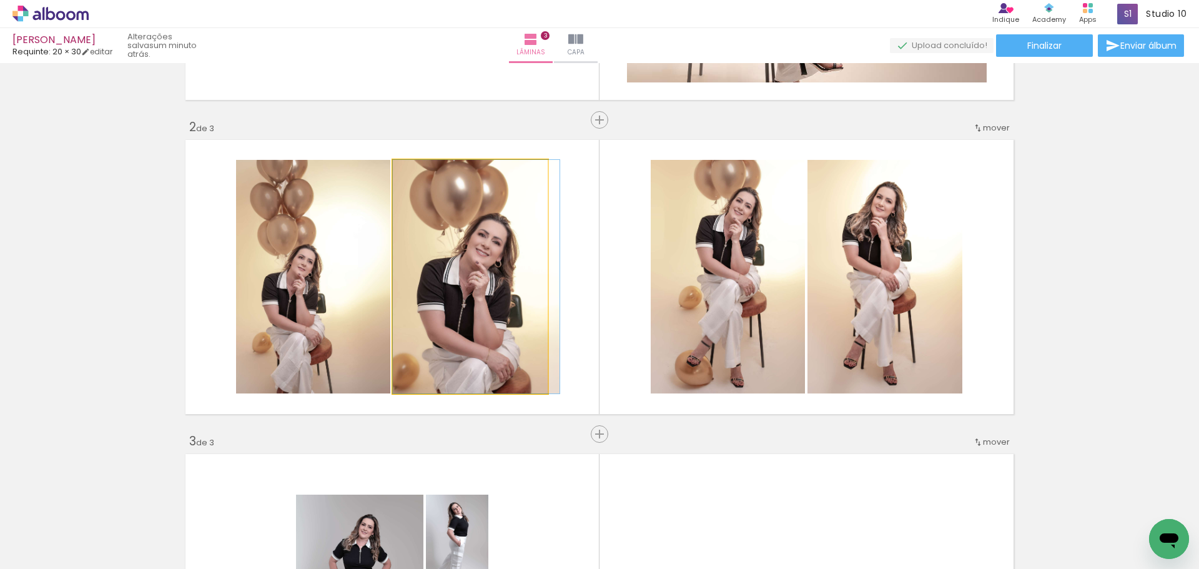
click at [503, 284] on quentale-photo at bounding box center [470, 277] width 155 height 234
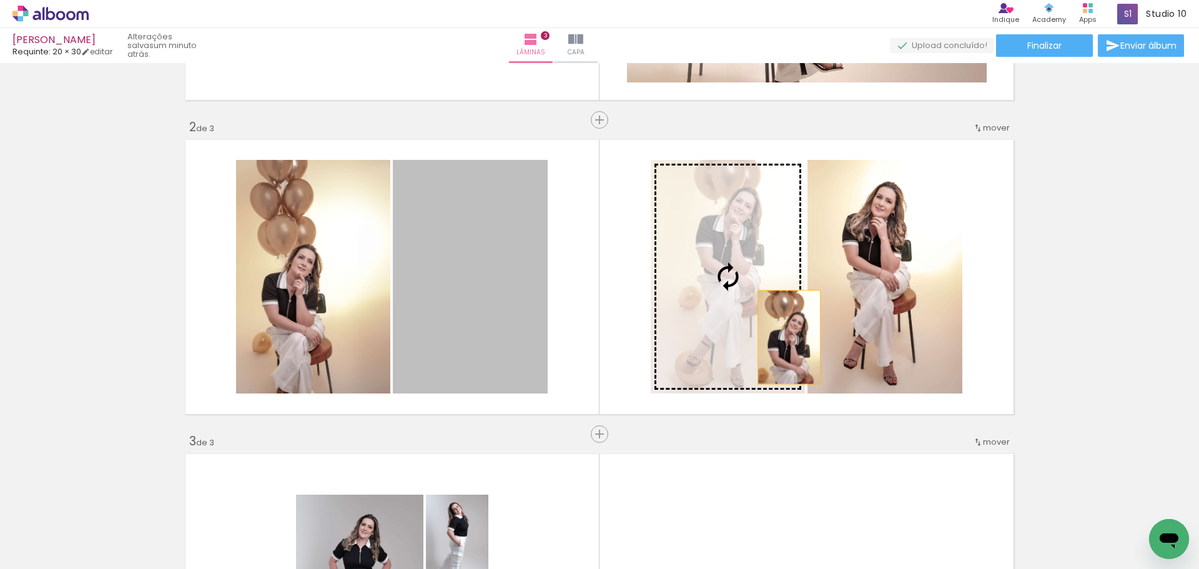
drag, startPoint x: 511, startPoint y: 283, endPoint x: 785, endPoint y: 337, distance: 279.4
click at [0, 0] on slot at bounding box center [0, 0] width 0 height 0
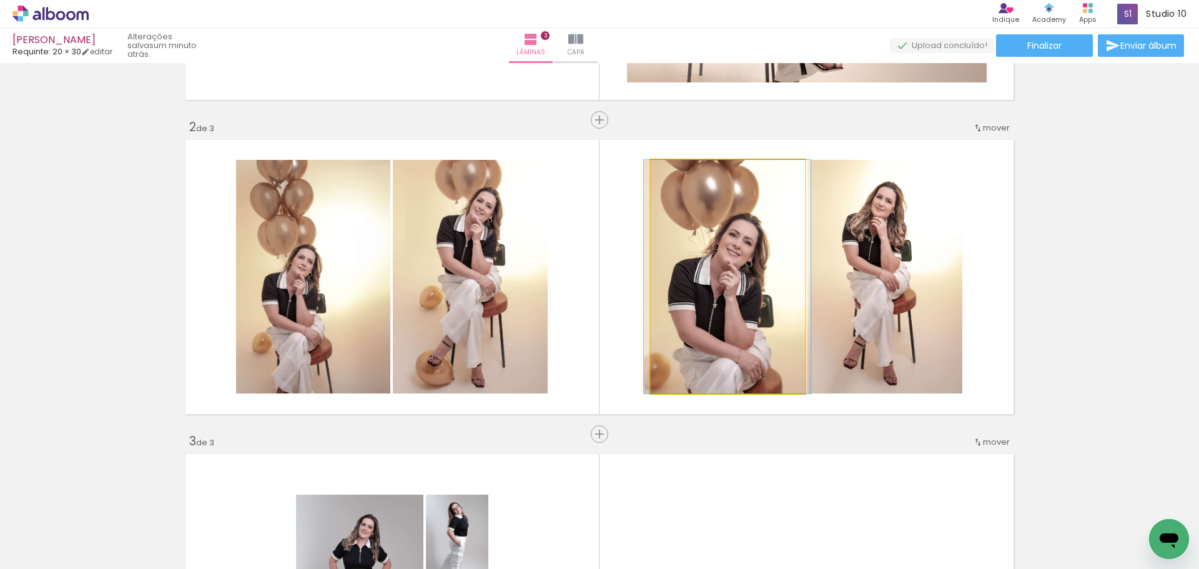
drag, startPoint x: 738, startPoint y: 317, endPoint x: 737, endPoint y: 305, distance: 12.5
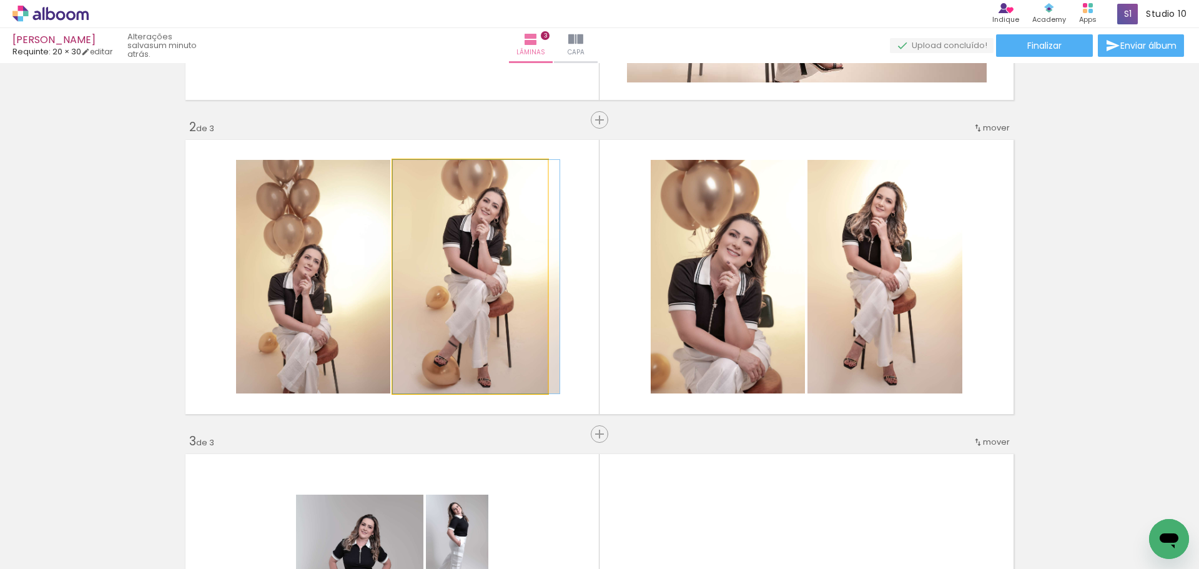
drag, startPoint x: 440, startPoint y: 286, endPoint x: 451, endPoint y: 308, distance: 24.3
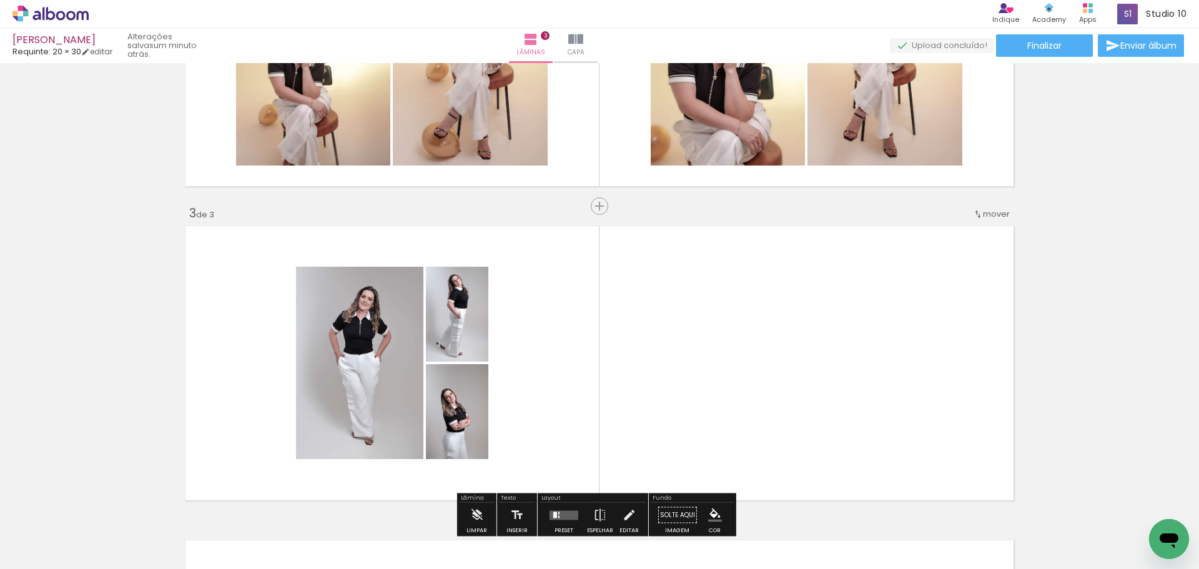
scroll to position [590, 0]
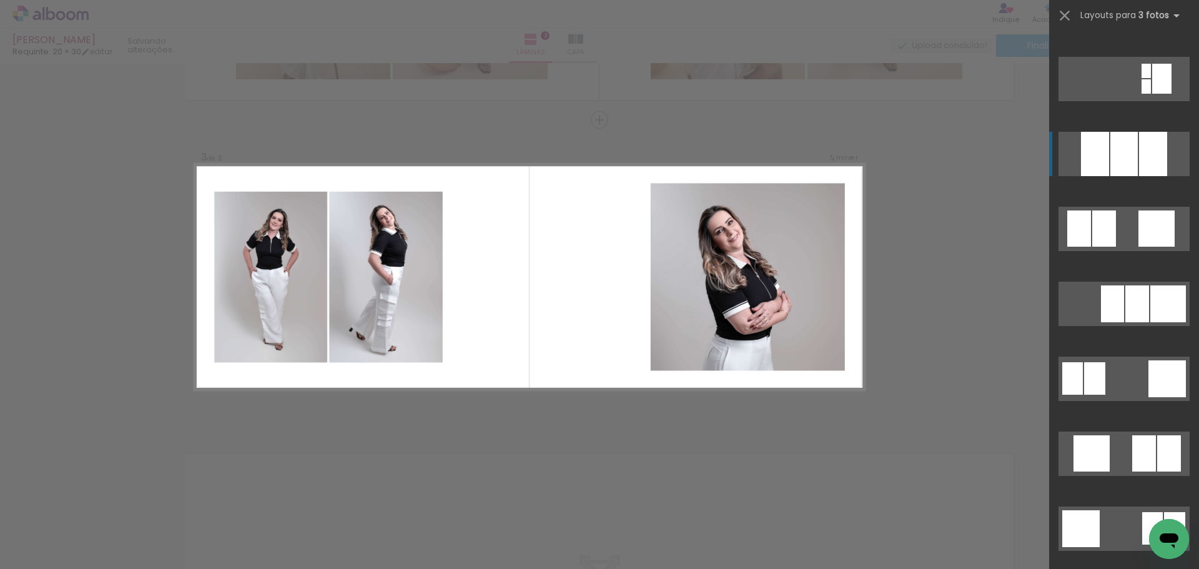
scroll to position [1124, 0]
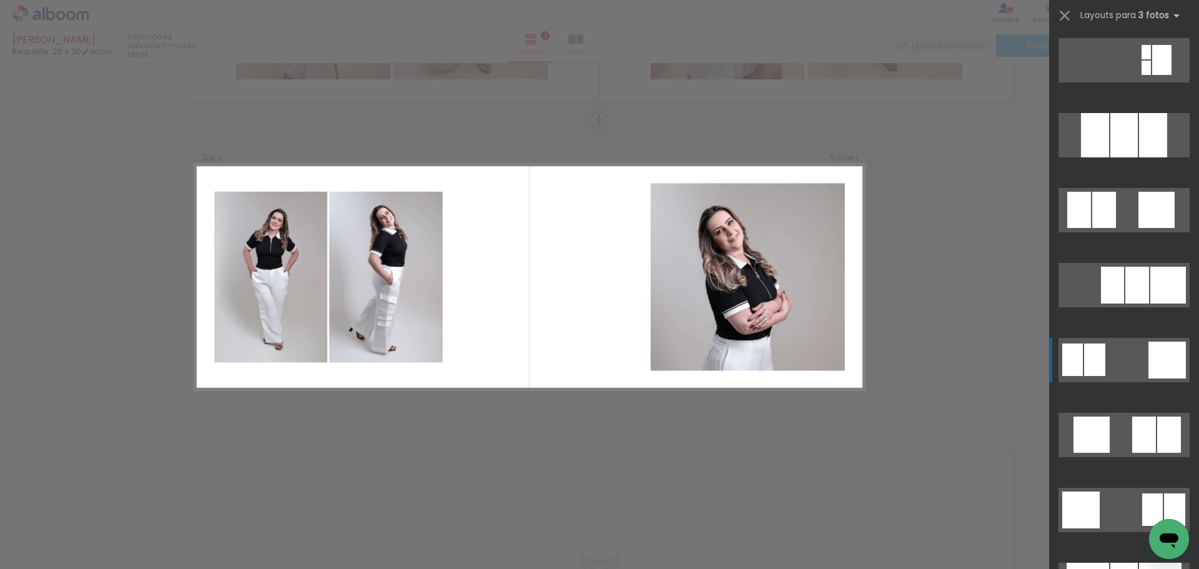
click at [1149, 374] on div at bounding box center [1167, 360] width 37 height 37
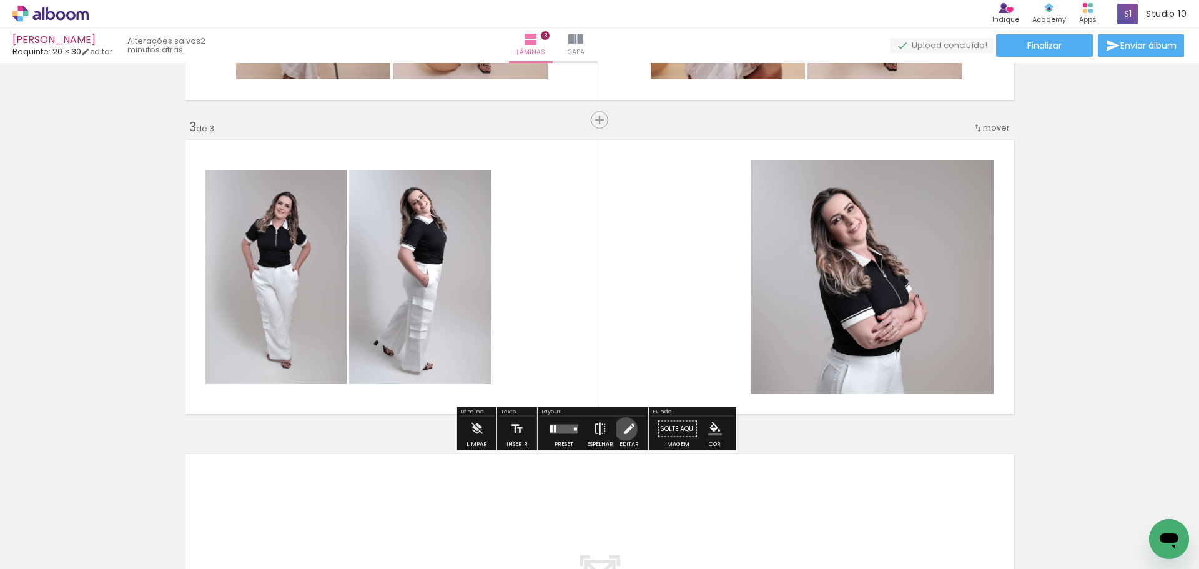
click at [623, 429] on iron-icon at bounding box center [629, 429] width 14 height 25
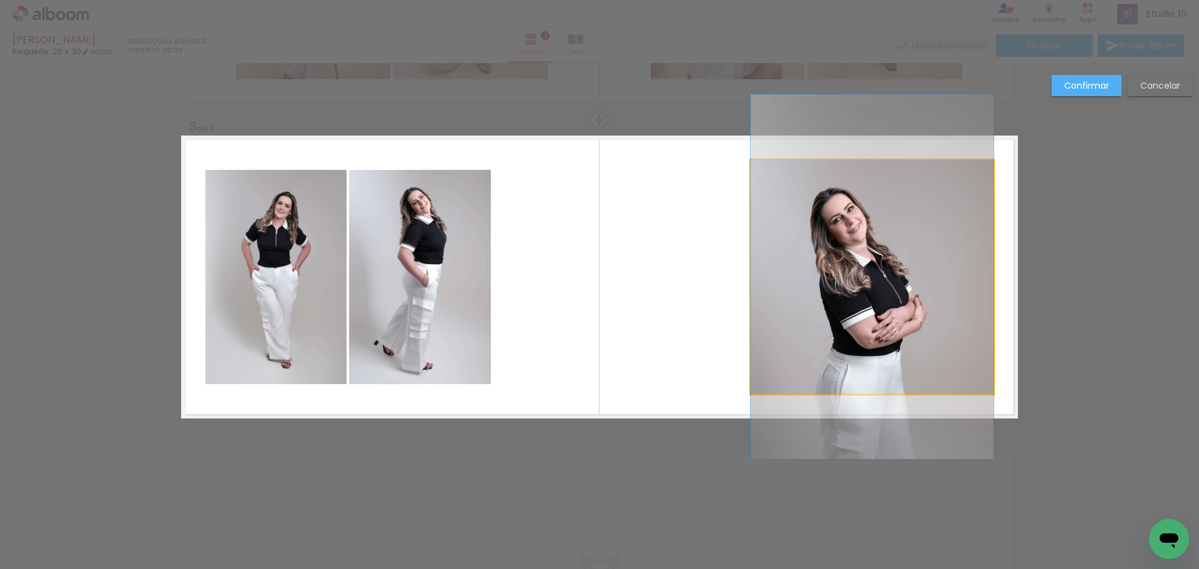
click at [878, 325] on quentale-photo at bounding box center [872, 277] width 243 height 234
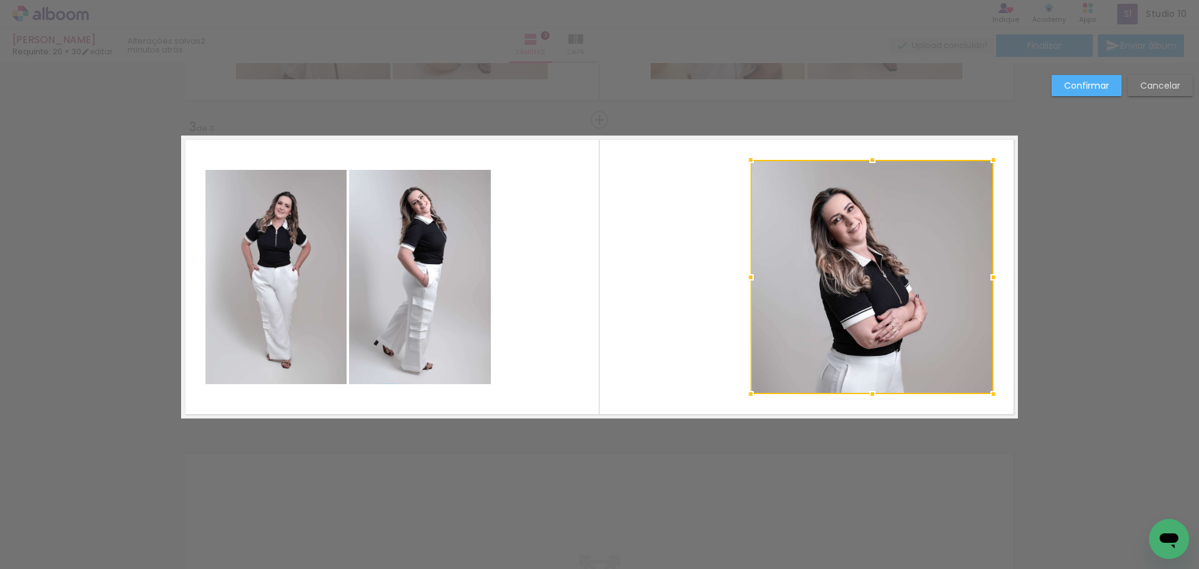
click at [260, 431] on div "Confirmar Cancelar" at bounding box center [599, 114] width 1199 height 1287
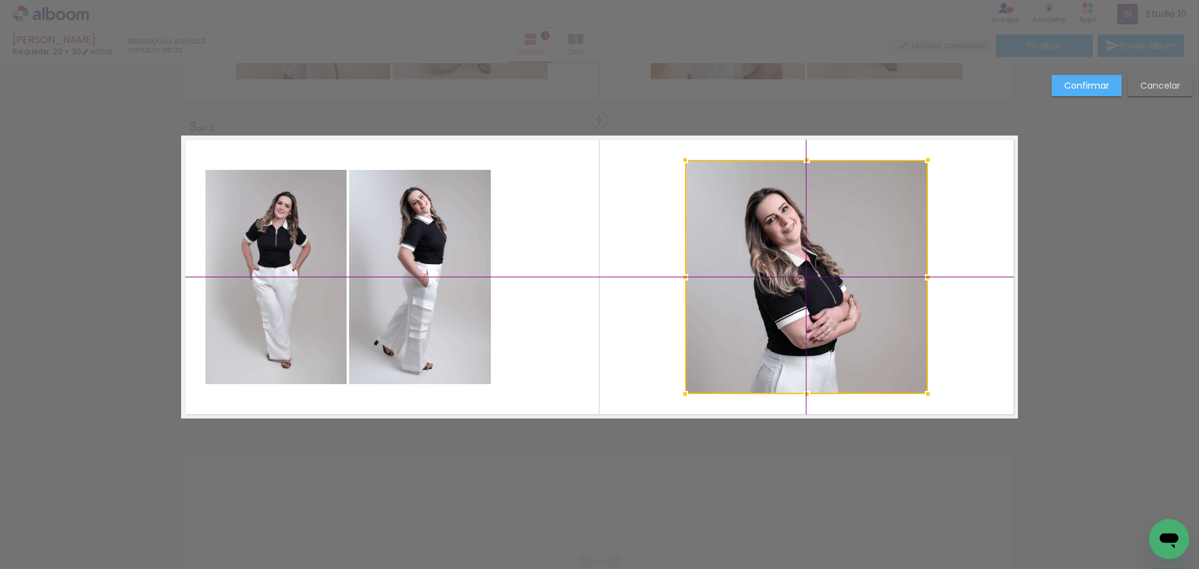
drag, startPoint x: 866, startPoint y: 281, endPoint x: 823, endPoint y: 290, distance: 44.1
click at [823, 290] on div at bounding box center [806, 277] width 243 height 234
click at [410, 321] on quentale-photo at bounding box center [420, 277] width 142 height 214
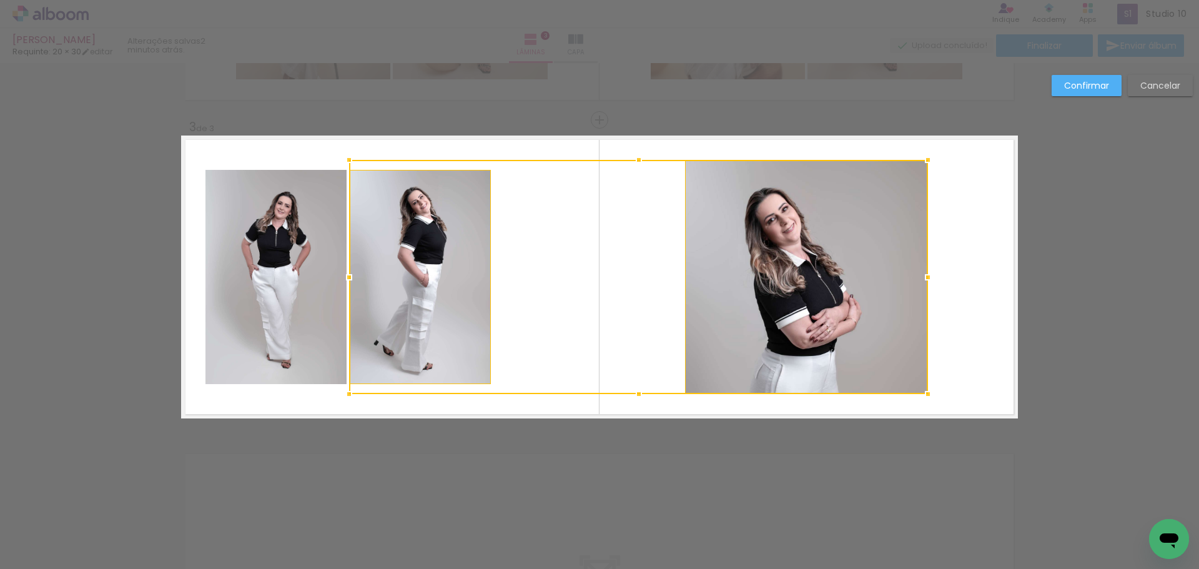
click at [314, 307] on quentale-photo at bounding box center [276, 277] width 141 height 214
click at [758, 241] on div at bounding box center [567, 277] width 723 height 234
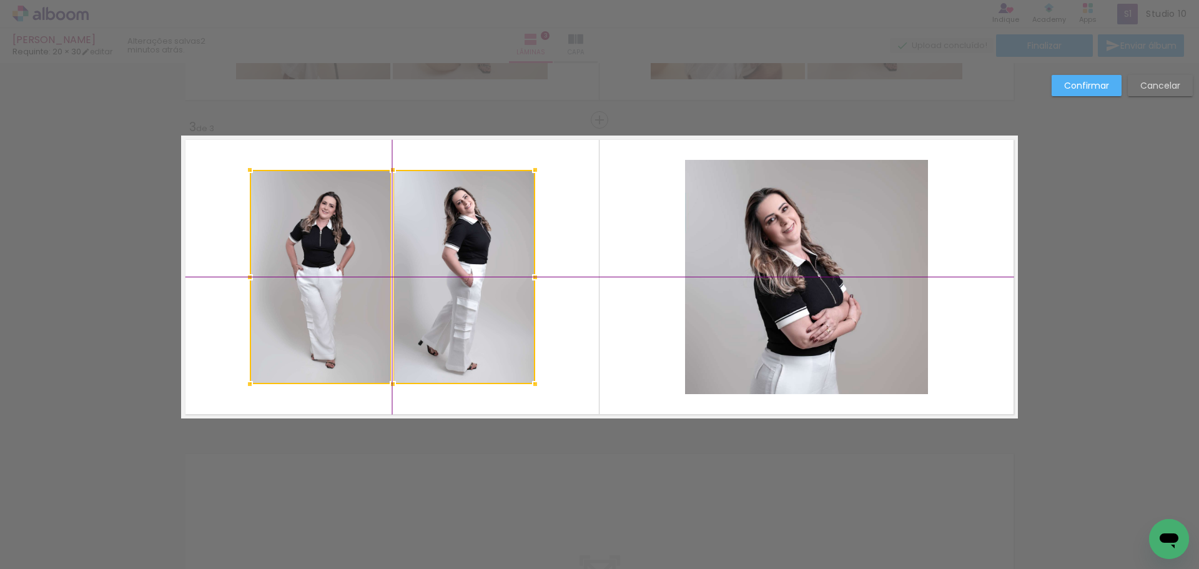
drag, startPoint x: 333, startPoint y: 262, endPoint x: 362, endPoint y: 268, distance: 29.4
click at [362, 268] on div at bounding box center [392, 277] width 285 height 214
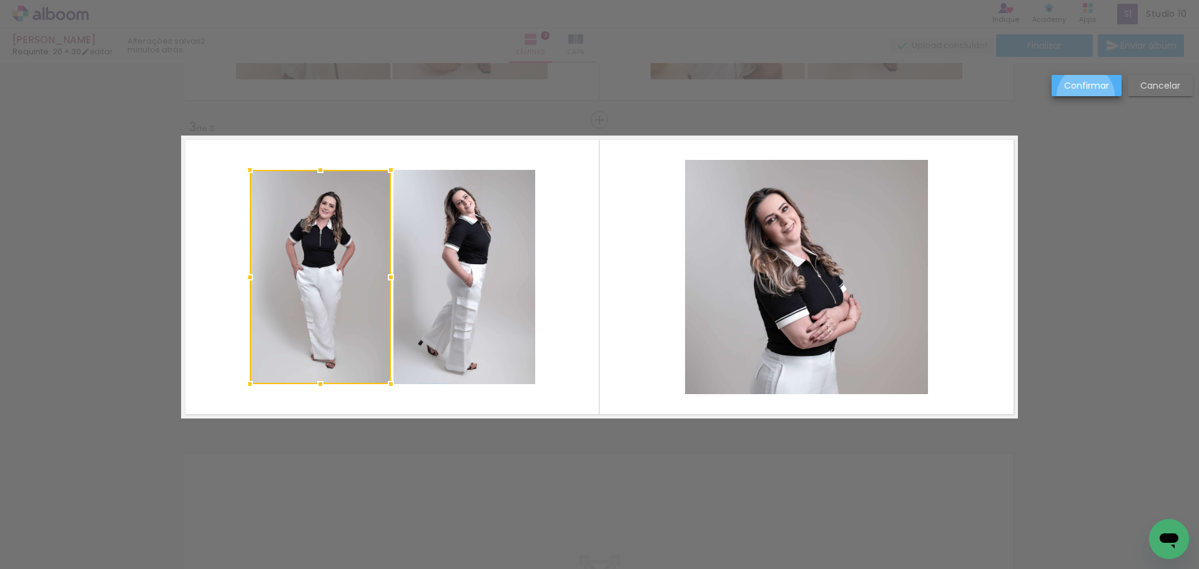
click at [1086, 96] on paper-button "Confirmar" at bounding box center [1087, 85] width 70 height 21
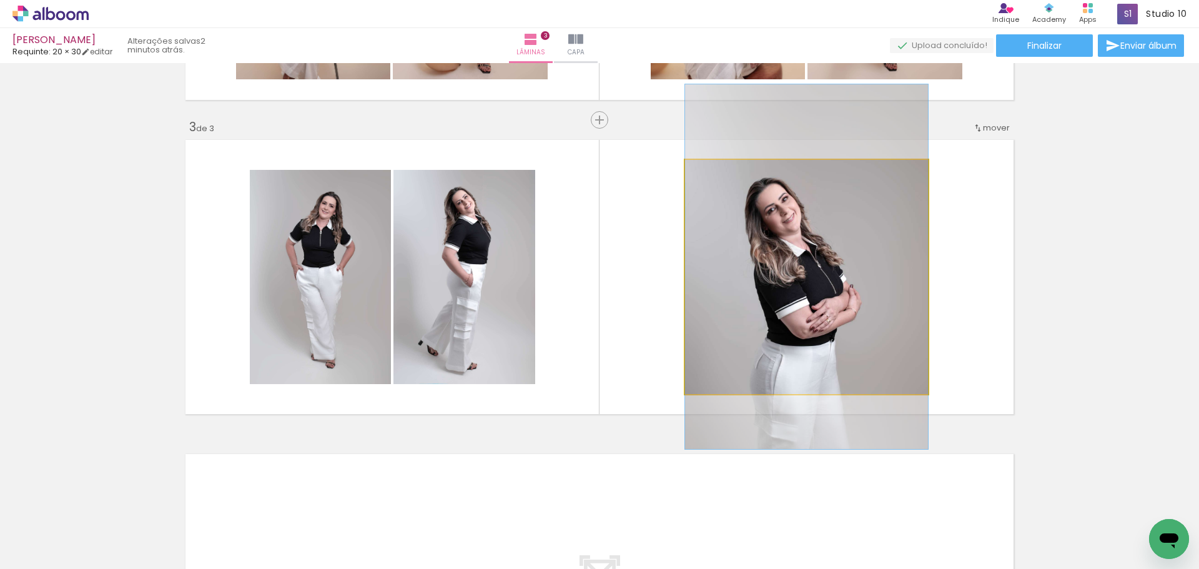
drag, startPoint x: 886, startPoint y: 308, endPoint x: 887, endPoint y: 298, distance: 10.1
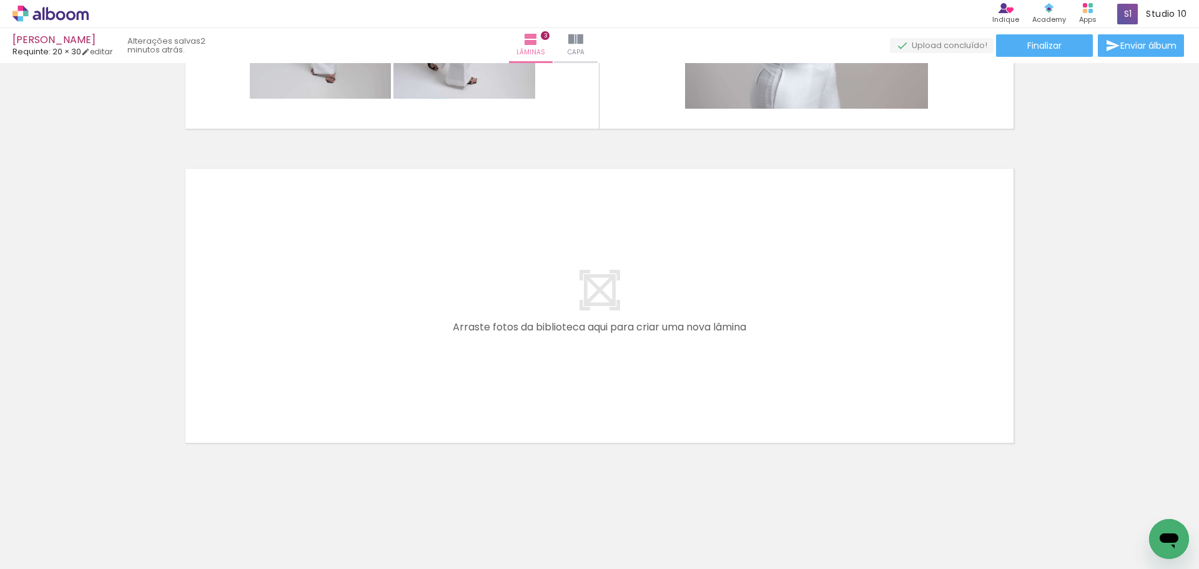
scroll to position [0, 803]
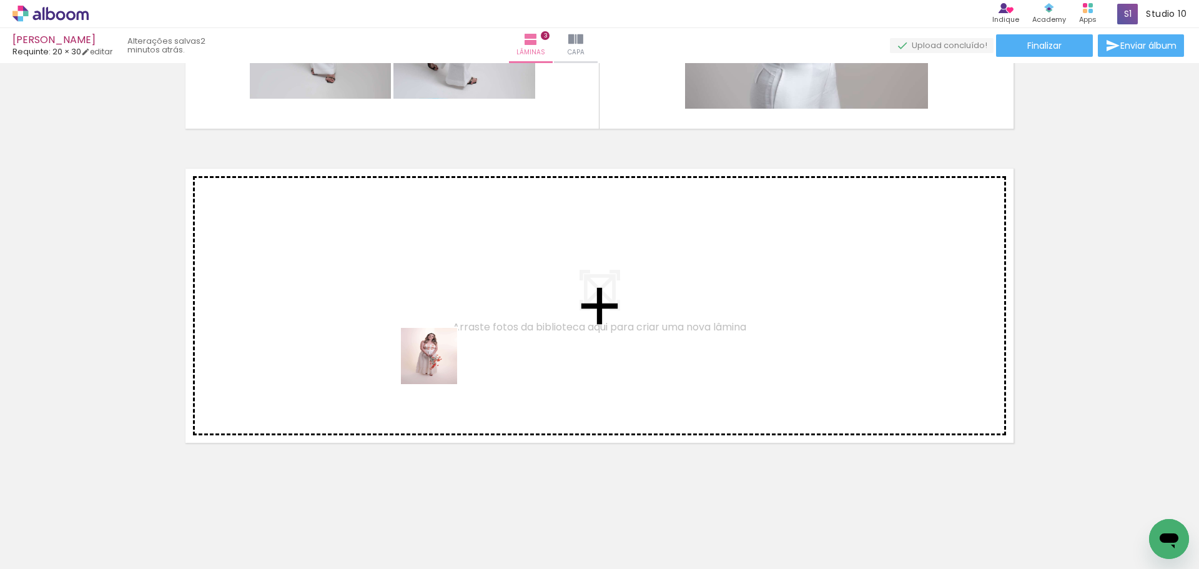
drag, startPoint x: 452, startPoint y: 533, endPoint x: 500, endPoint y: 463, distance: 84.9
click at [439, 364] on quentale-workspace at bounding box center [599, 284] width 1199 height 569
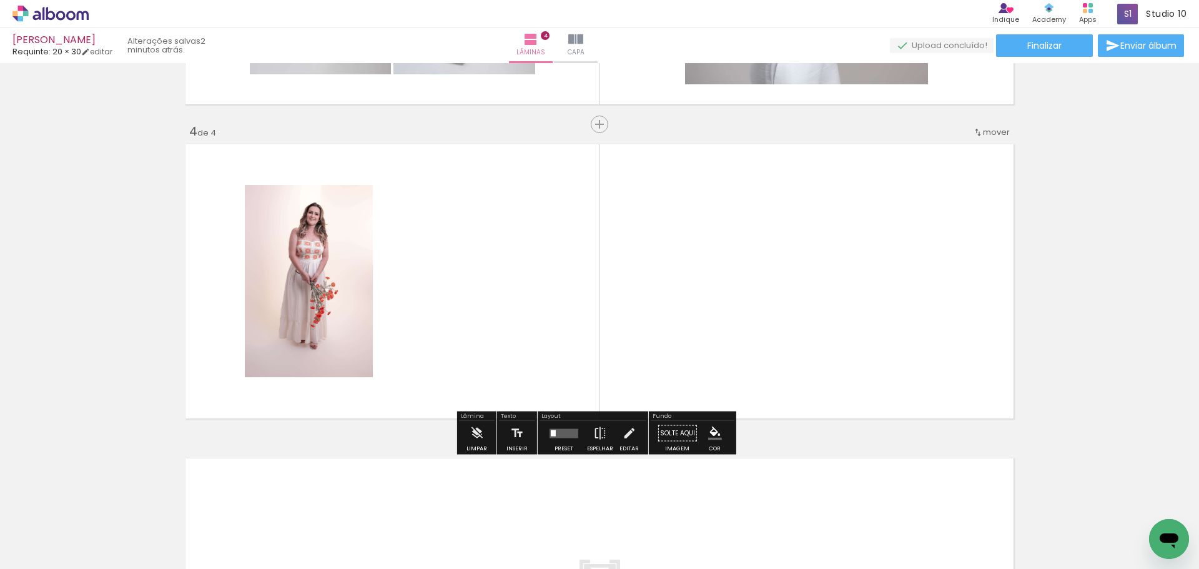
scroll to position [906, 0]
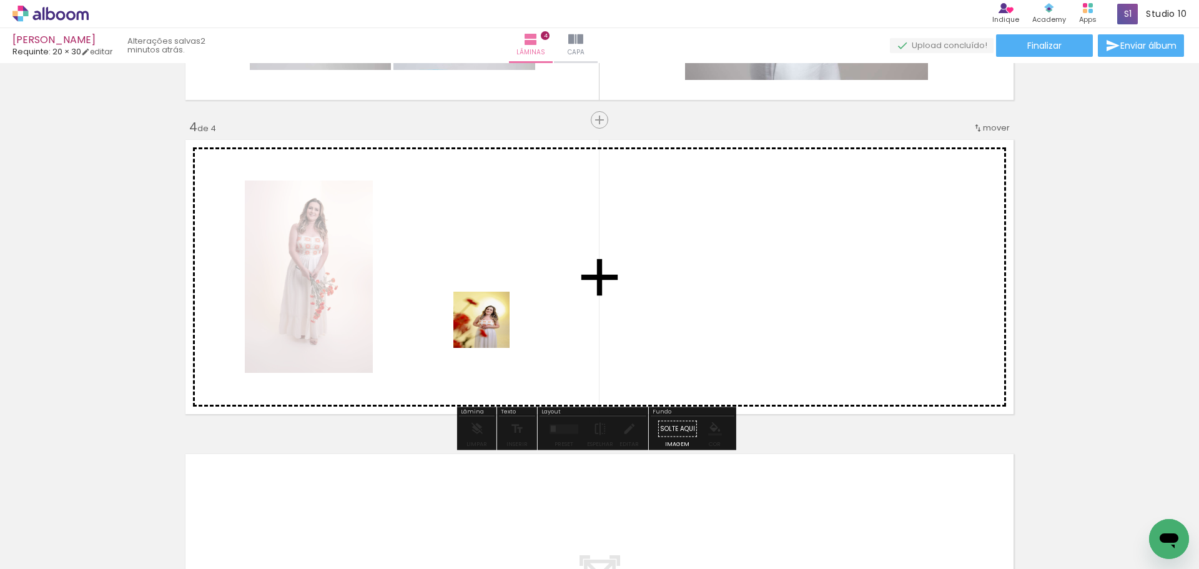
drag, startPoint x: 527, startPoint y: 531, endPoint x: 491, endPoint y: 310, distance: 223.4
click at [491, 310] on quentale-workspace at bounding box center [599, 284] width 1199 height 569
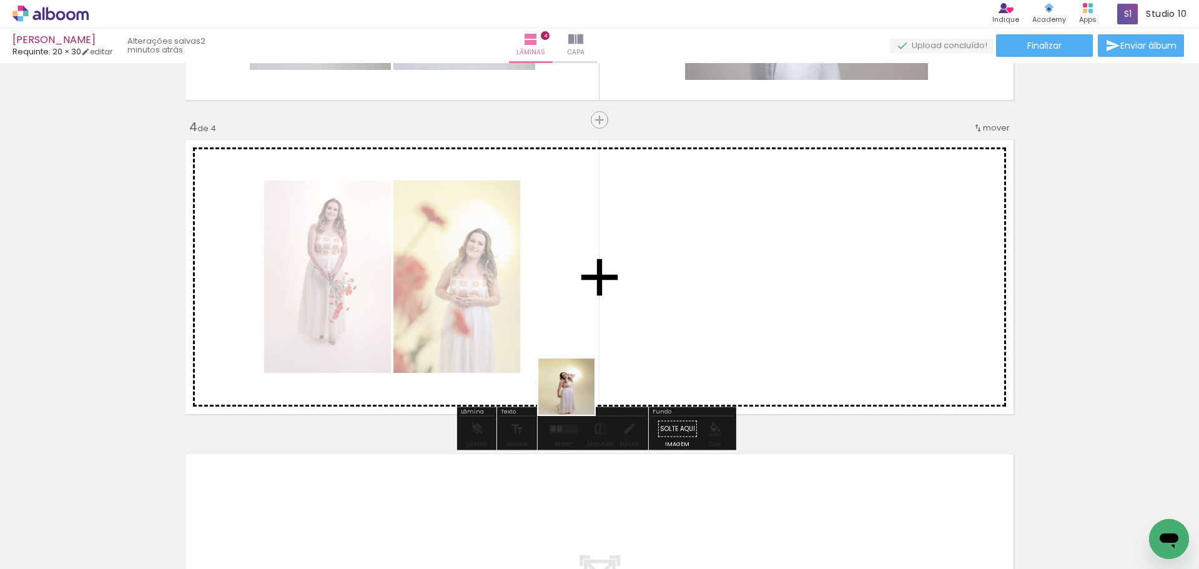
drag, startPoint x: 569, startPoint y: 508, endPoint x: 590, endPoint y: 351, distance: 158.8
click at [578, 334] on quentale-workspace at bounding box center [599, 284] width 1199 height 569
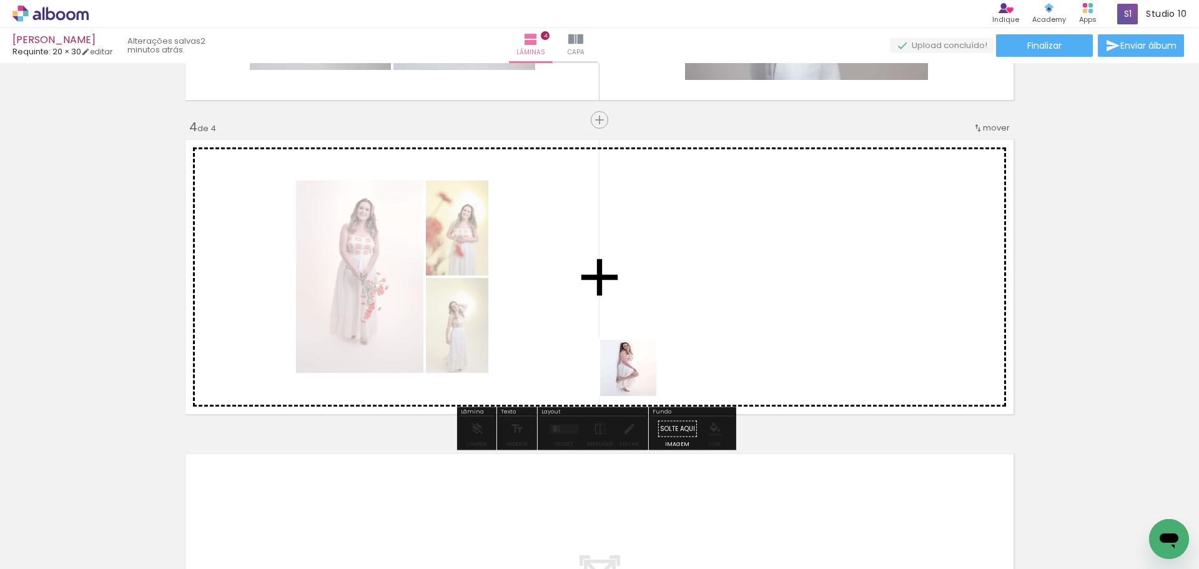
drag, startPoint x: 647, startPoint y: 505, endPoint x: 680, endPoint y: 389, distance: 120.0
click at [647, 298] on quentale-workspace at bounding box center [599, 284] width 1199 height 569
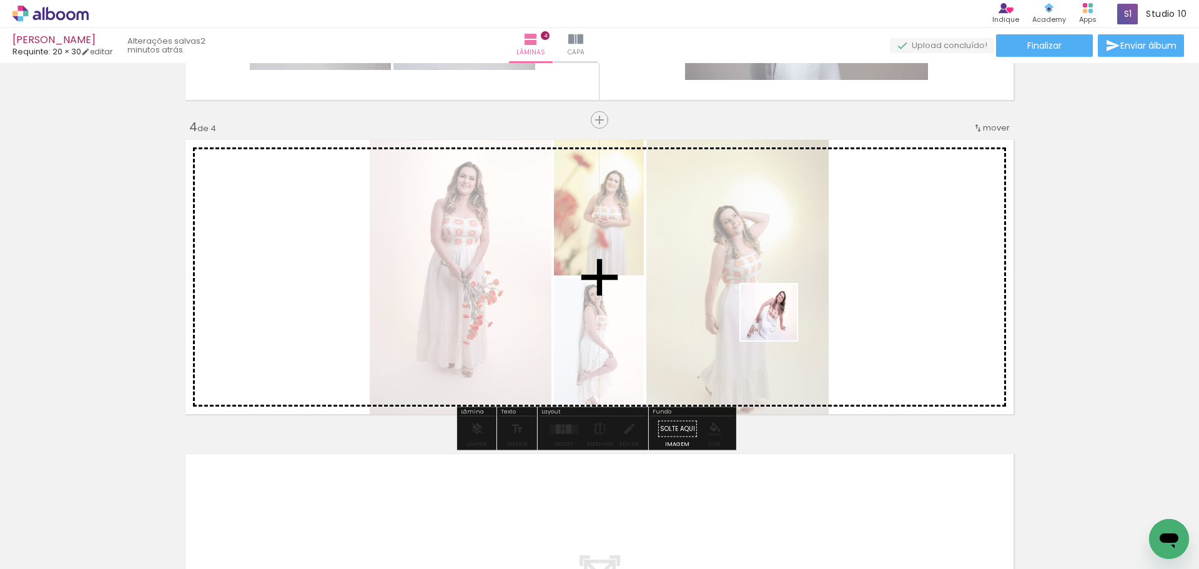
drag, startPoint x: 722, startPoint y: 547, endPoint x: 764, endPoint y: 339, distance: 211.7
click at [778, 321] on quentale-workspace at bounding box center [599, 284] width 1199 height 569
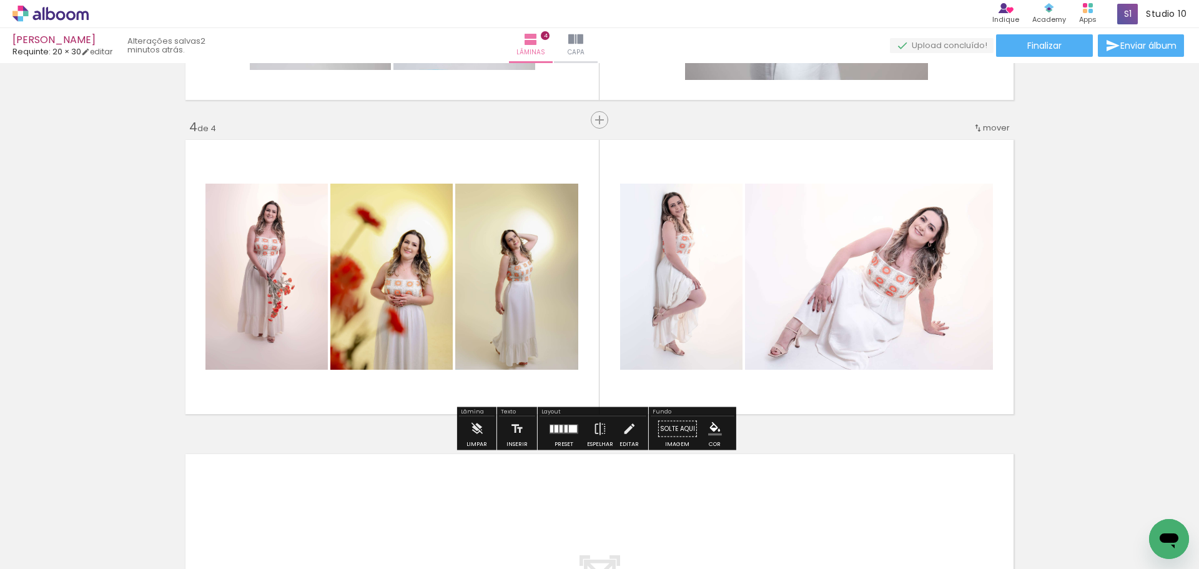
click at [569, 435] on div at bounding box center [564, 429] width 34 height 25
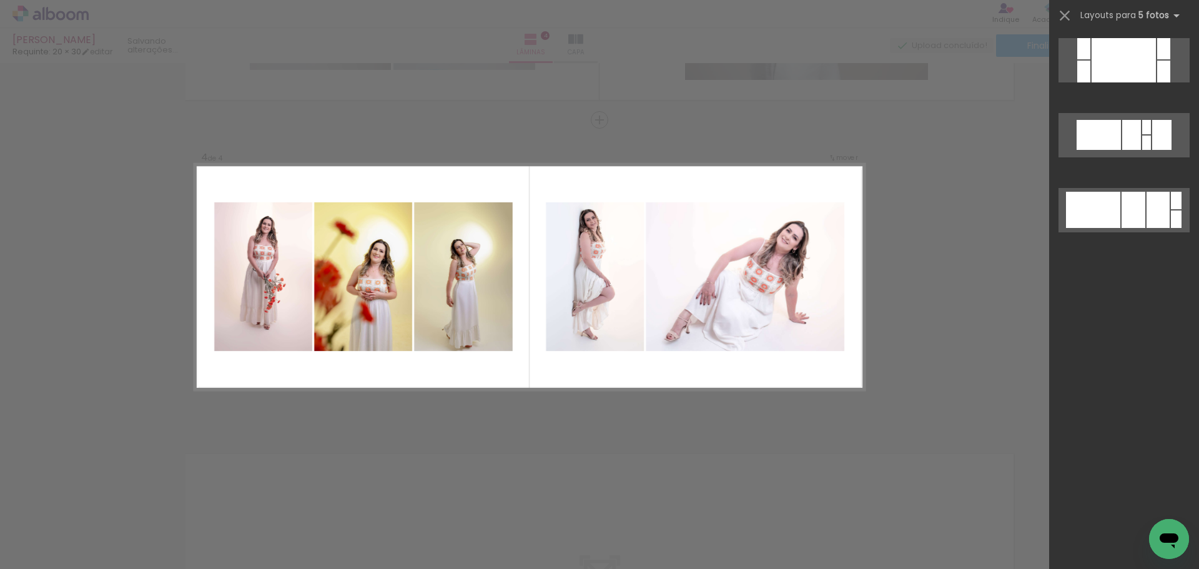
scroll to position [0, 0]
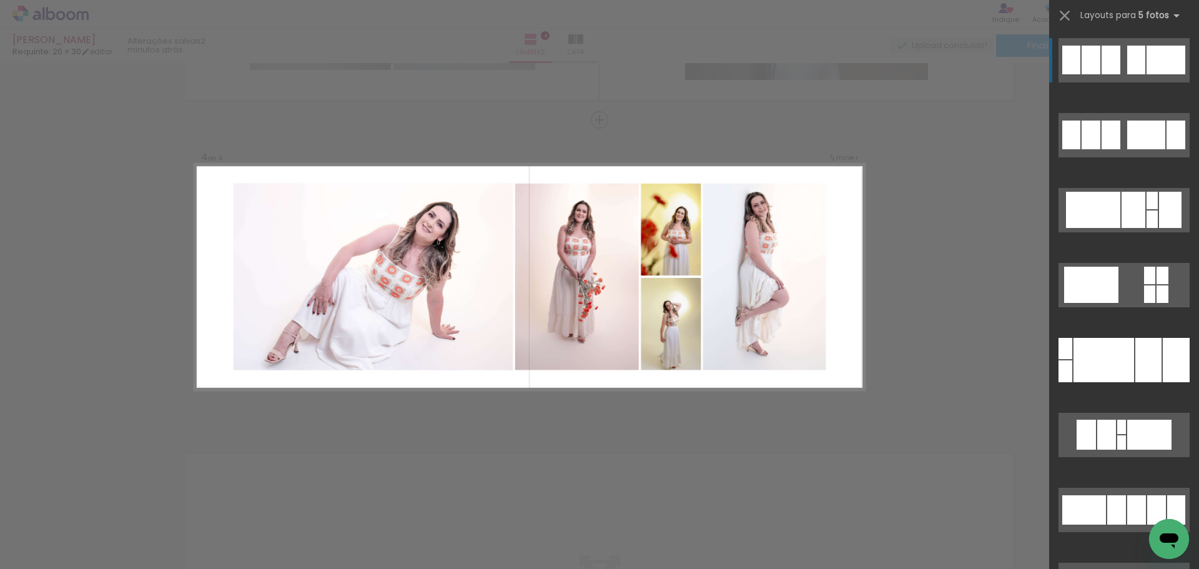
drag, startPoint x: 1009, startPoint y: 196, endPoint x: 1009, endPoint y: 157, distance: 38.7
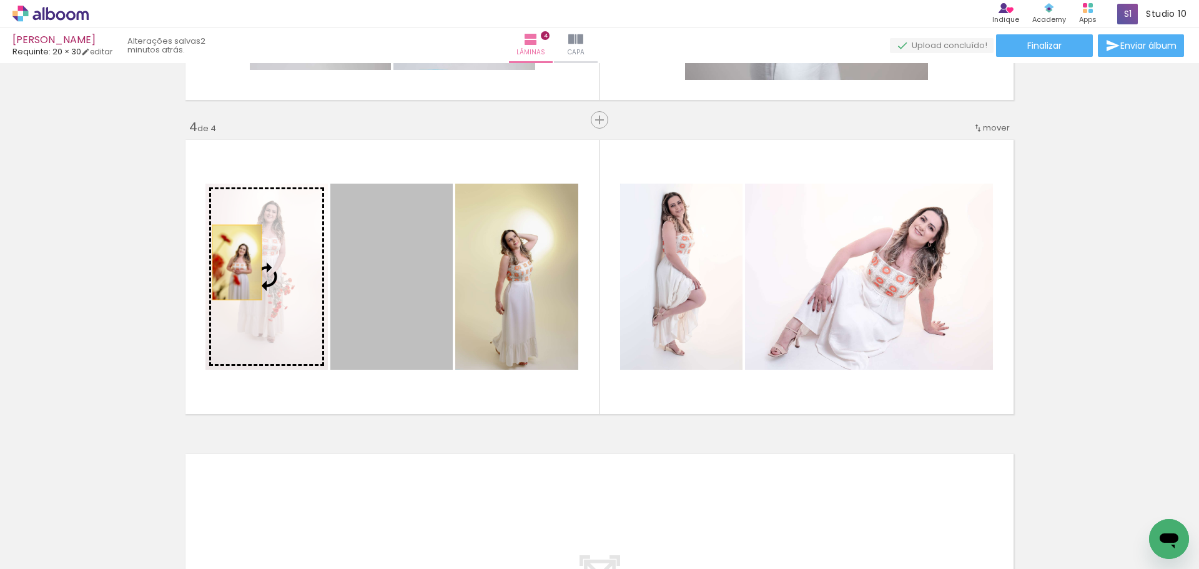
drag, startPoint x: 356, startPoint y: 297, endPoint x: 218, endPoint y: 259, distance: 143.4
click at [0, 0] on slot at bounding box center [0, 0] width 0 height 0
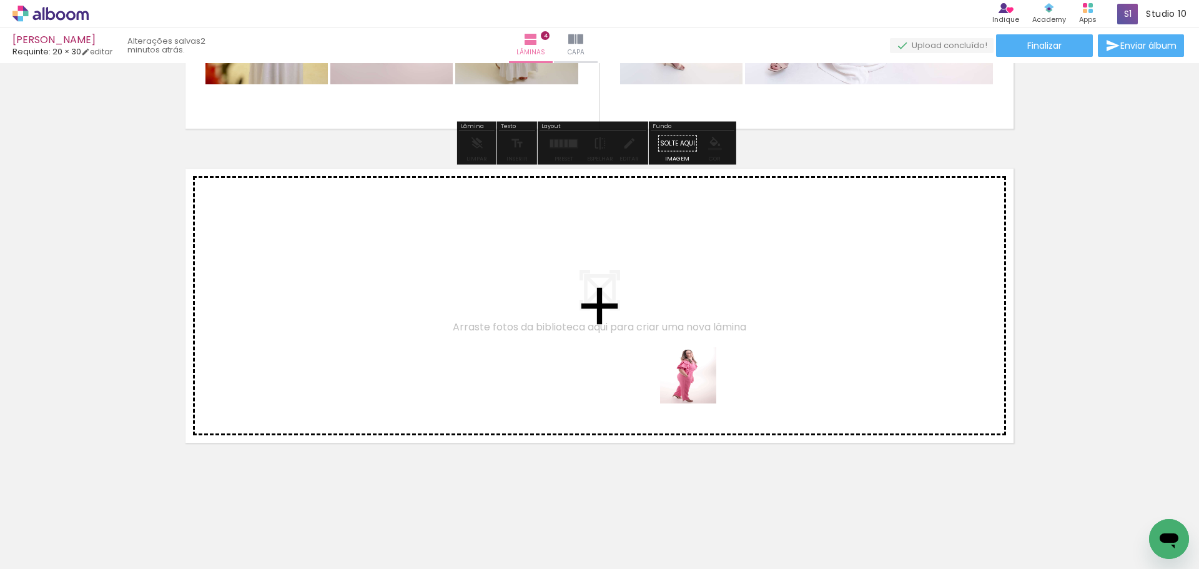
drag, startPoint x: 793, startPoint y: 543, endPoint x: 680, endPoint y: 362, distance: 213.9
click at [680, 362] on quentale-workspace at bounding box center [599, 284] width 1199 height 569
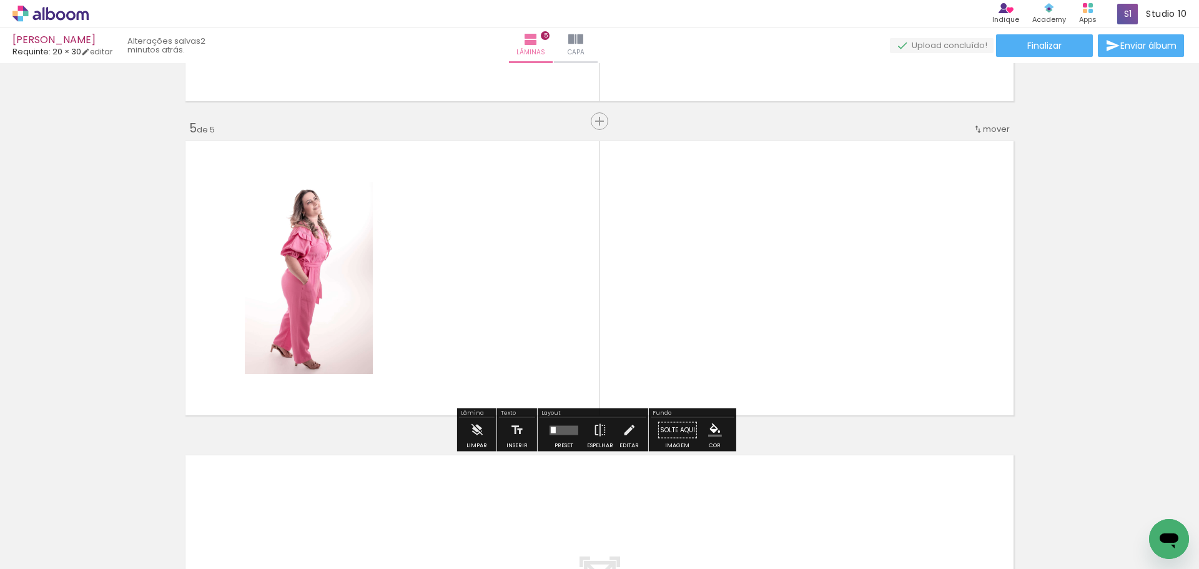
scroll to position [1221, 0]
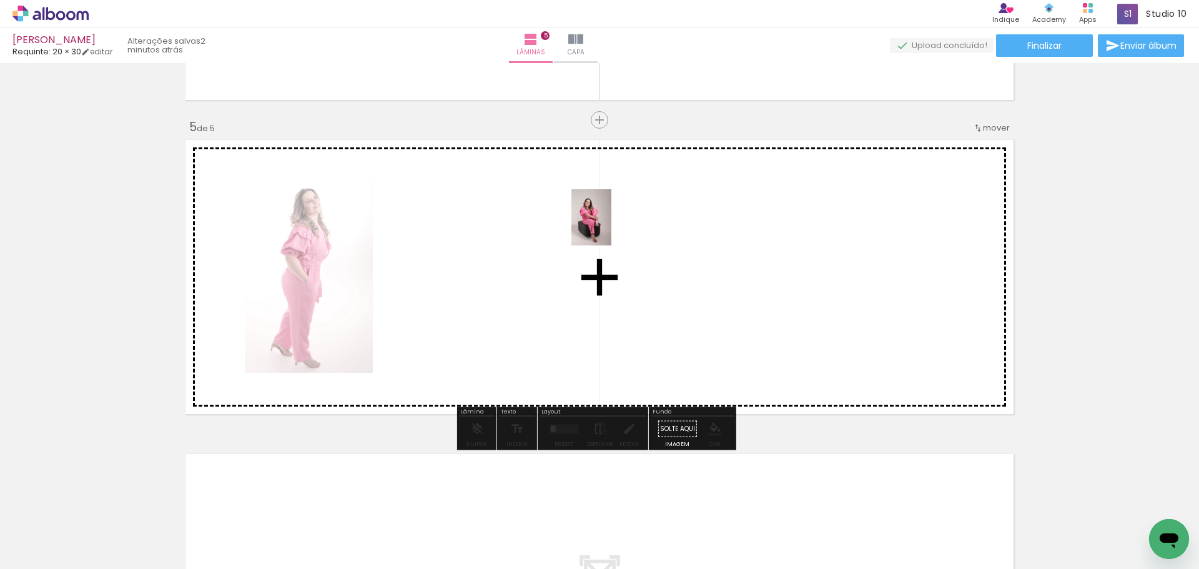
drag, startPoint x: 864, startPoint y: 532, endPoint x: 609, endPoint y: 227, distance: 397.3
click at [609, 227] on quentale-workspace at bounding box center [599, 284] width 1199 height 569
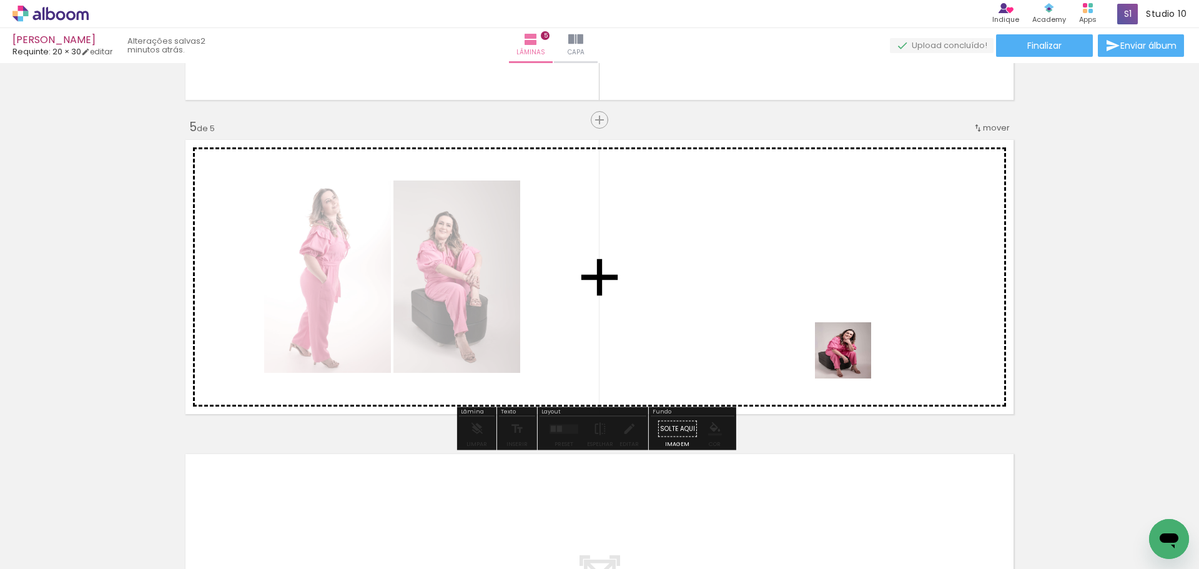
drag, startPoint x: 934, startPoint y: 521, endPoint x: 836, endPoint y: 323, distance: 221.0
click at [836, 323] on quentale-workspace at bounding box center [599, 284] width 1199 height 569
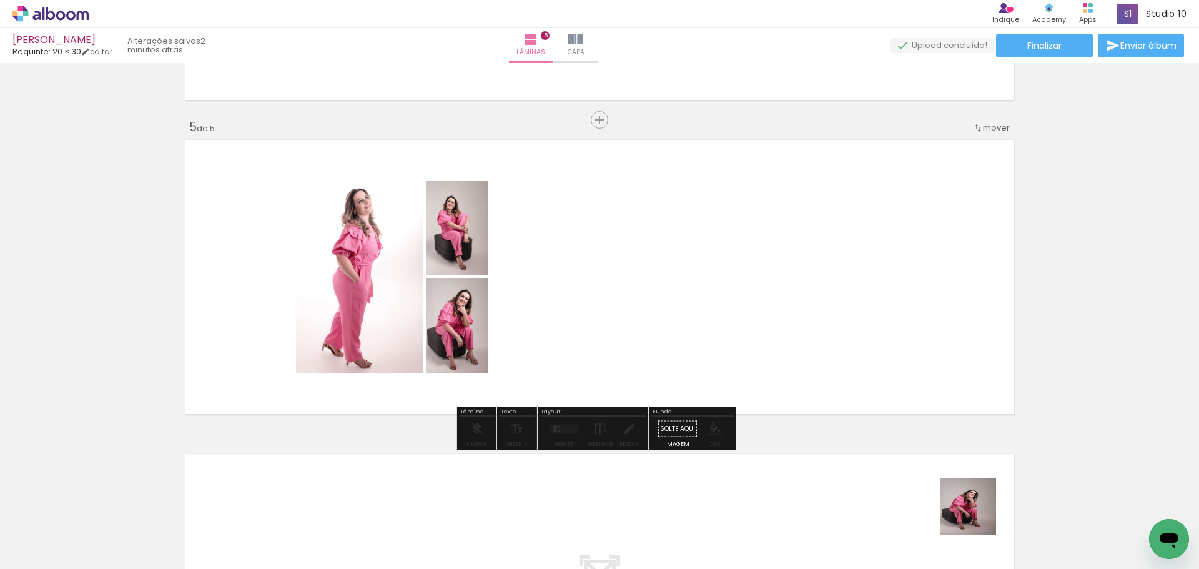
drag, startPoint x: 985, startPoint y: 540, endPoint x: 835, endPoint y: 315, distance: 271.1
click at [831, 314] on quentale-workspace at bounding box center [599, 284] width 1199 height 569
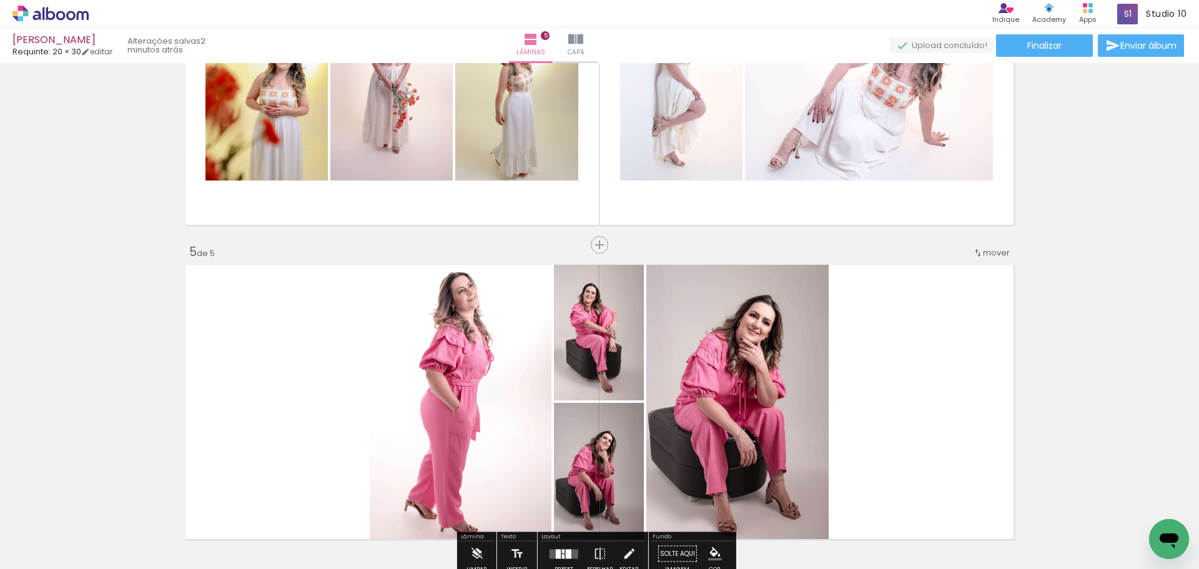
scroll to position [1158, 0]
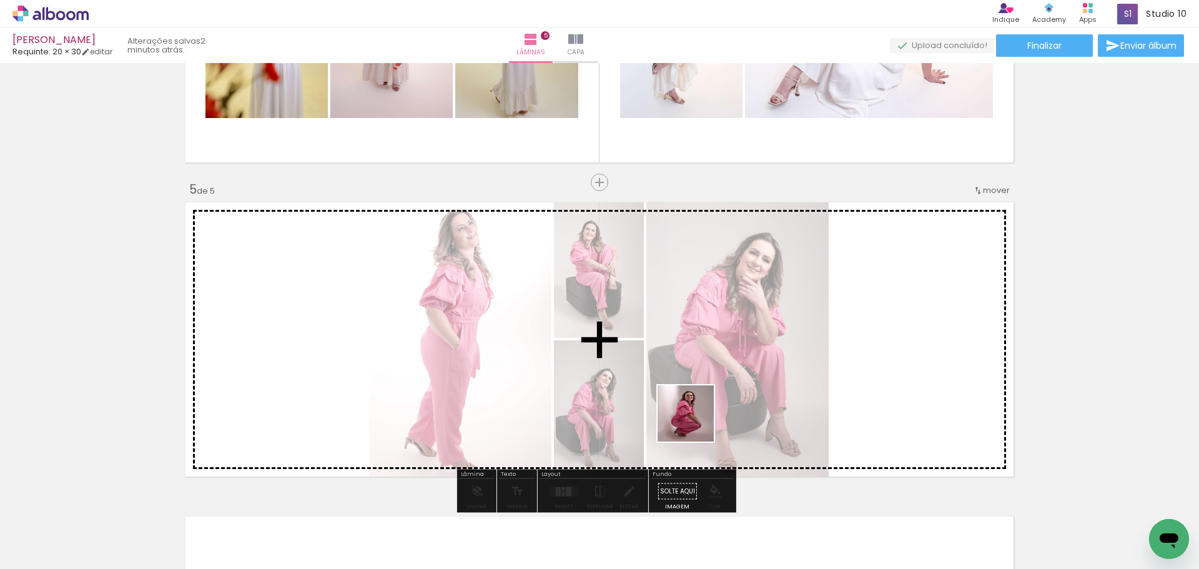
drag, startPoint x: 678, startPoint y: 525, endPoint x: 695, endPoint y: 423, distance: 103.9
click at [695, 423] on quentale-workspace at bounding box center [599, 284] width 1199 height 569
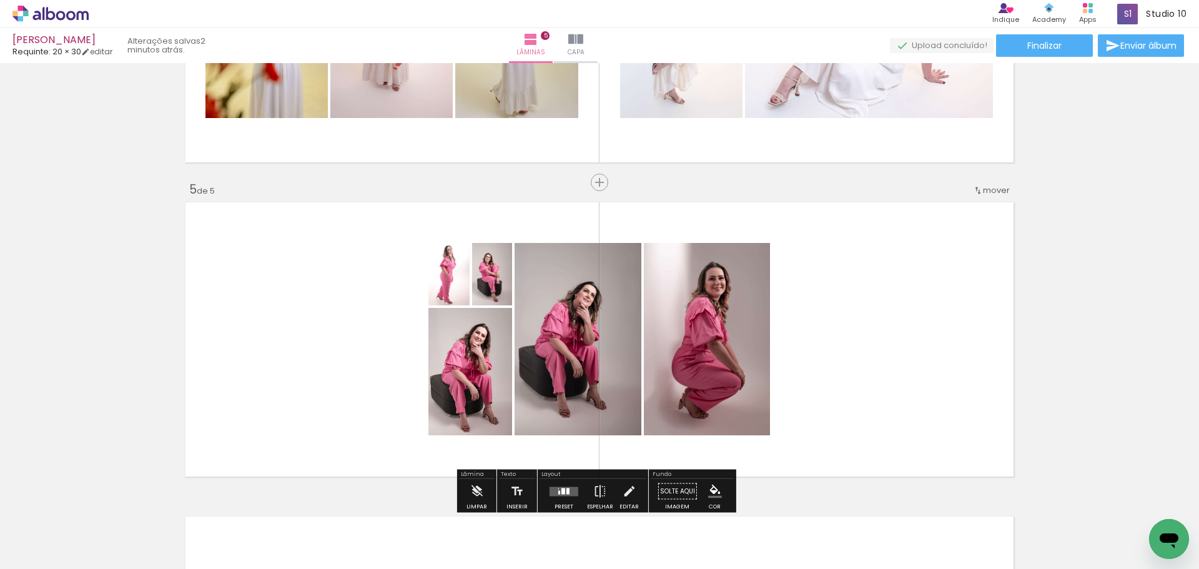
scroll to position [1221, 0]
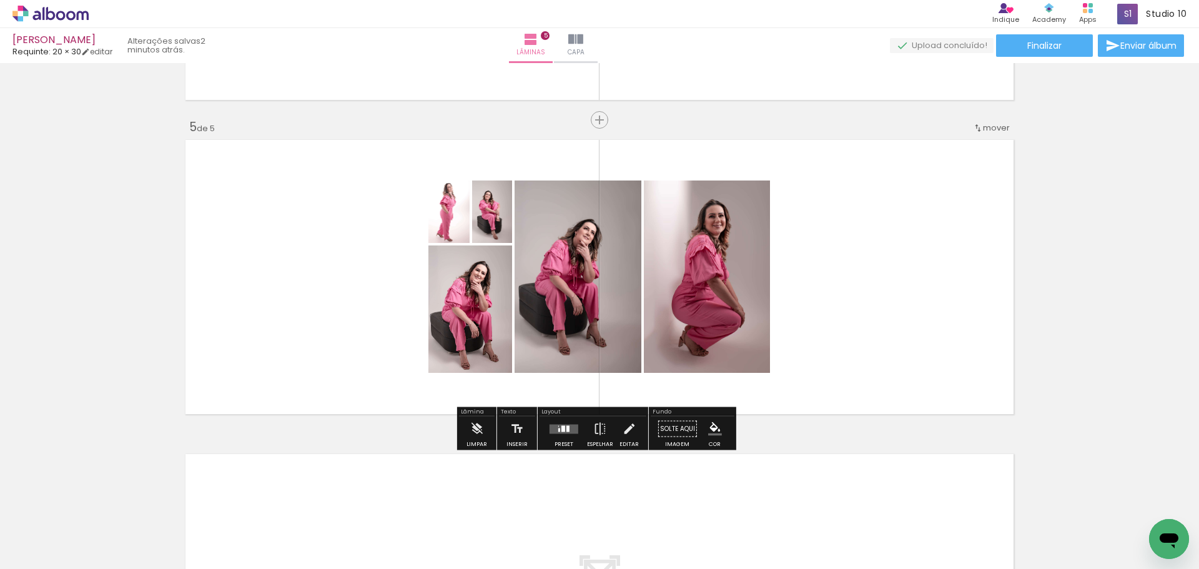
click at [572, 429] on quentale-layouter at bounding box center [564, 428] width 29 height 9
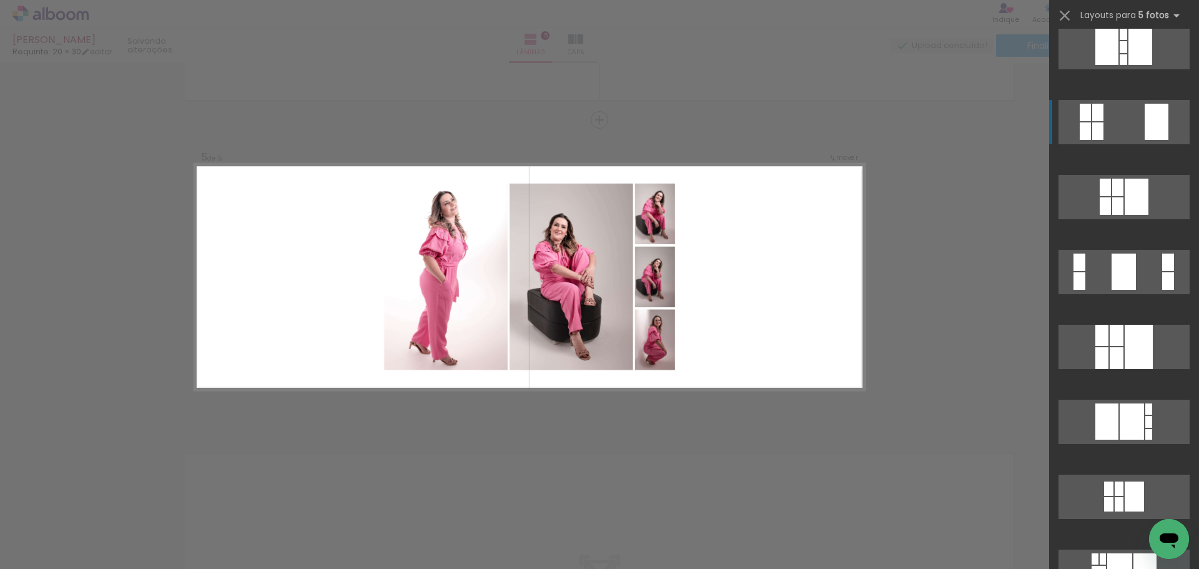
scroll to position [812, 0]
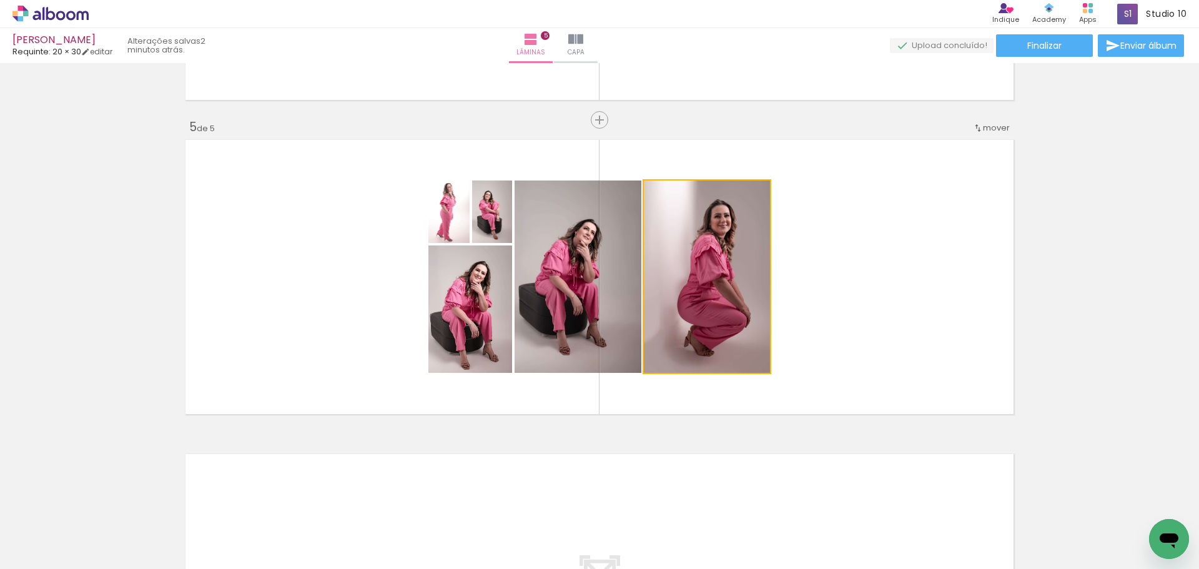
drag, startPoint x: 807, startPoint y: 350, endPoint x: 937, endPoint y: 364, distance: 130.7
click at [937, 364] on quentale-layouter at bounding box center [599, 277] width 837 height 283
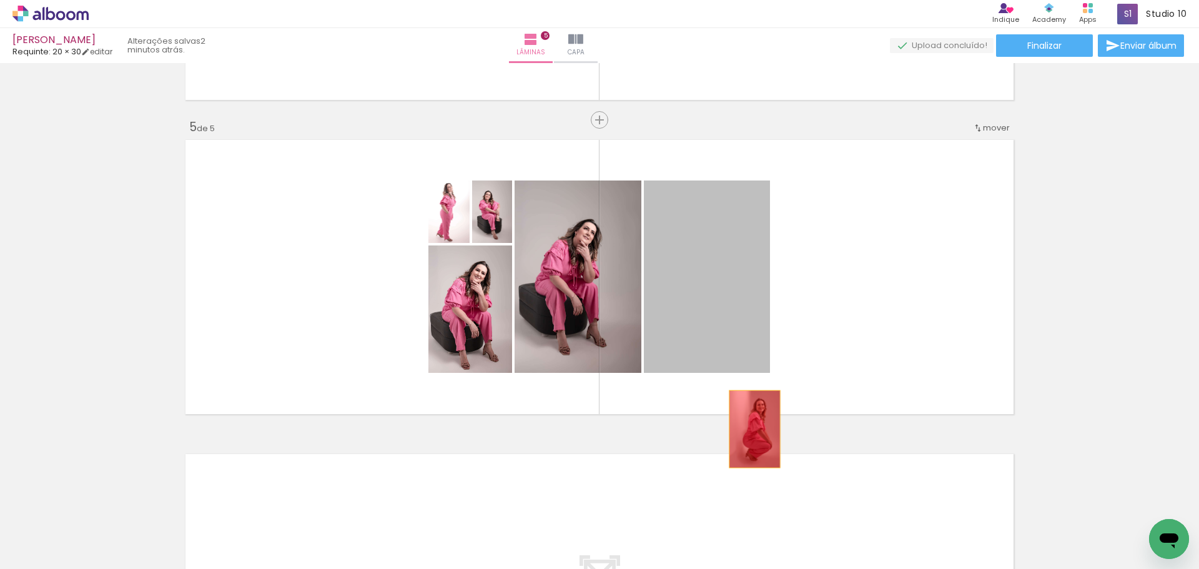
drag, startPoint x: 726, startPoint y: 347, endPoint x: 692, endPoint y: 432, distance: 91.1
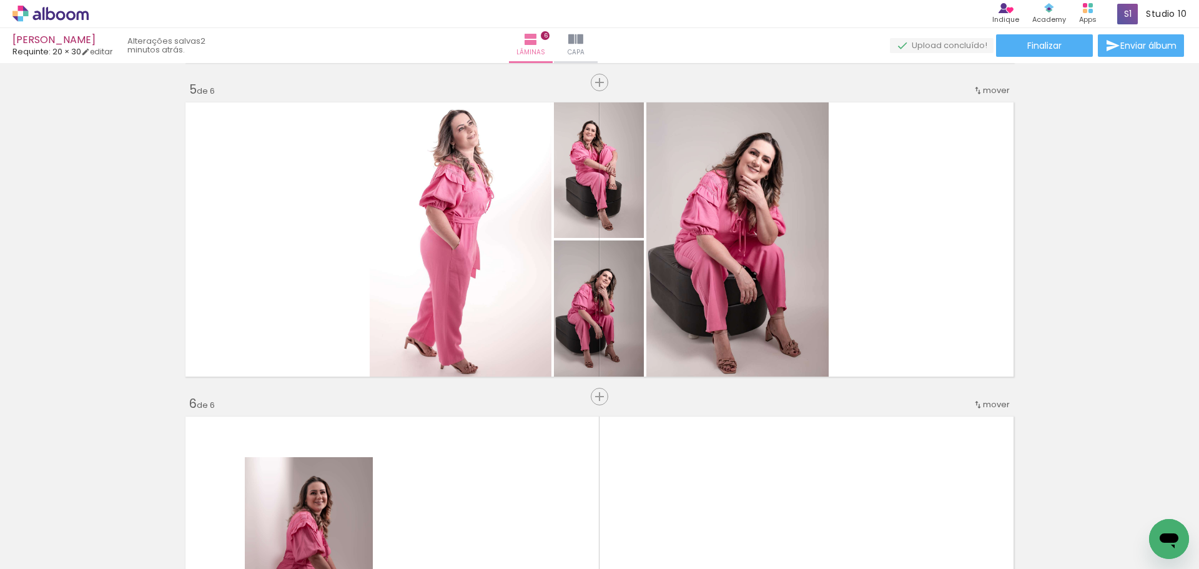
scroll to position [1222, 0]
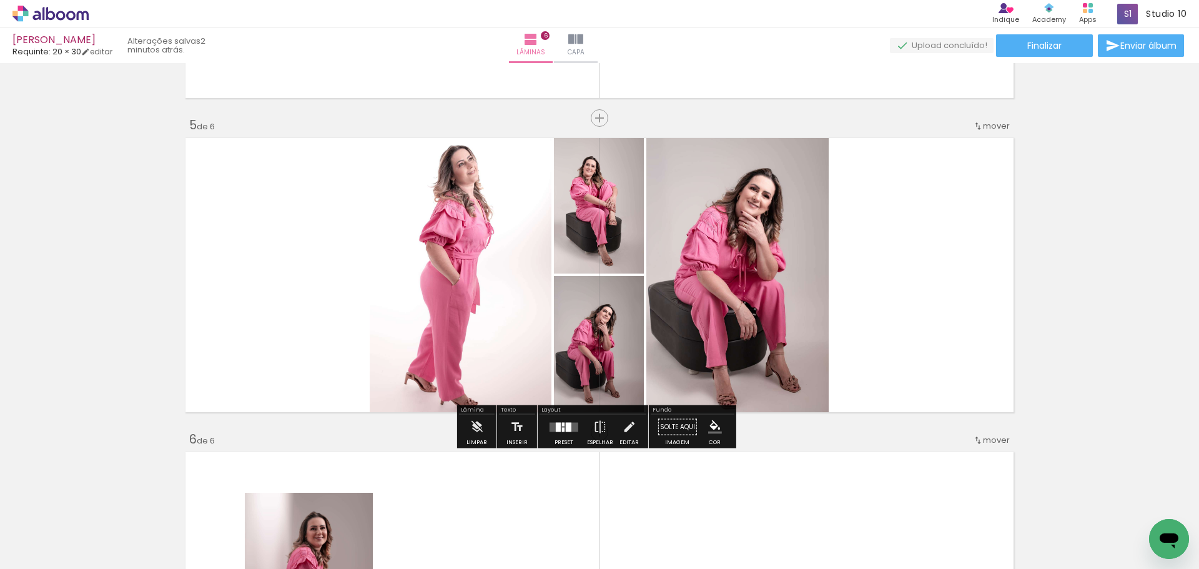
click at [567, 427] on div at bounding box center [569, 426] width 6 height 9
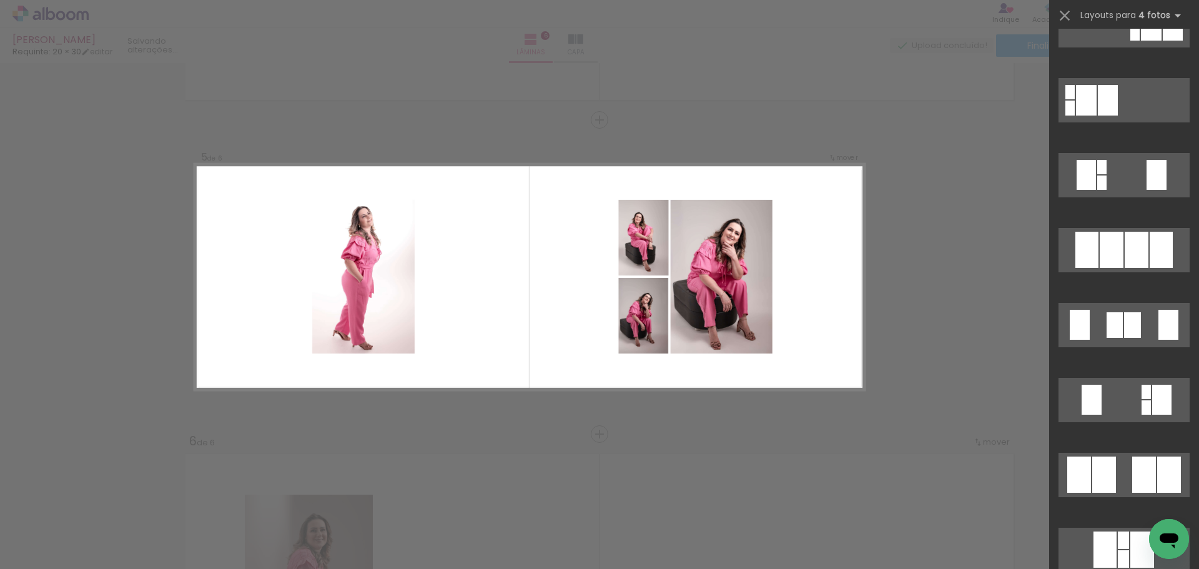
scroll to position [375, 0]
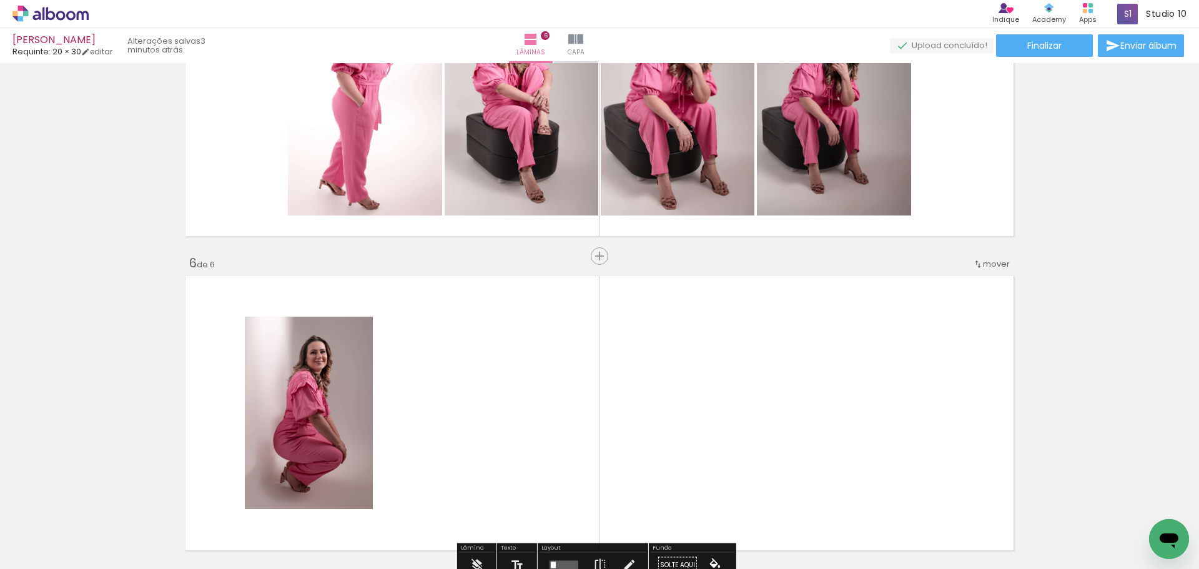
scroll to position [1533, 0]
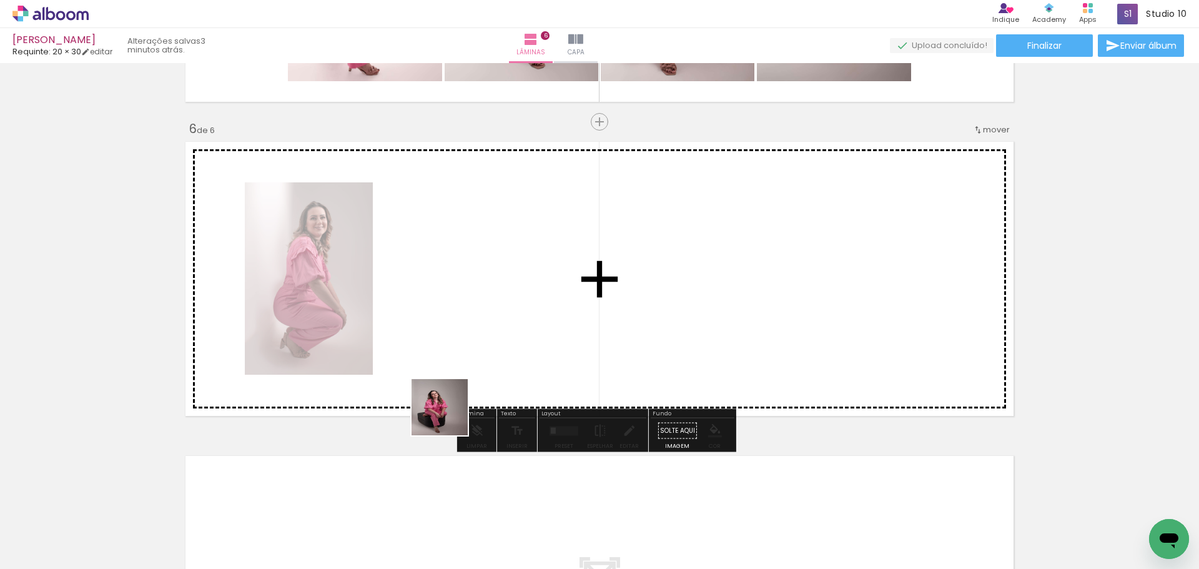
drag, startPoint x: 389, startPoint y: 534, endPoint x: 455, endPoint y: 394, distance: 154.8
click at [452, 385] on quentale-workspace at bounding box center [599, 284] width 1199 height 569
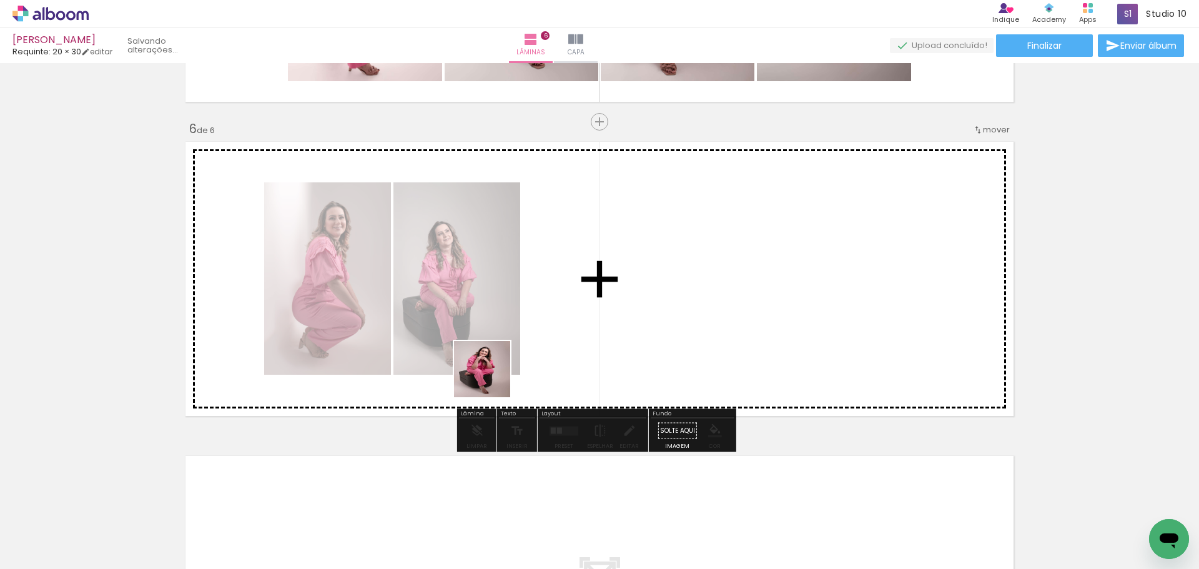
drag, startPoint x: 457, startPoint y: 517, endPoint x: 495, endPoint y: 329, distance: 191.7
click at [495, 329] on quentale-workspace at bounding box center [599, 284] width 1199 height 569
